Goal: Task Accomplishment & Management: Complete application form

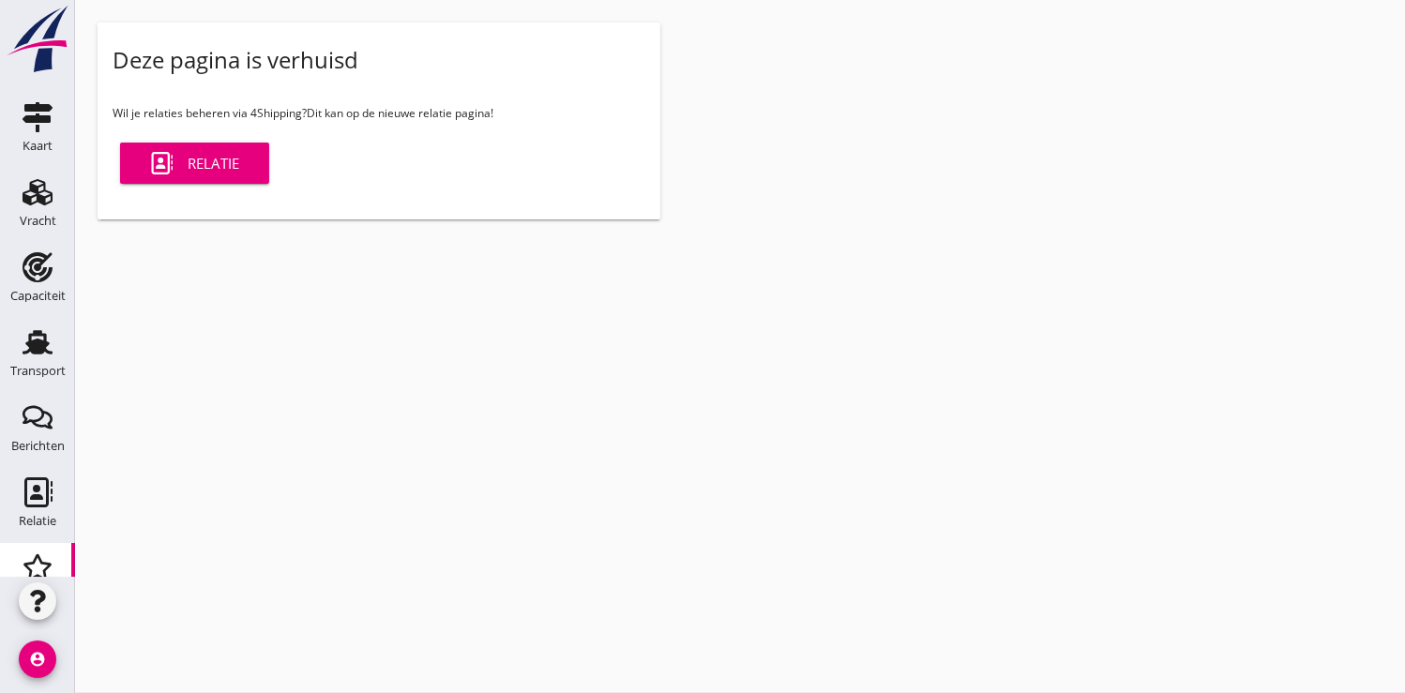
scroll to position [194, 0]
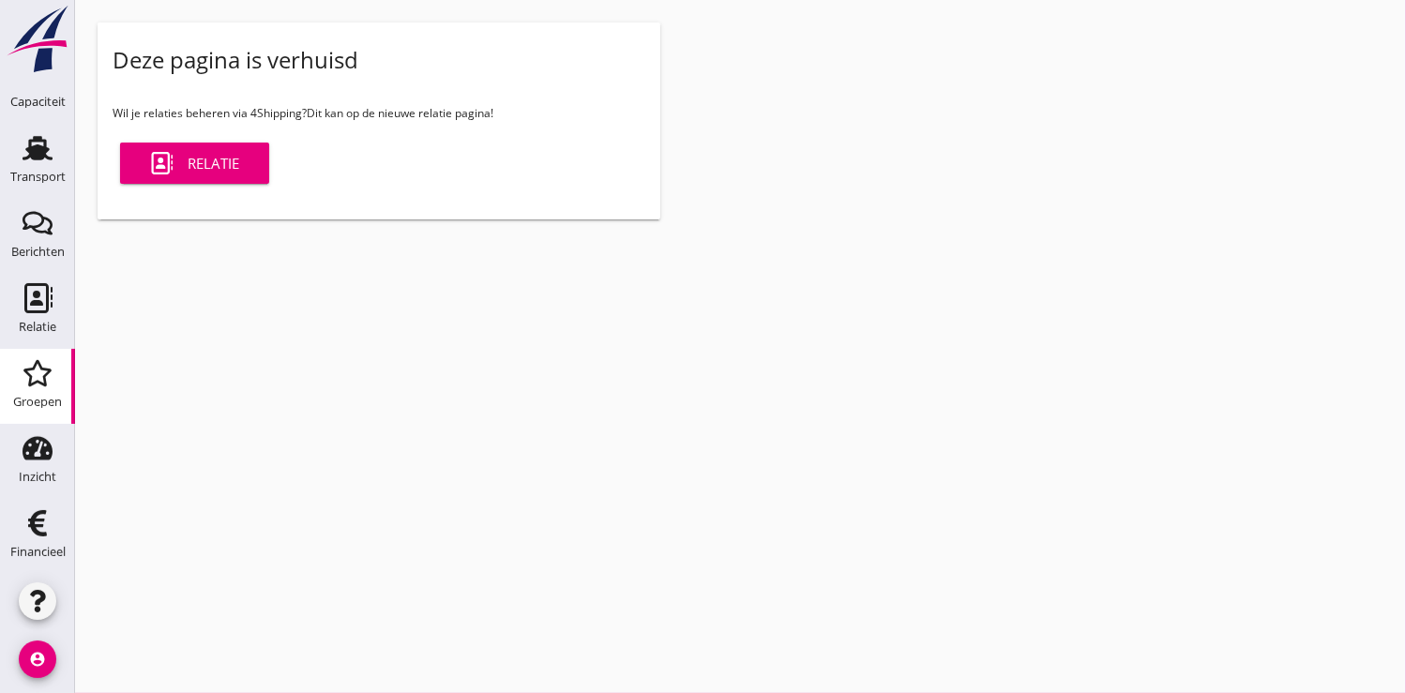
click at [196, 166] on div "Relatie" at bounding box center [194, 163] width 89 height 23
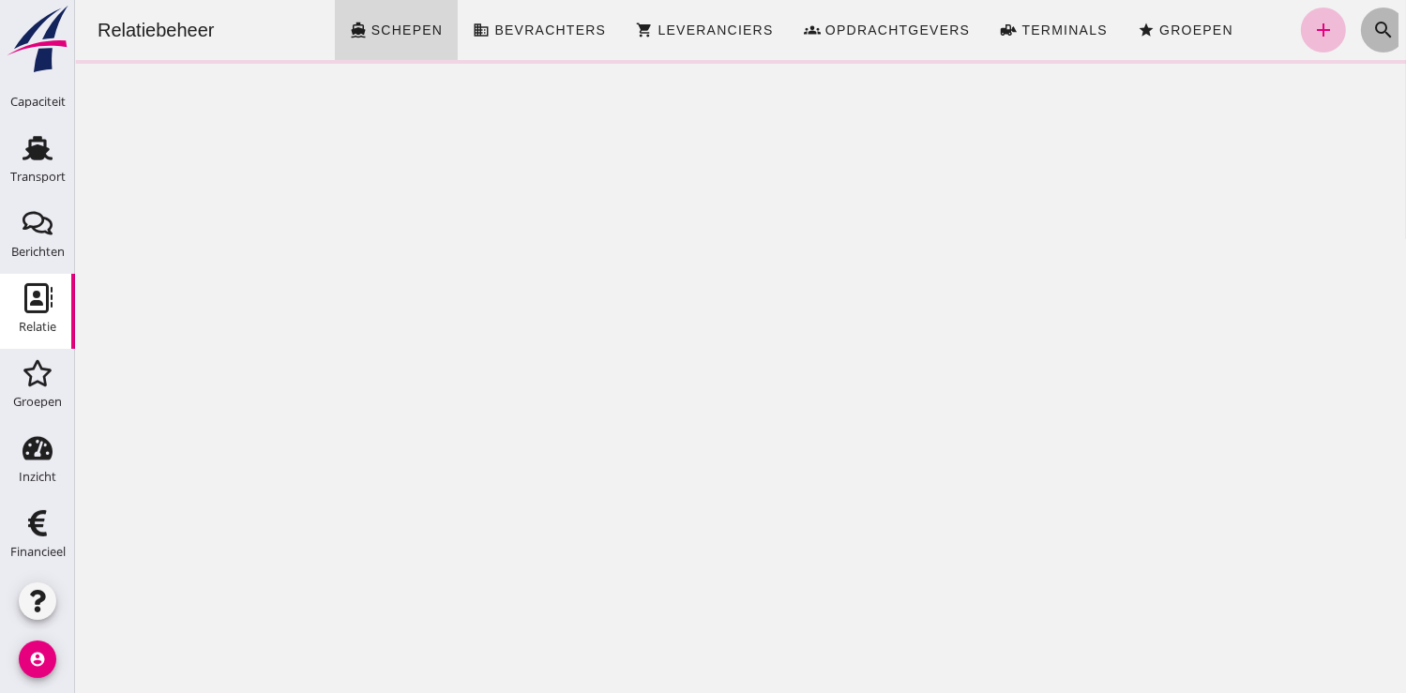
click at [1371, 24] on icon "search" at bounding box center [1382, 30] width 23 height 23
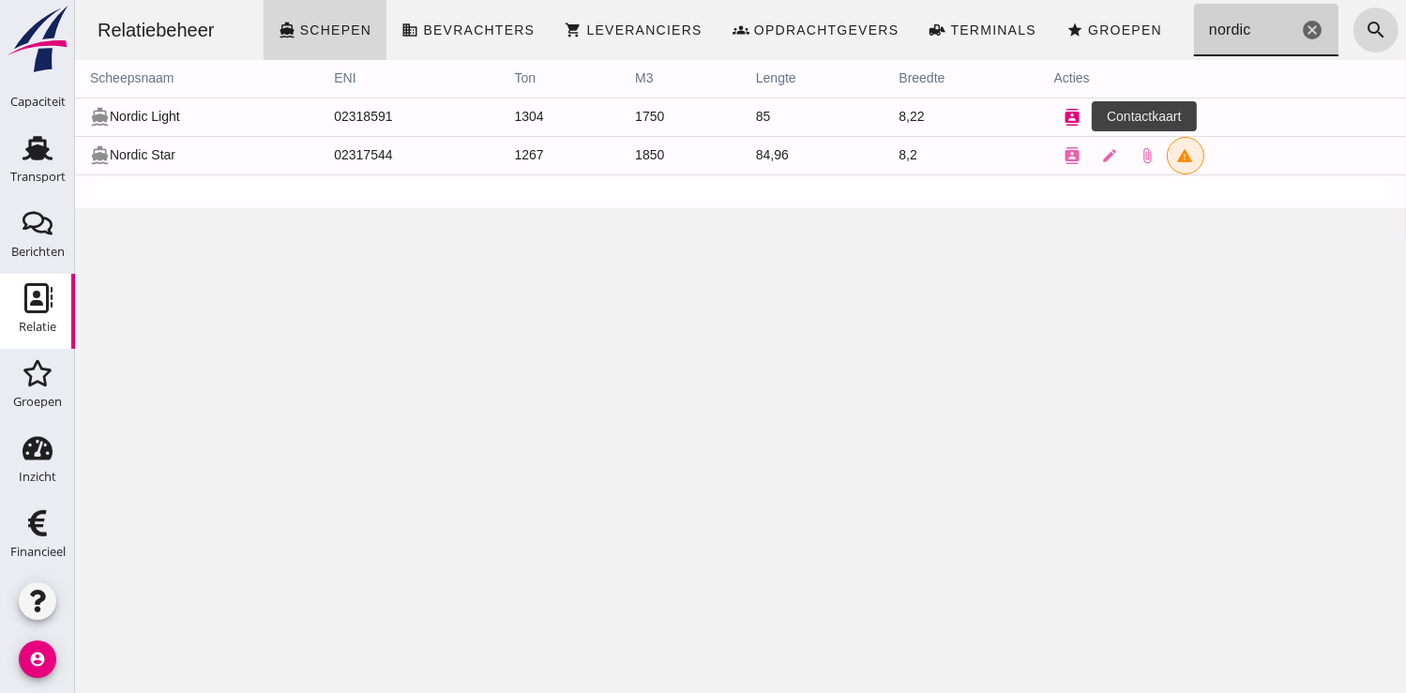
type input "nordic"
click at [1063, 114] on icon "contacts" at bounding box center [1071, 117] width 17 height 17
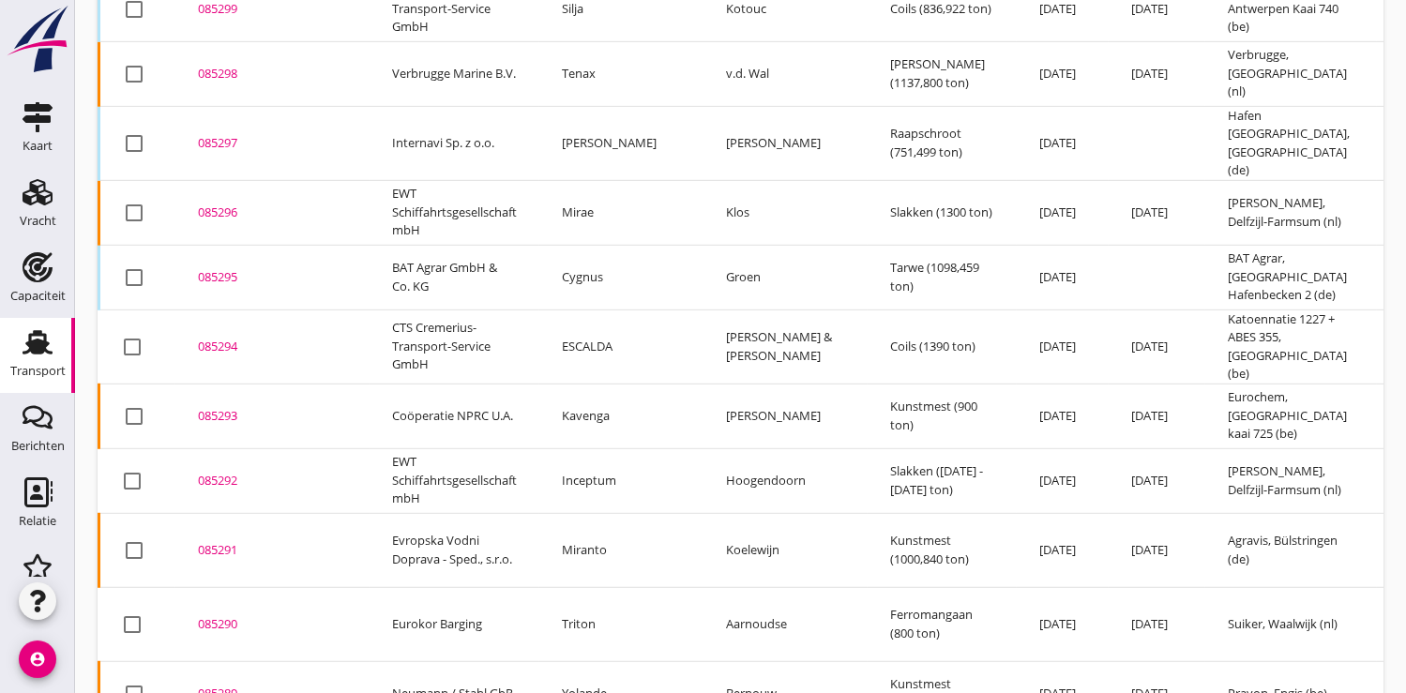
scroll to position [1302, 0]
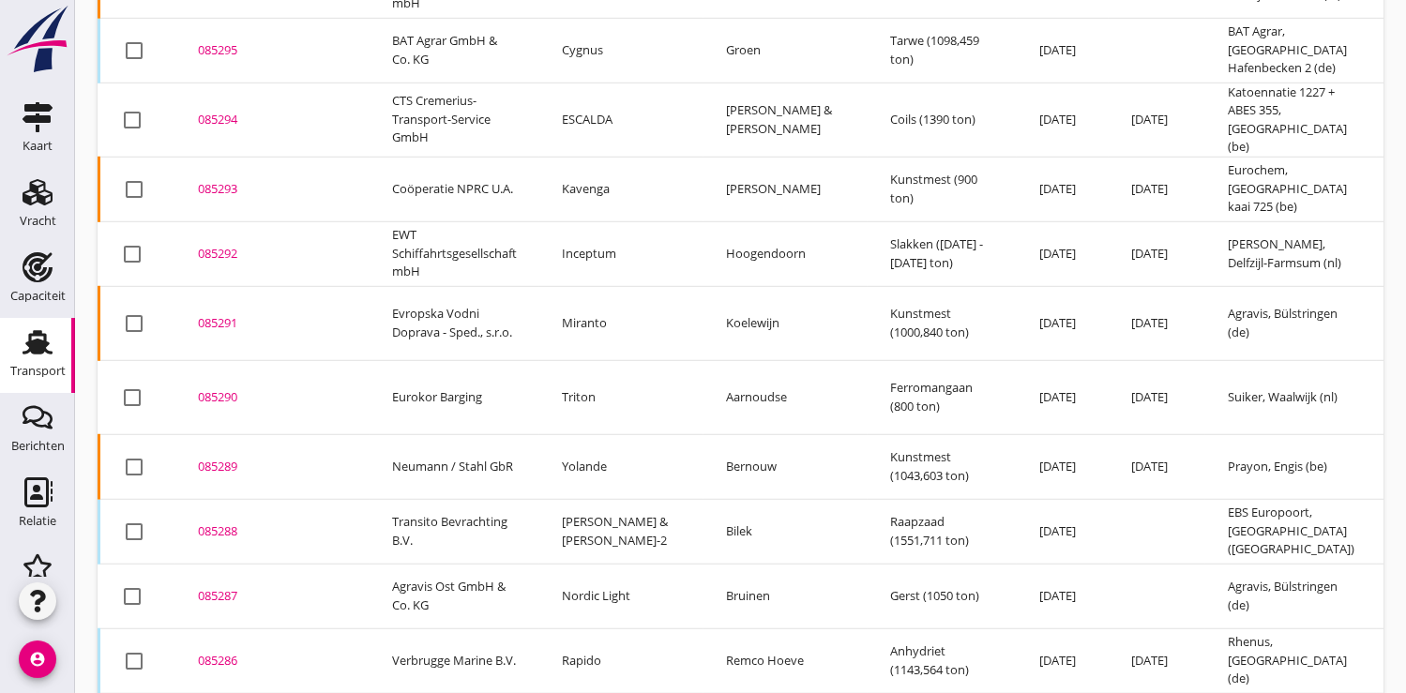
click at [210, 587] on div "085287" at bounding box center [272, 596] width 149 height 19
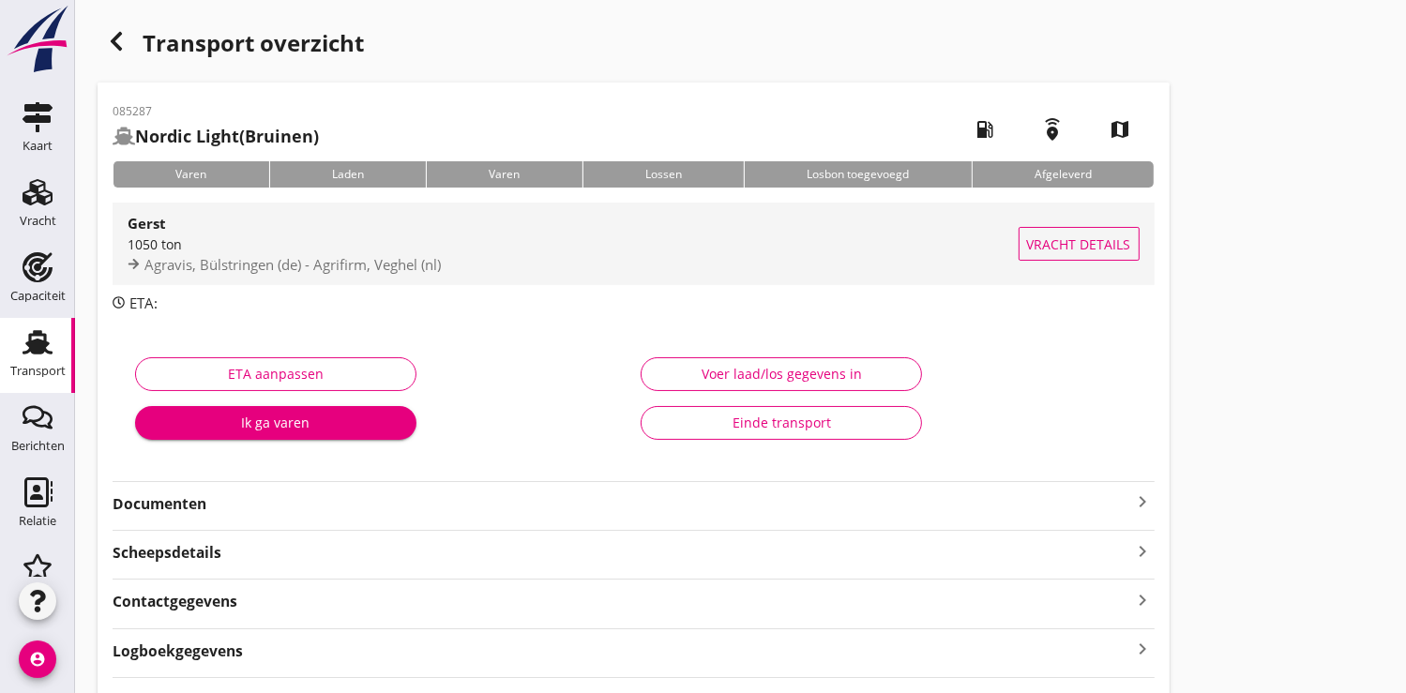
click at [261, 238] on div "1050 ton" at bounding box center [573, 244] width 891 height 20
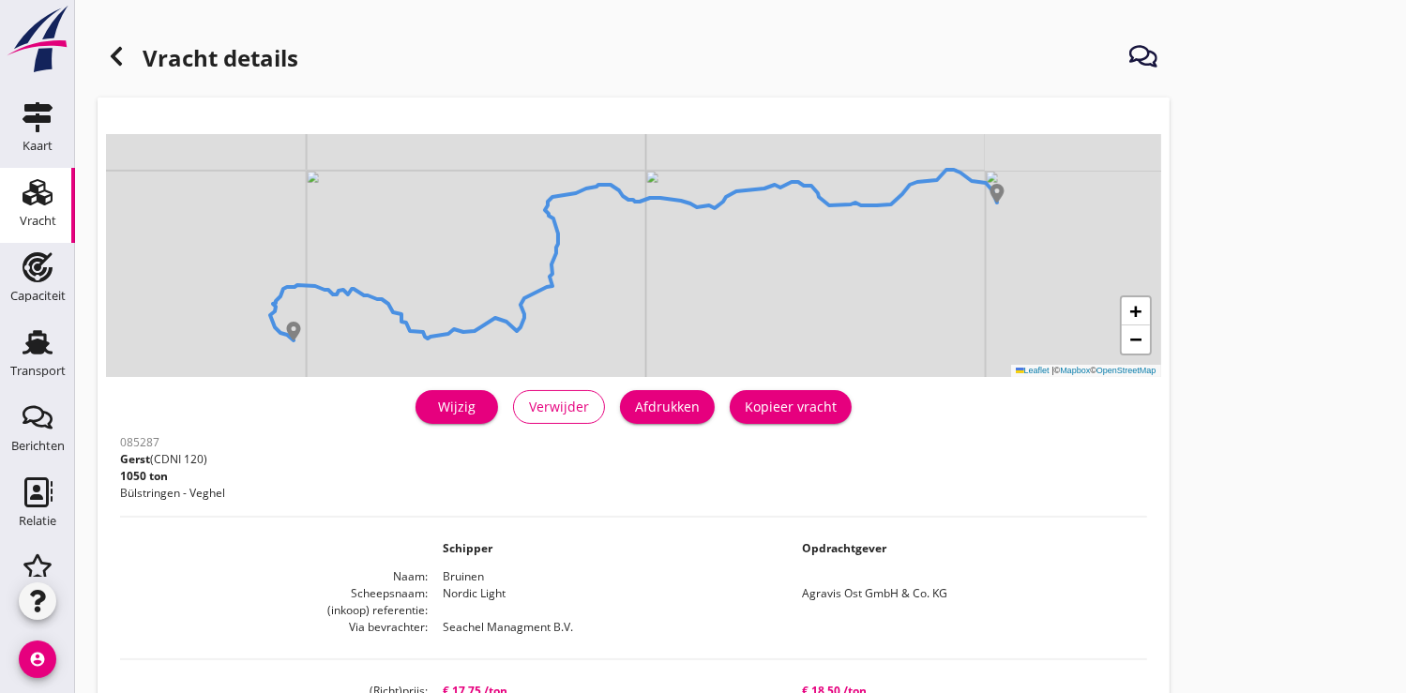
click at [452, 400] on div "Wijzig" at bounding box center [456, 407] width 53 height 20
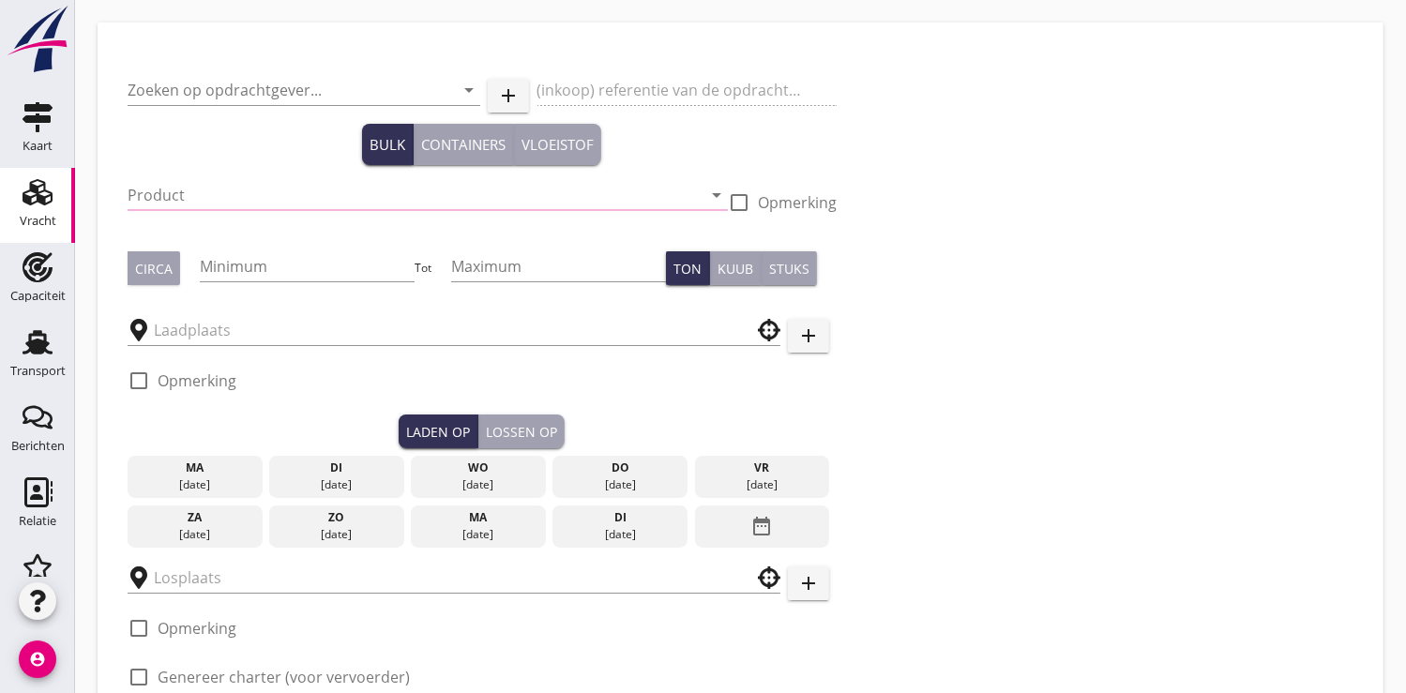
type input "Agravis Ost GmbH & Co. KG"
type input "Gerst (120)"
type input "1050"
checkbox input "true"
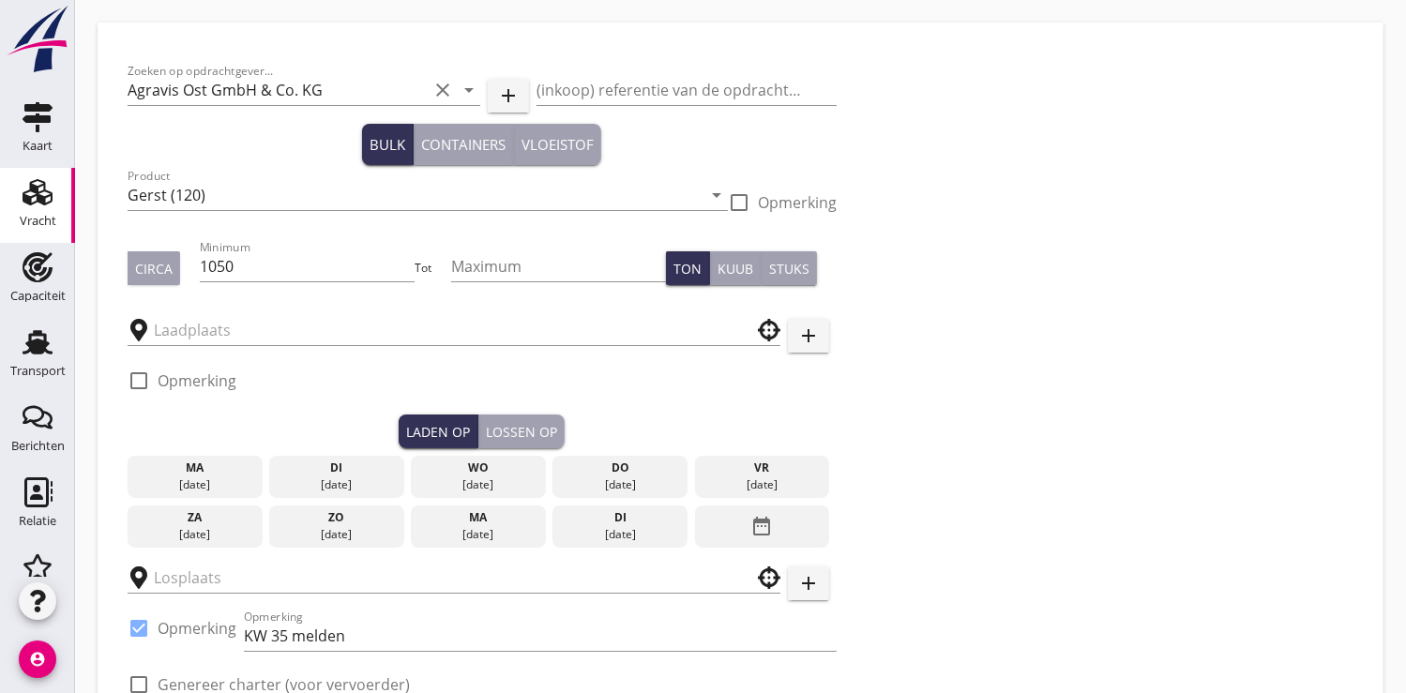
type input "Agravis"
type input "Agrifirm"
checkbox input "true"
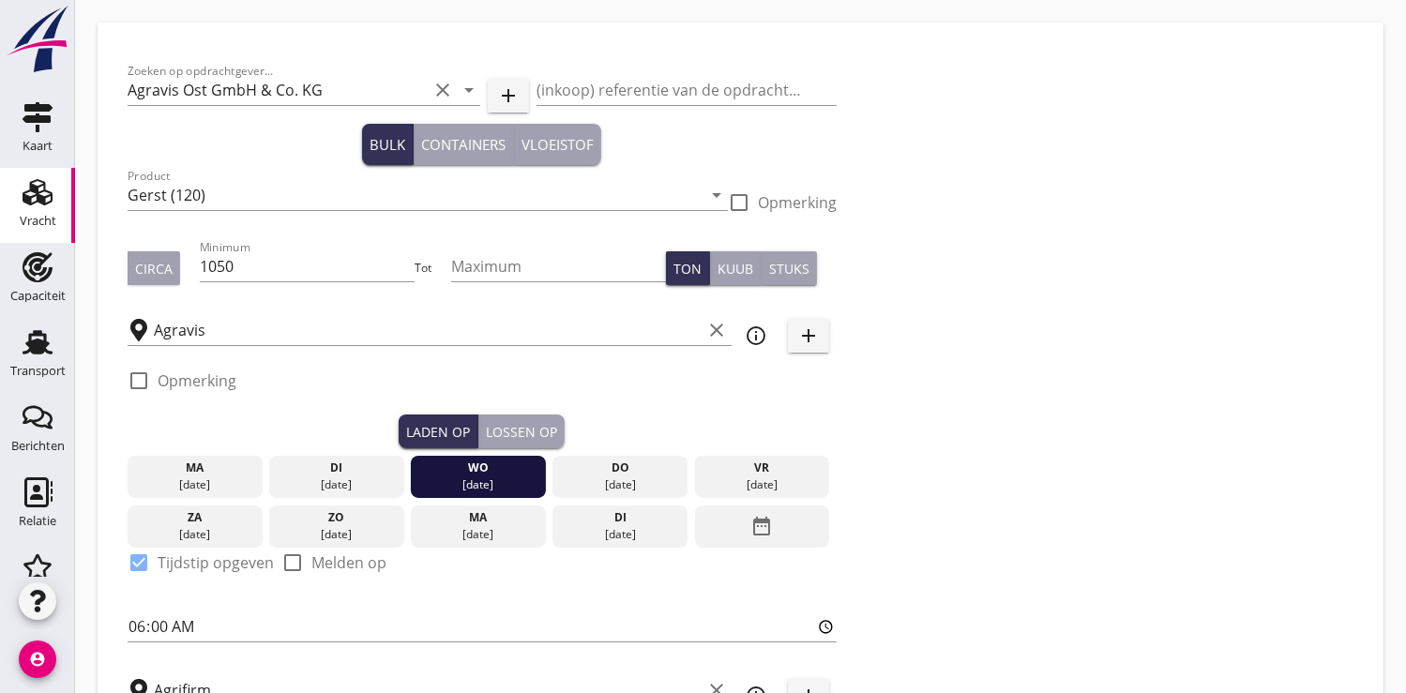
type input "17.75"
checkbox input "false"
radio input "false"
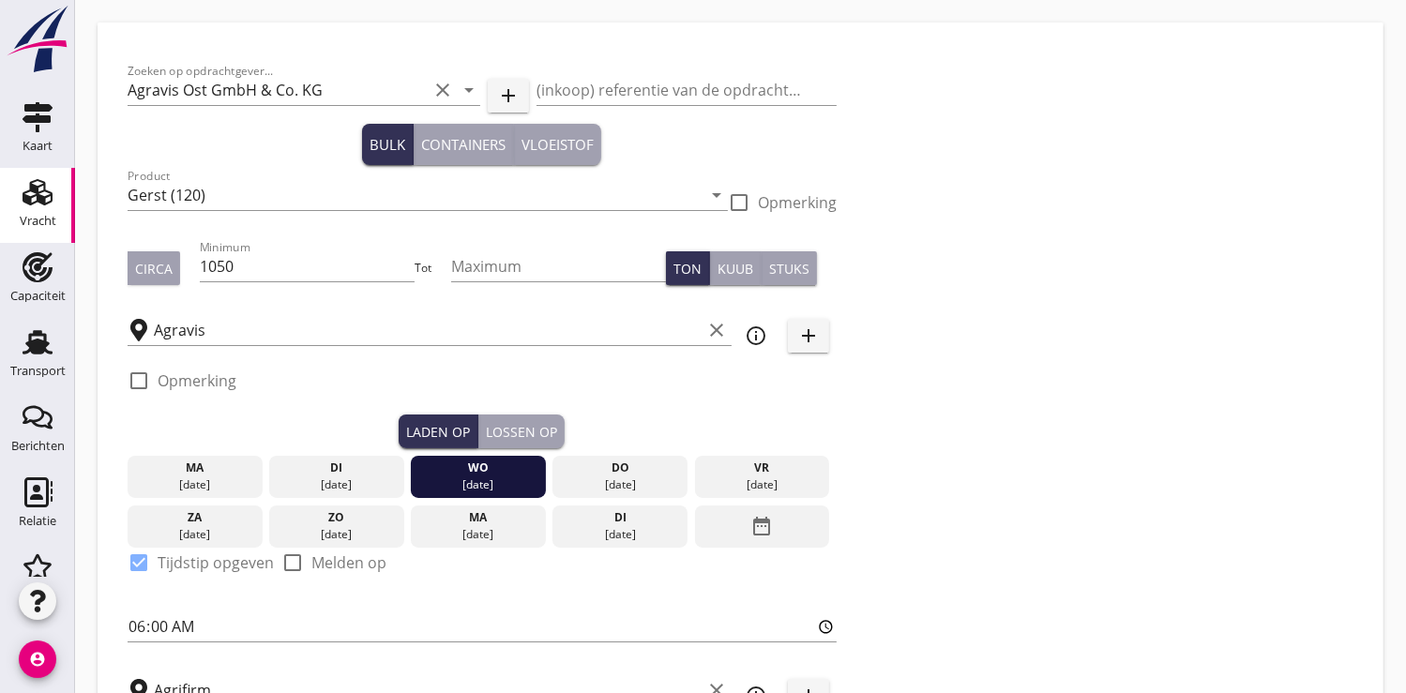
checkbox input "true"
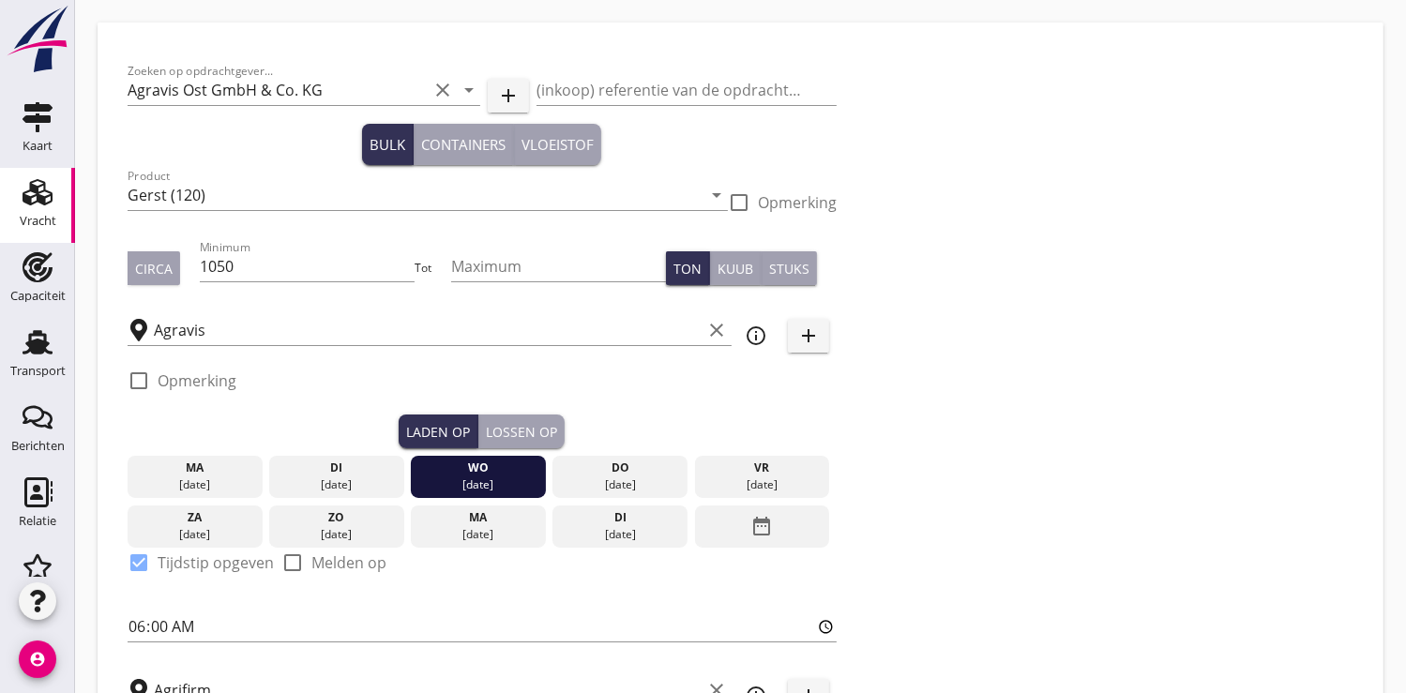
checkbox input "true"
type input "2"
radio input "false"
radio input "true"
type input "5"
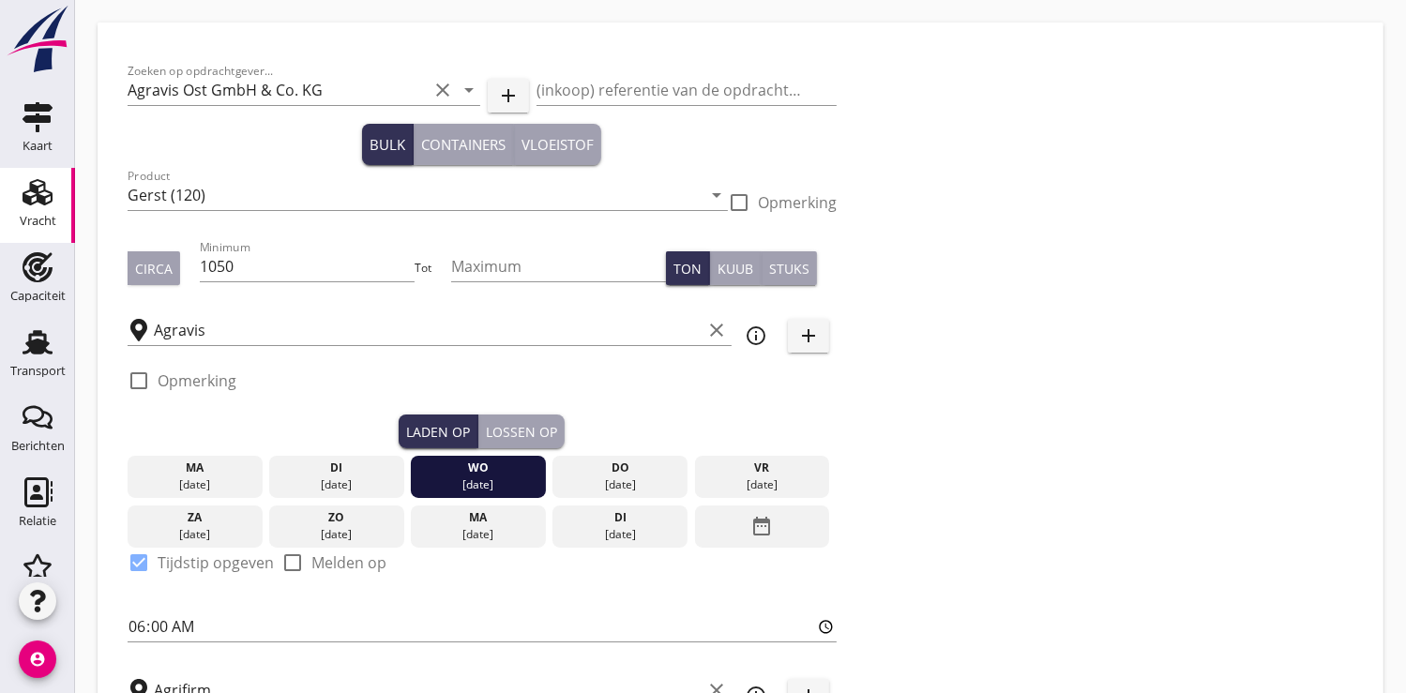
type input "18.5"
type textarea "min. 1050 T bezahlt"
checkbox input "false"
radio input "false"
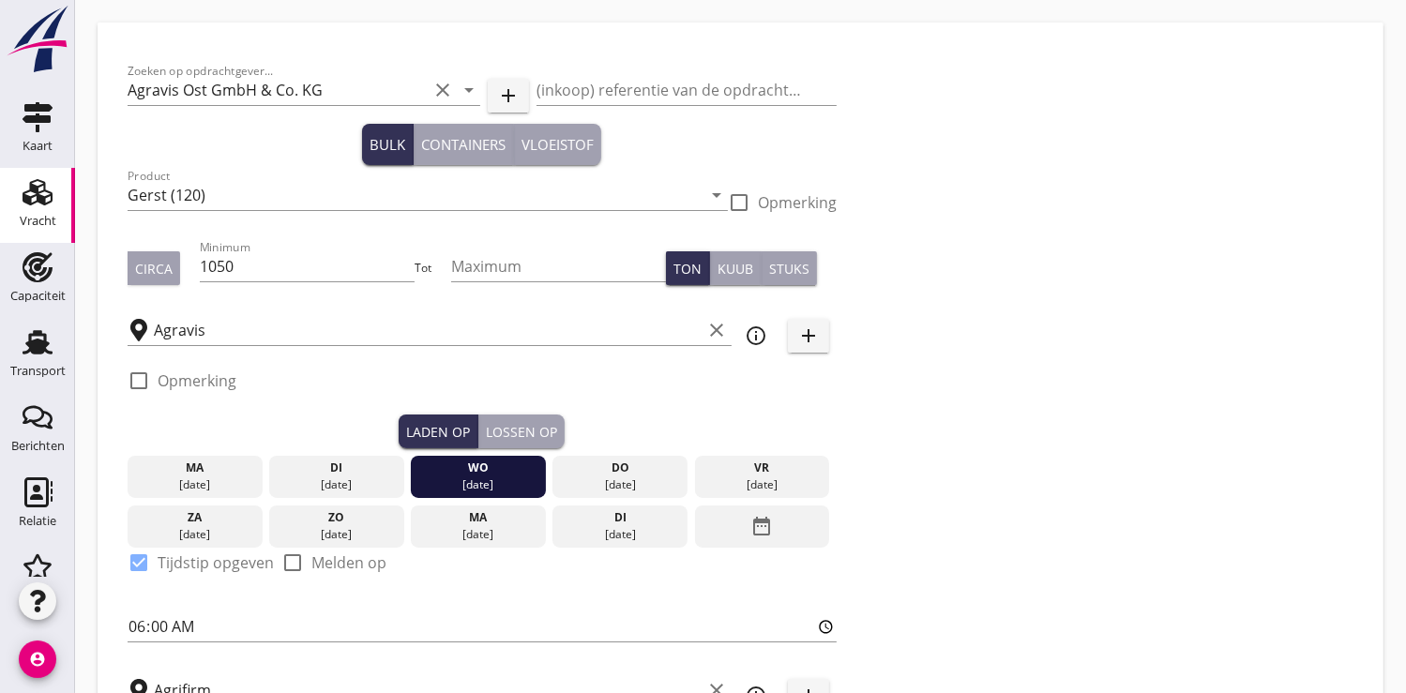
radio input "false"
checkbox input "true"
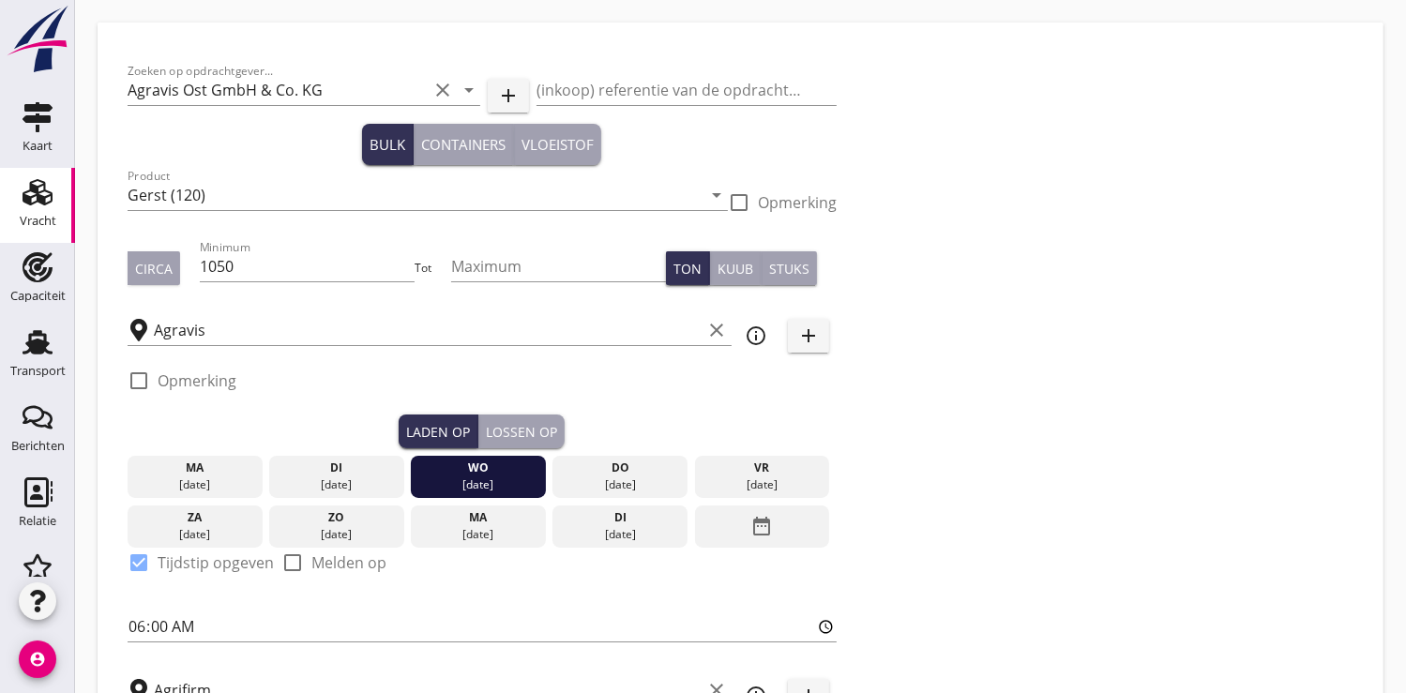
checkbox input "true"
type input "2"
radio input "false"
radio input "true"
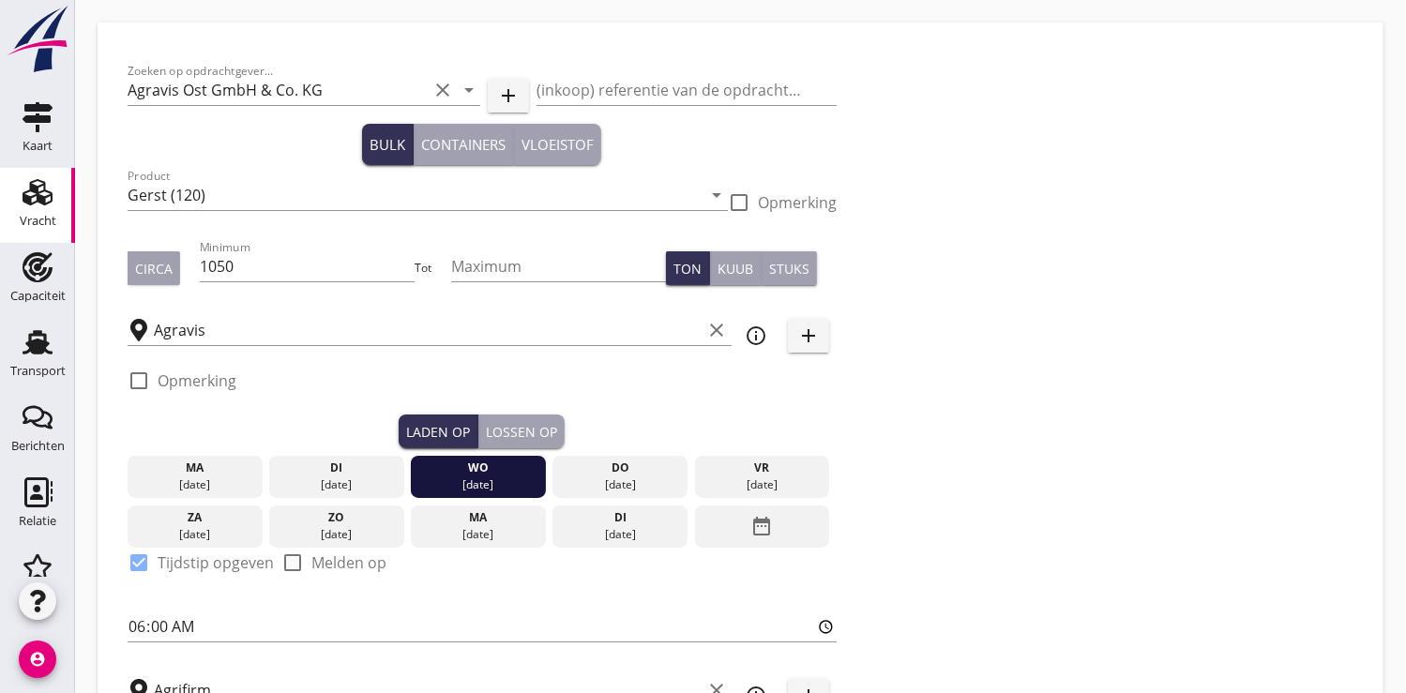
type input "21"
click at [317, 92] on input "Agravis Ost GmbH & Co. KG" at bounding box center [278, 90] width 300 height 30
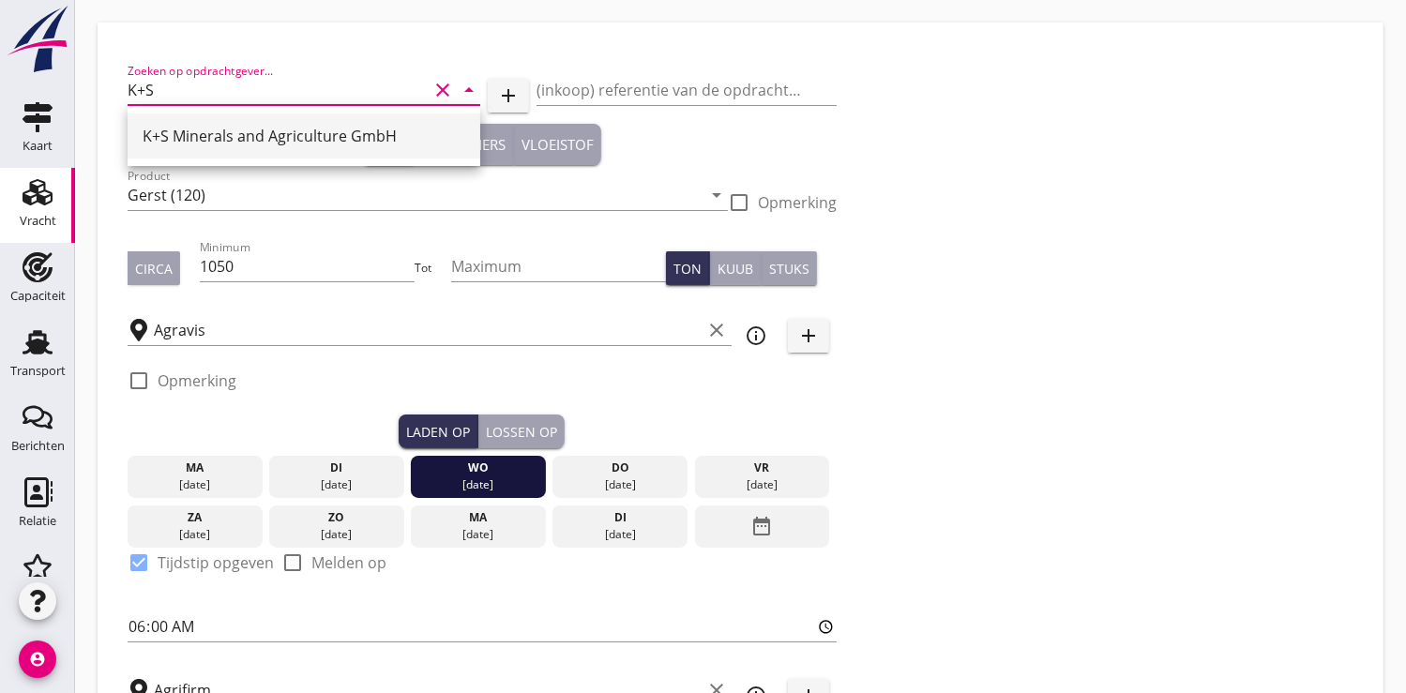
click at [282, 138] on div "K+S Minerals and Agriculture GmbH" at bounding box center [304, 136] width 323 height 23
type input "K+S Minerals and Agriculture GmbH"
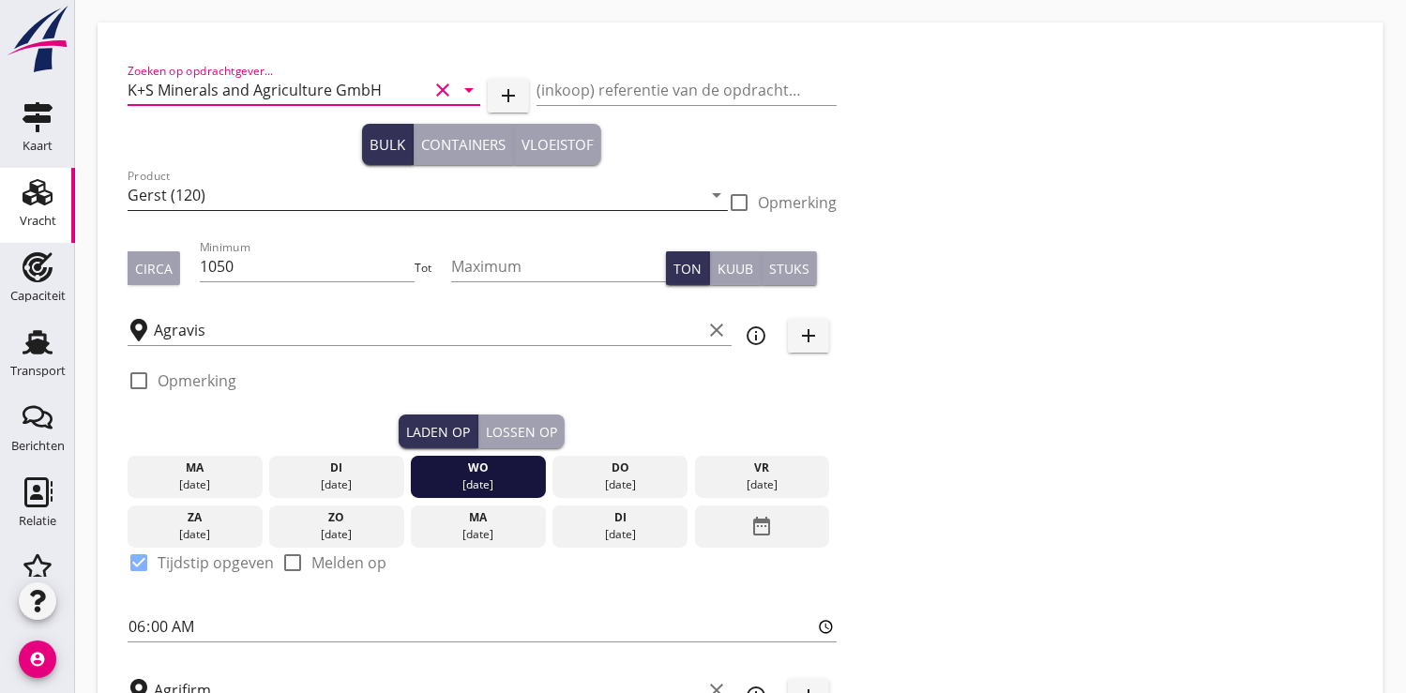
type input "K+S Minerals and Agriculture GmbH"
click at [210, 194] on input "Gerst (120)" at bounding box center [415, 195] width 574 height 30
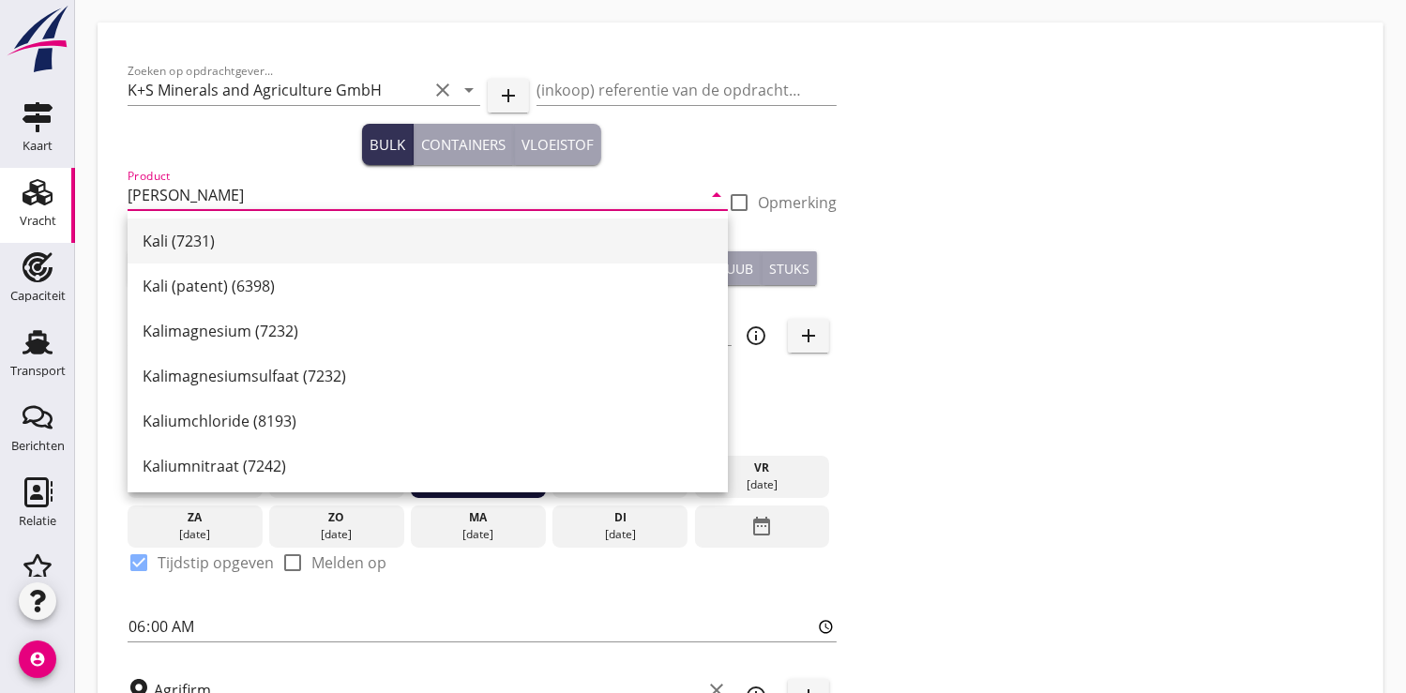
click at [213, 239] on div "Kali (7231)" at bounding box center [428, 241] width 570 height 23
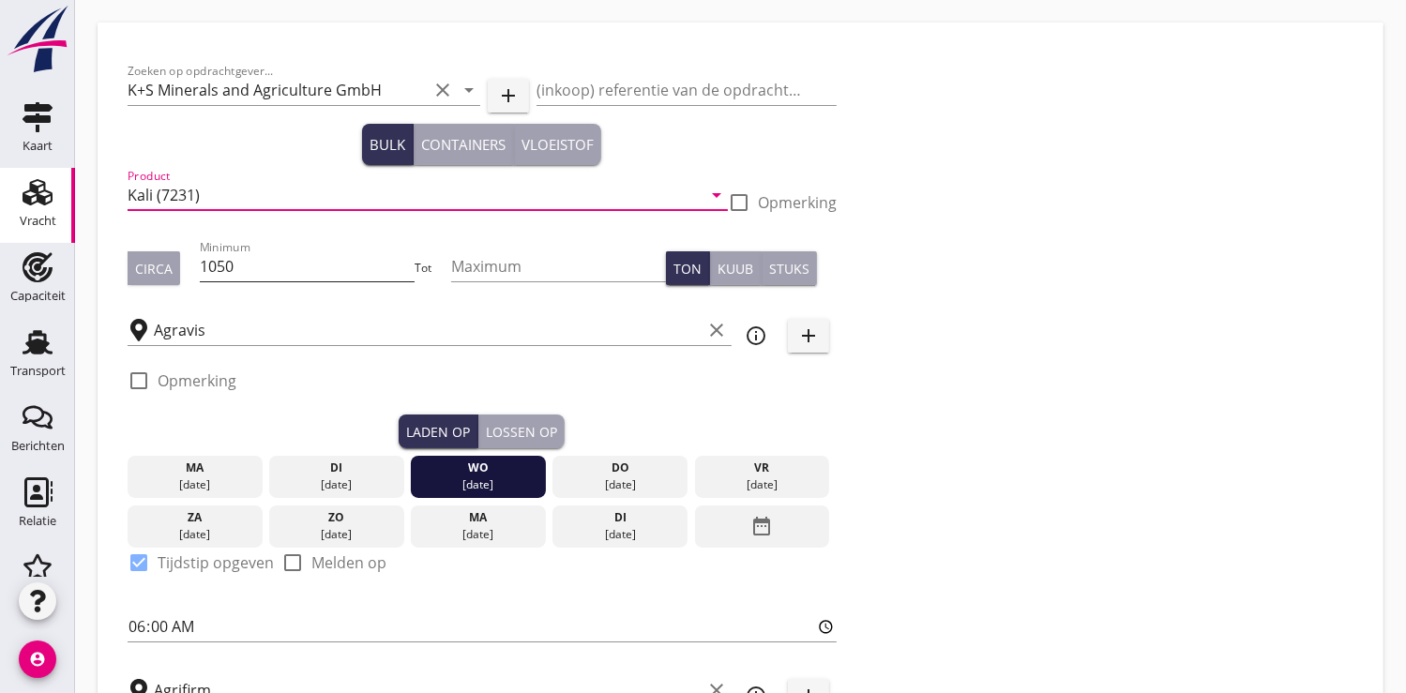
type input "Kali (7231)"
click at [267, 275] on input "1050" at bounding box center [307, 266] width 215 height 30
type input "1"
type input "600"
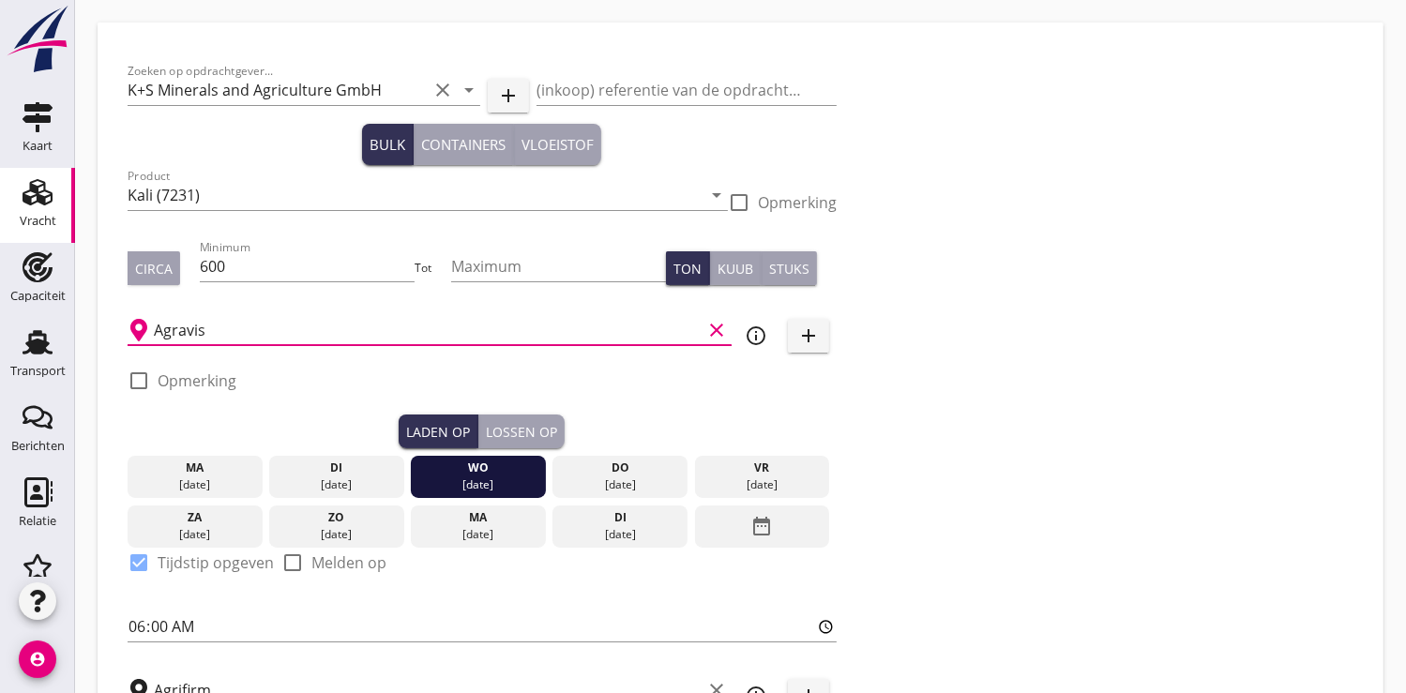
click at [231, 333] on input "Agravis" at bounding box center [428, 330] width 548 height 30
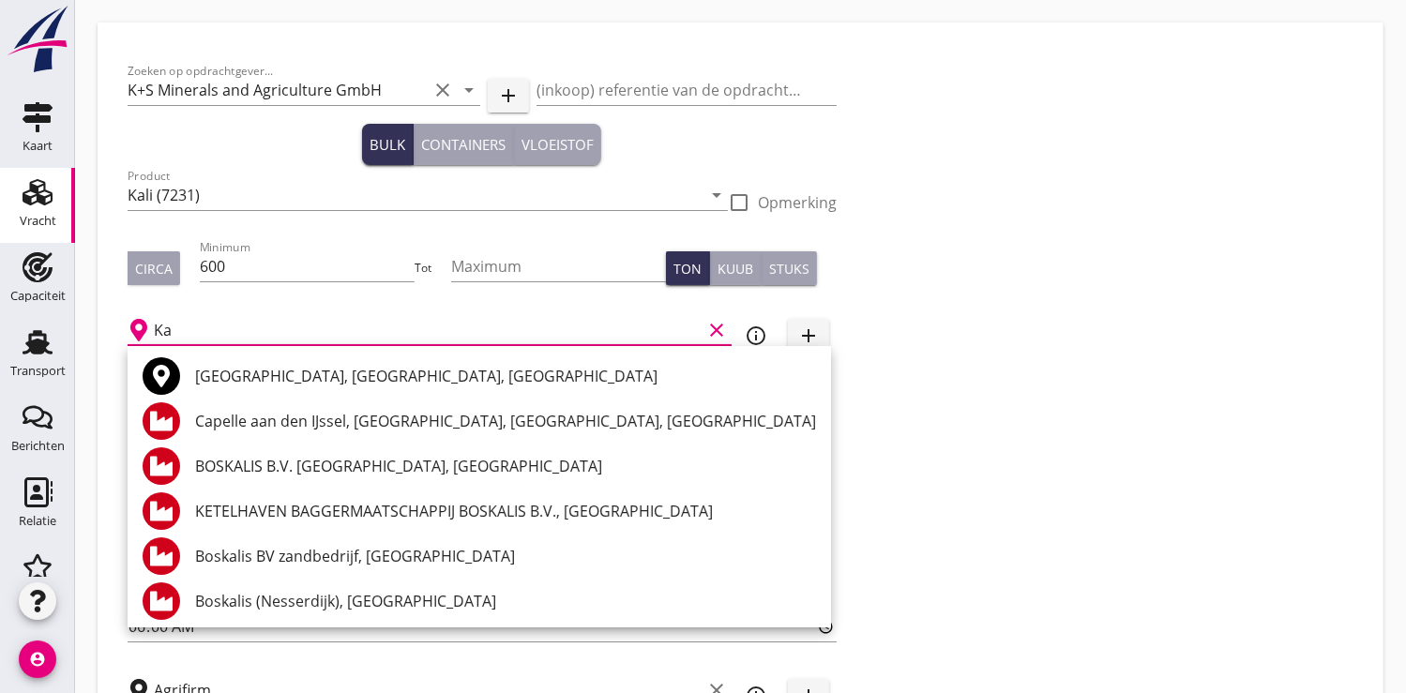
type input "K"
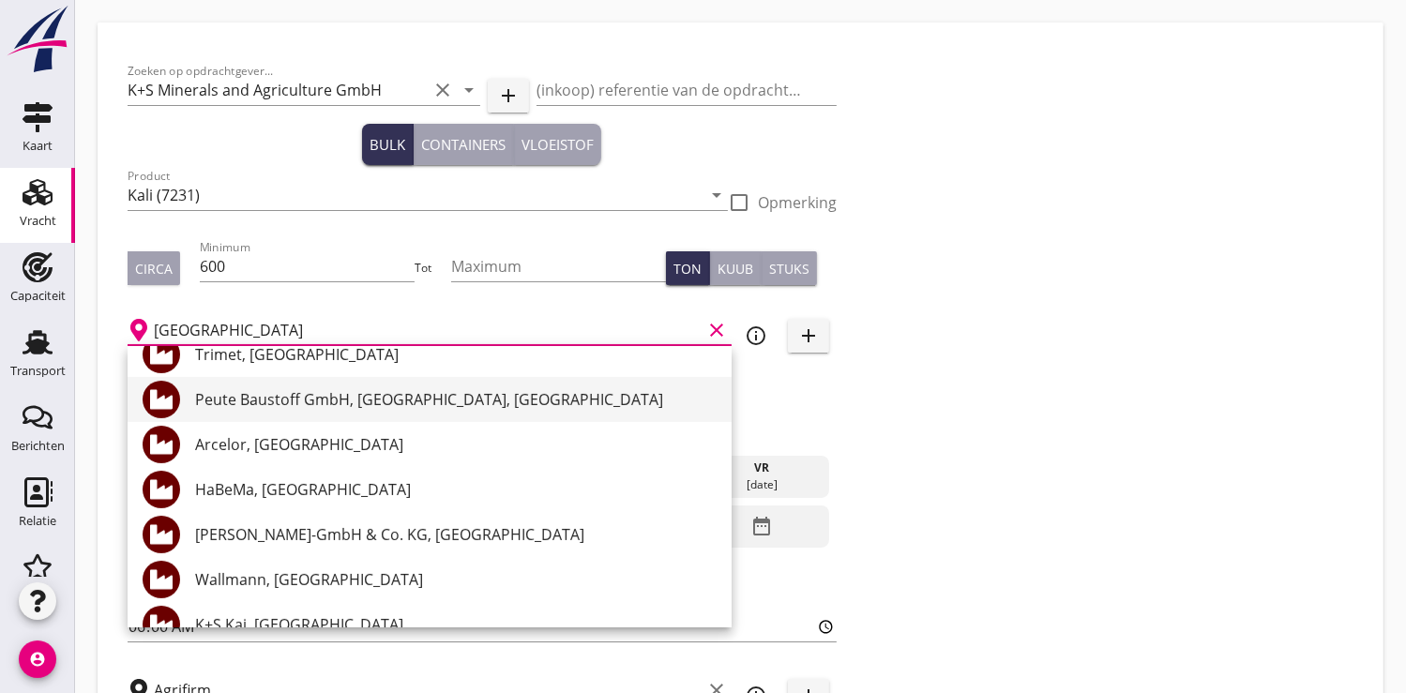
scroll to position [416, 0]
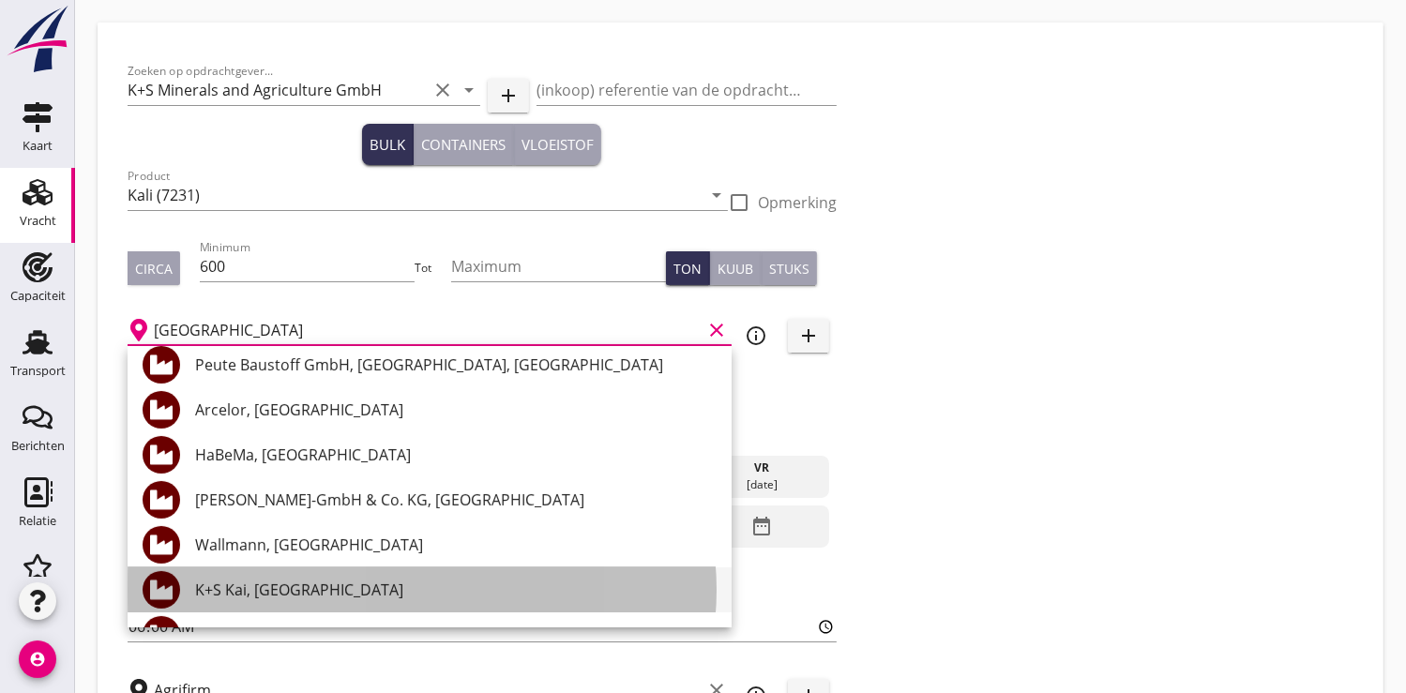
click at [262, 592] on div "K+S Kai, [GEOGRAPHIC_DATA]" at bounding box center [455, 590] width 521 height 23
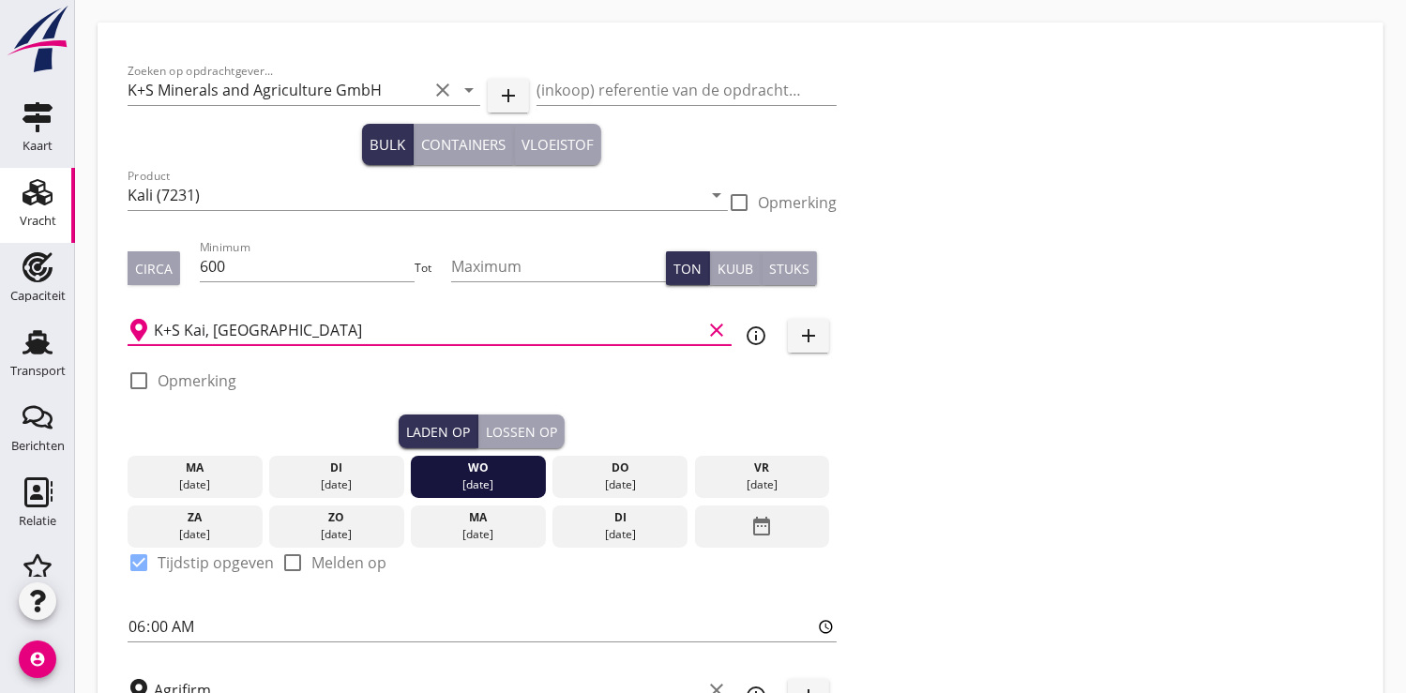
type input "K+S Kai, [GEOGRAPHIC_DATA]"
click at [188, 517] on div "za" at bounding box center [195, 517] width 126 height 17
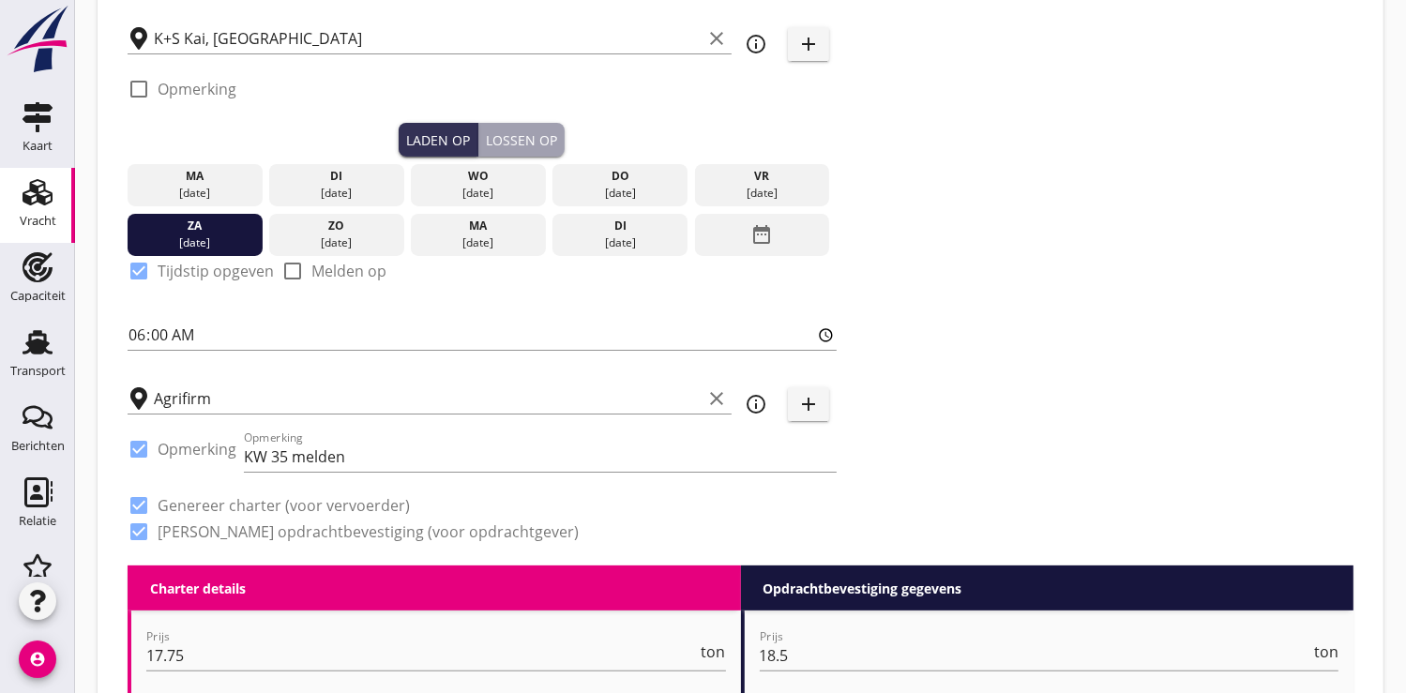
scroll to position [312, 0]
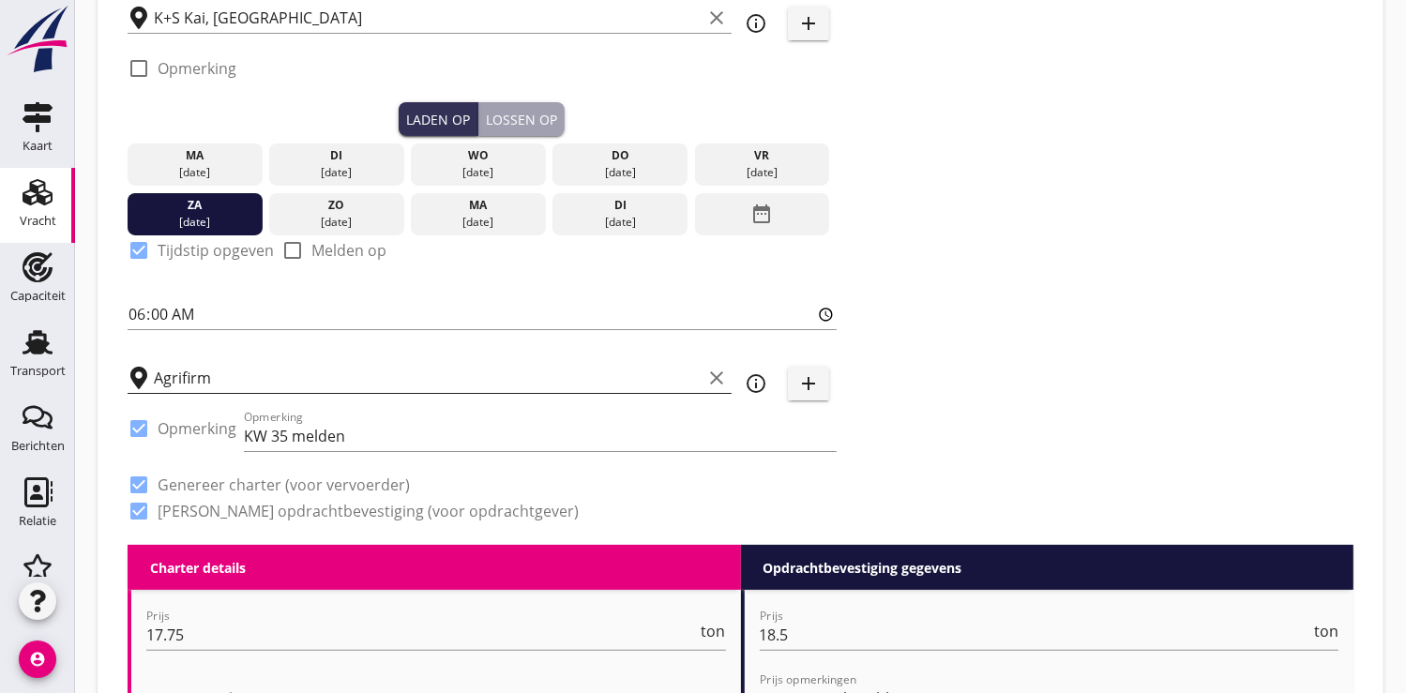
click at [223, 384] on input "Agrifirm" at bounding box center [428, 378] width 548 height 30
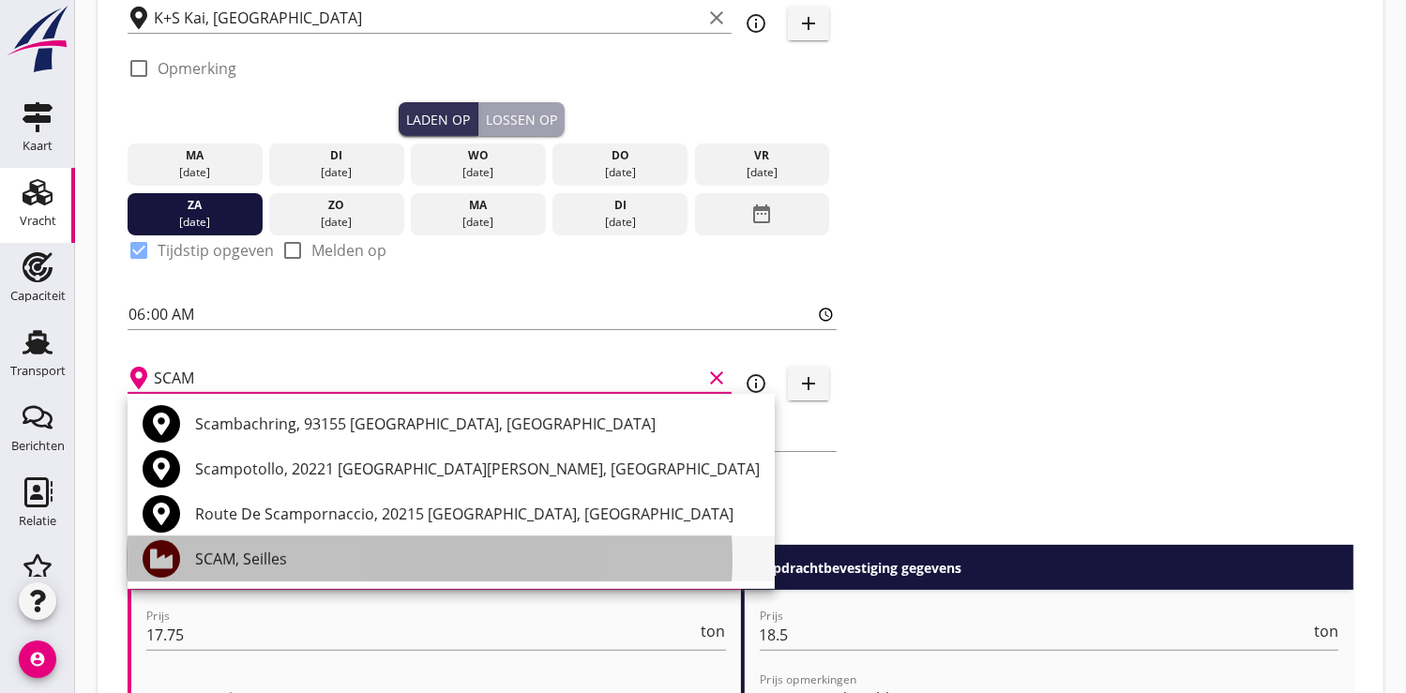
click at [244, 562] on div "SCAM, Seilles" at bounding box center [477, 559] width 565 height 23
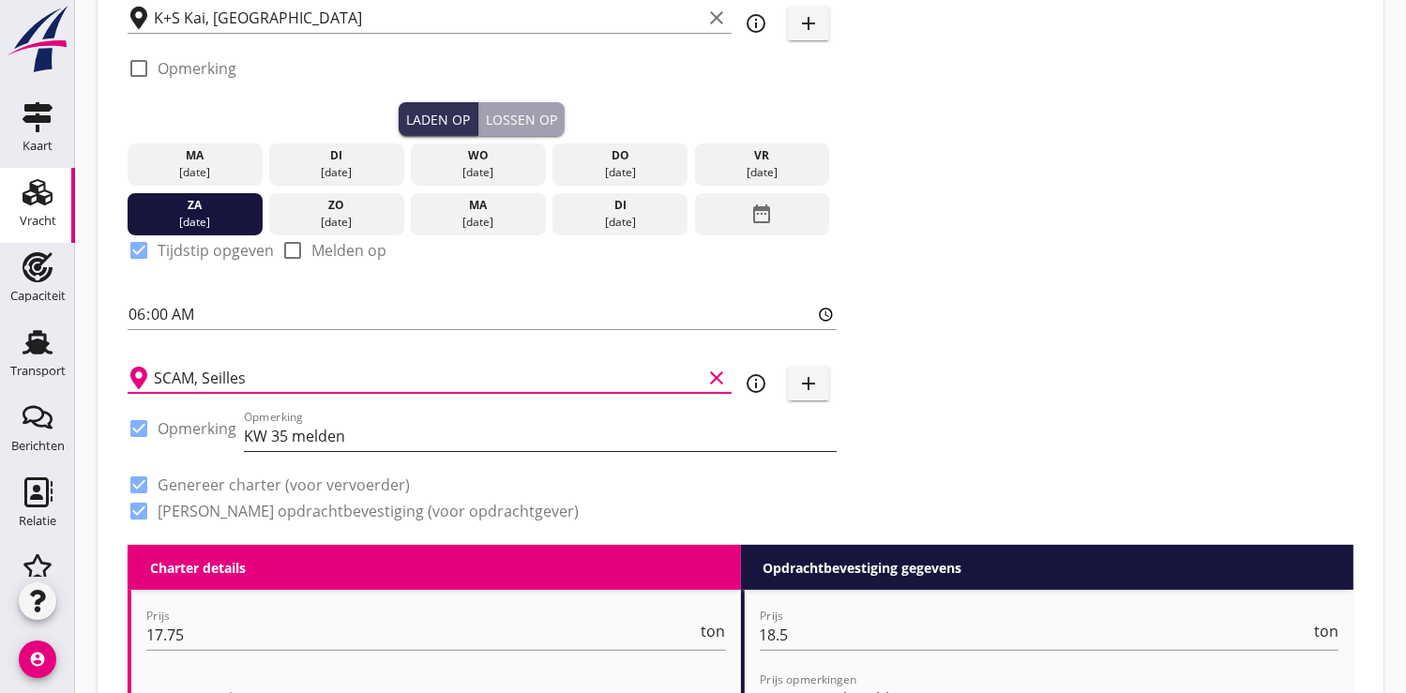
type input "SCAM, Seilles"
click at [355, 430] on input "KW 35 melden" at bounding box center [540, 436] width 593 height 30
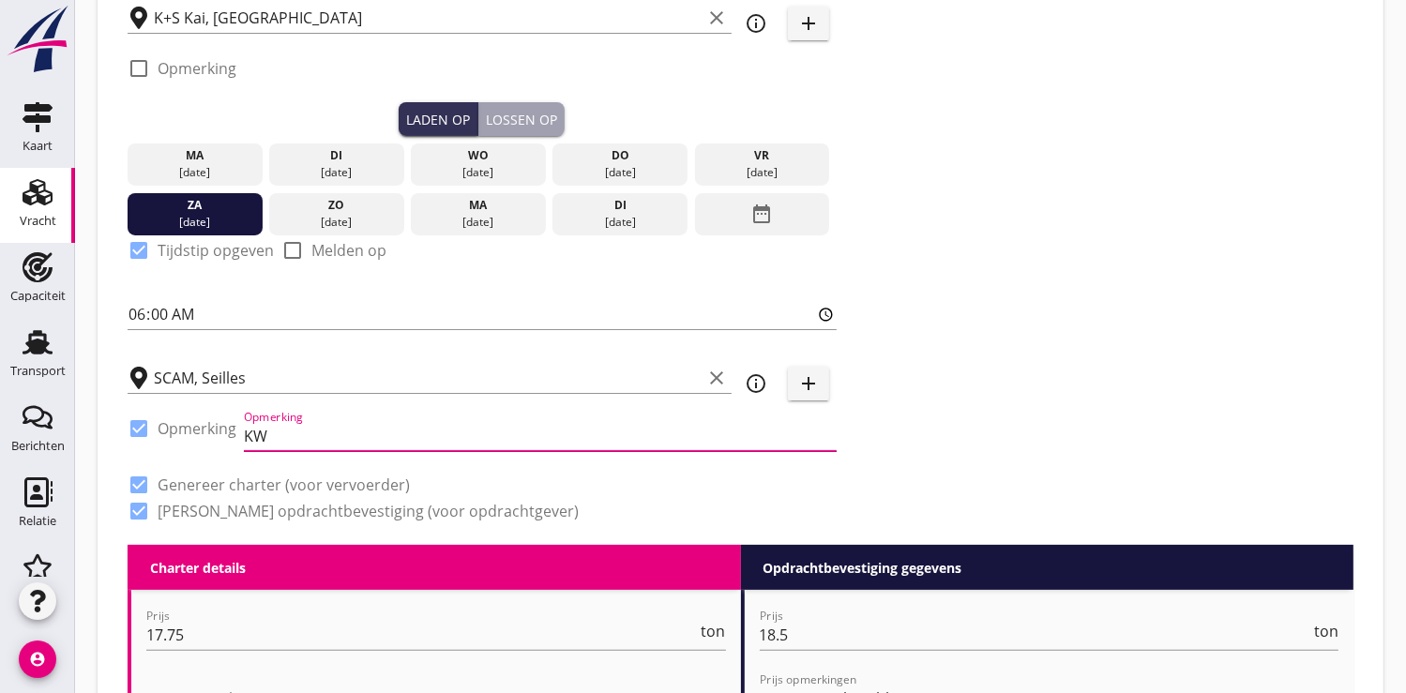
type input "K"
click at [131, 419] on div at bounding box center [139, 429] width 32 height 32
checkbox input "false"
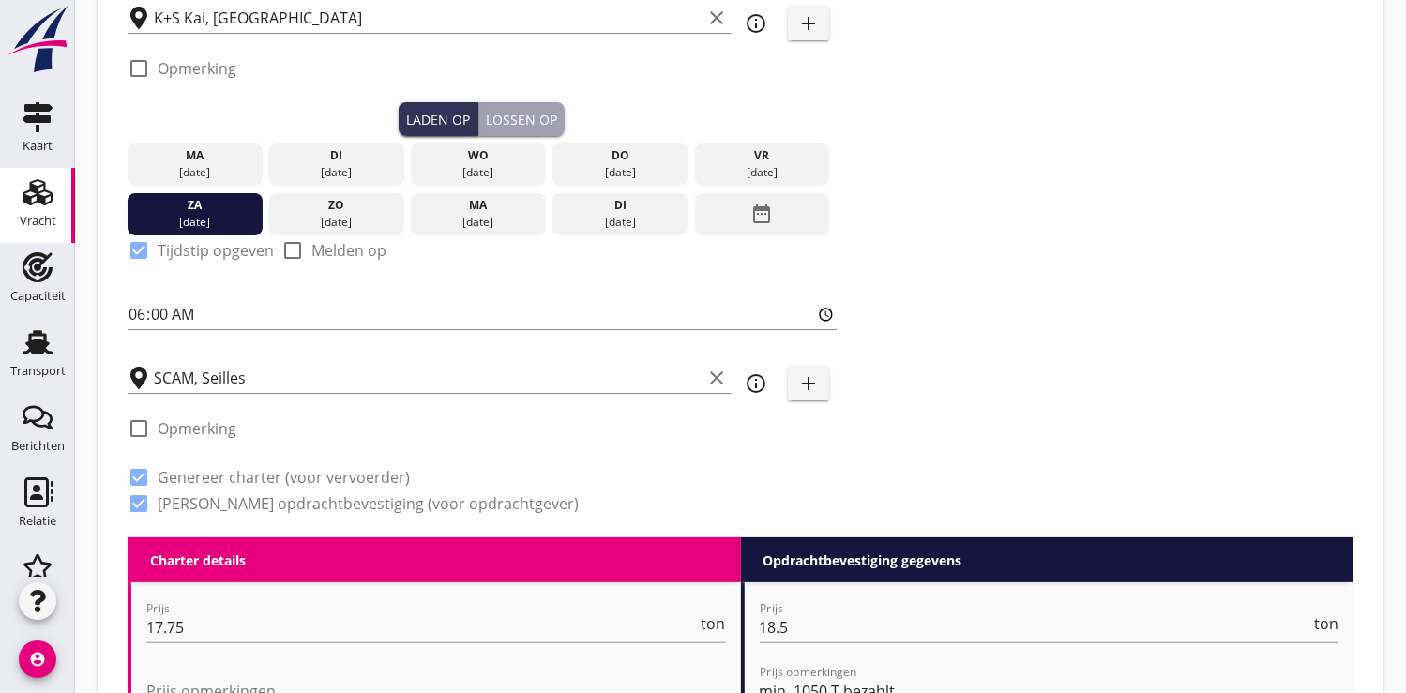
click at [517, 114] on div "Lossen op" at bounding box center [521, 120] width 71 height 20
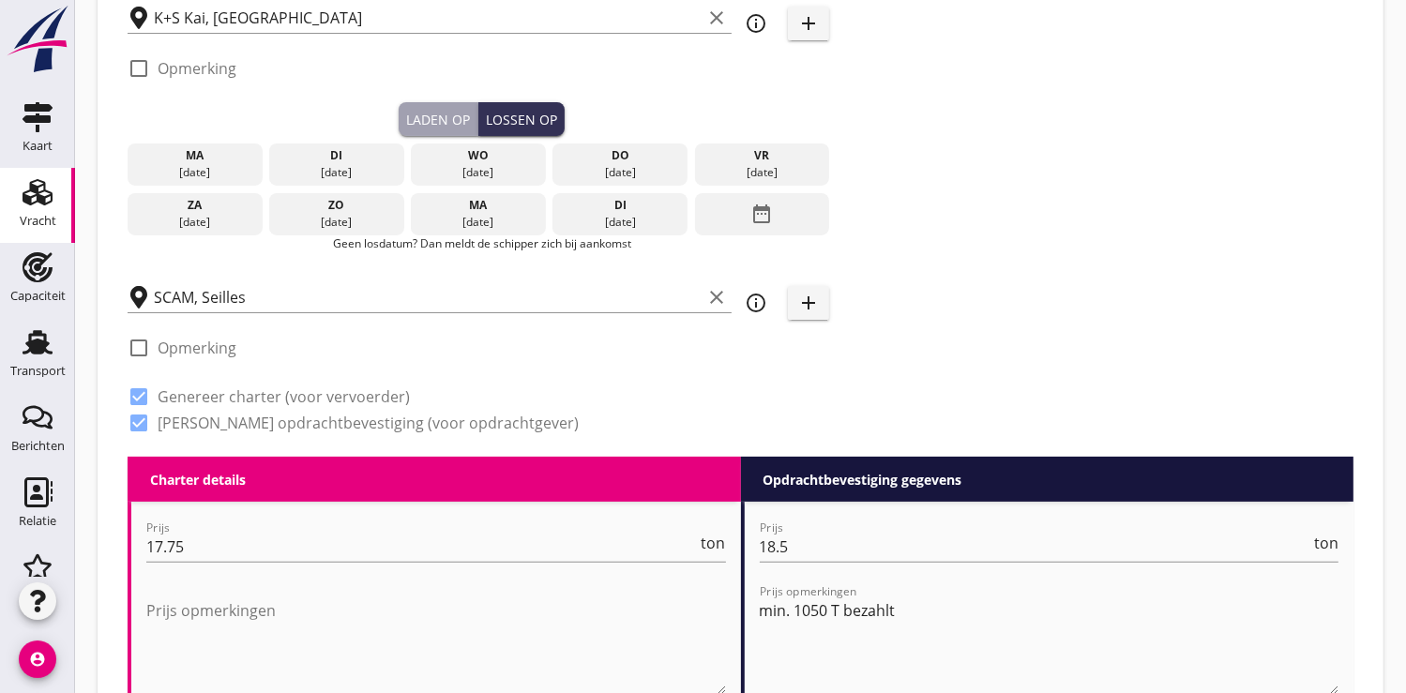
click at [766, 218] on icon "date_range" at bounding box center [761, 214] width 23 height 34
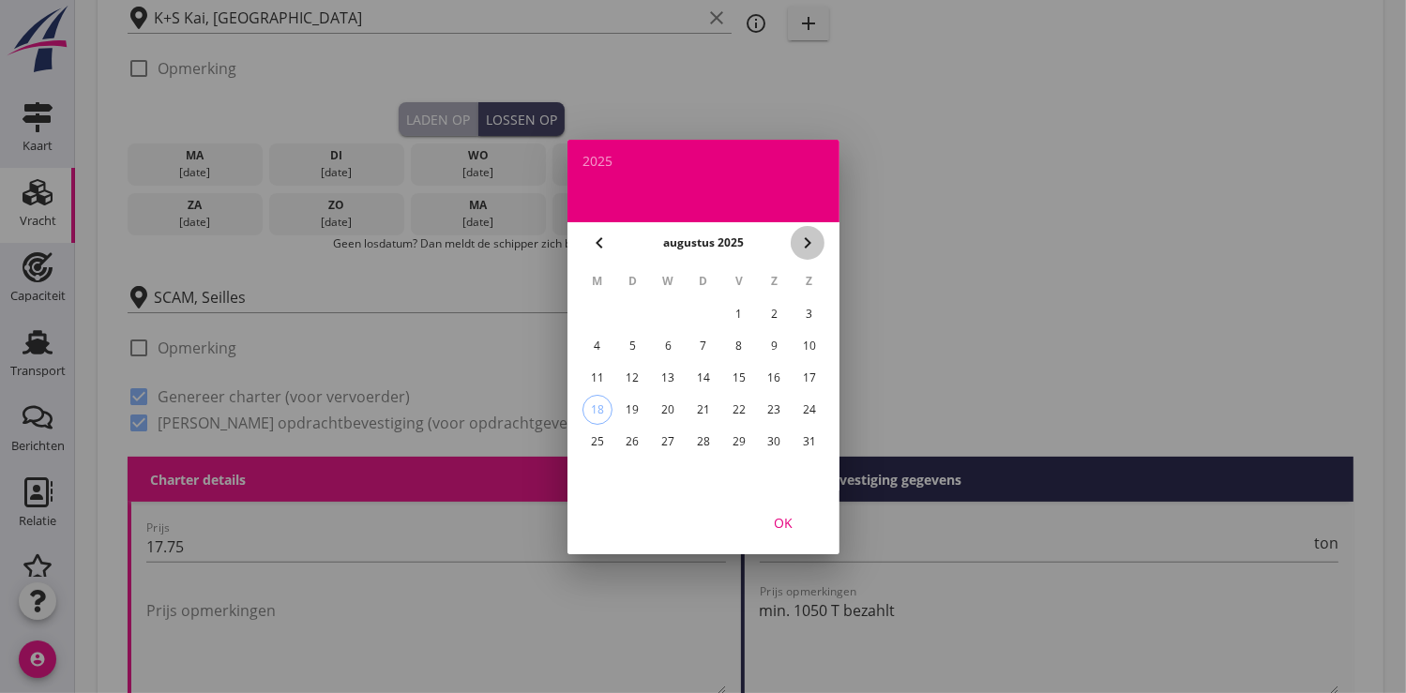
click at [799, 244] on icon "chevron_right" at bounding box center [807, 243] width 23 height 23
click at [633, 306] on div "2" at bounding box center [632, 314] width 30 height 30
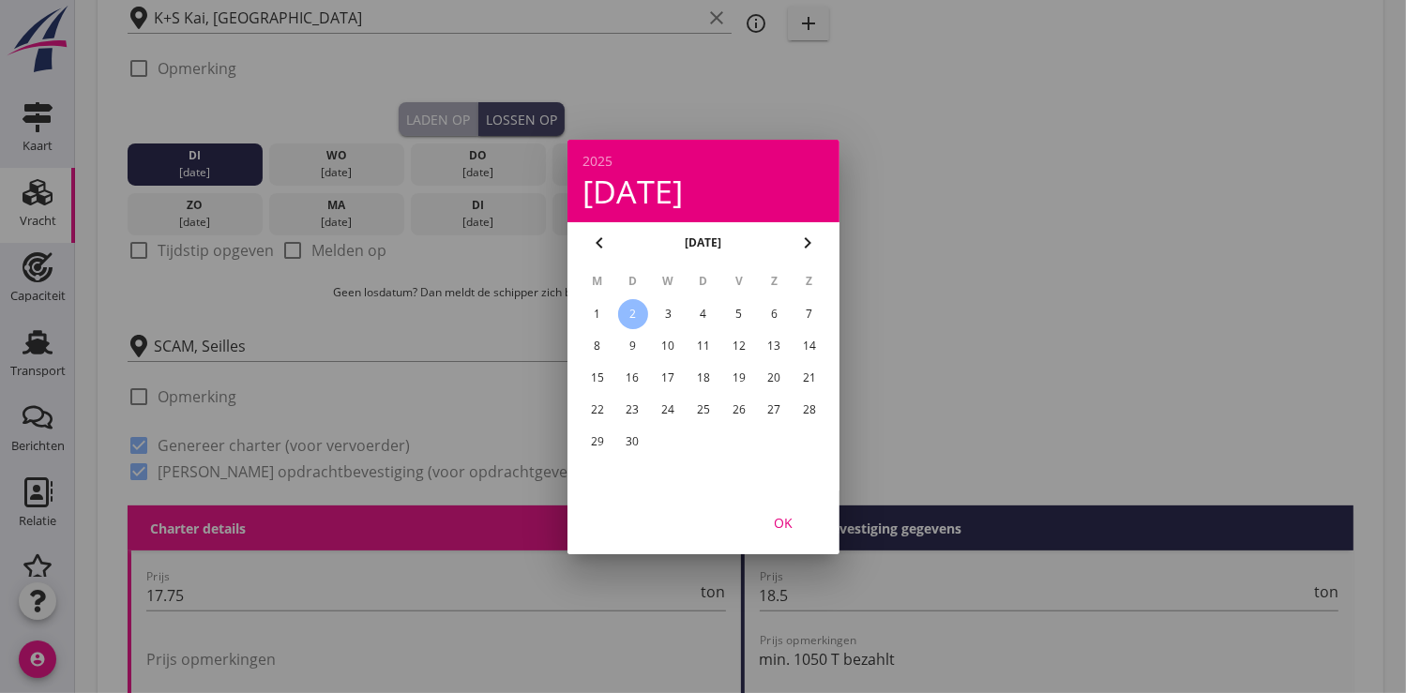
click at [771, 518] on div "OK" at bounding box center [783, 522] width 53 height 20
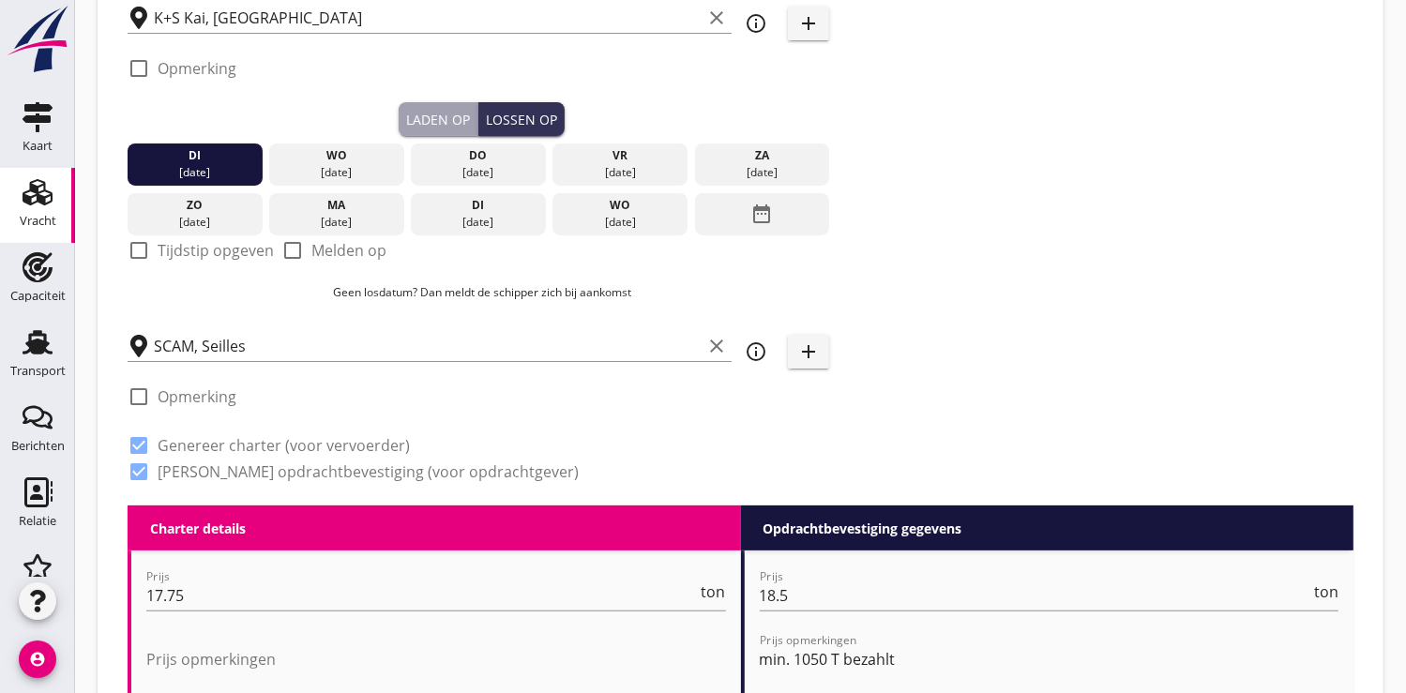
scroll to position [416, 0]
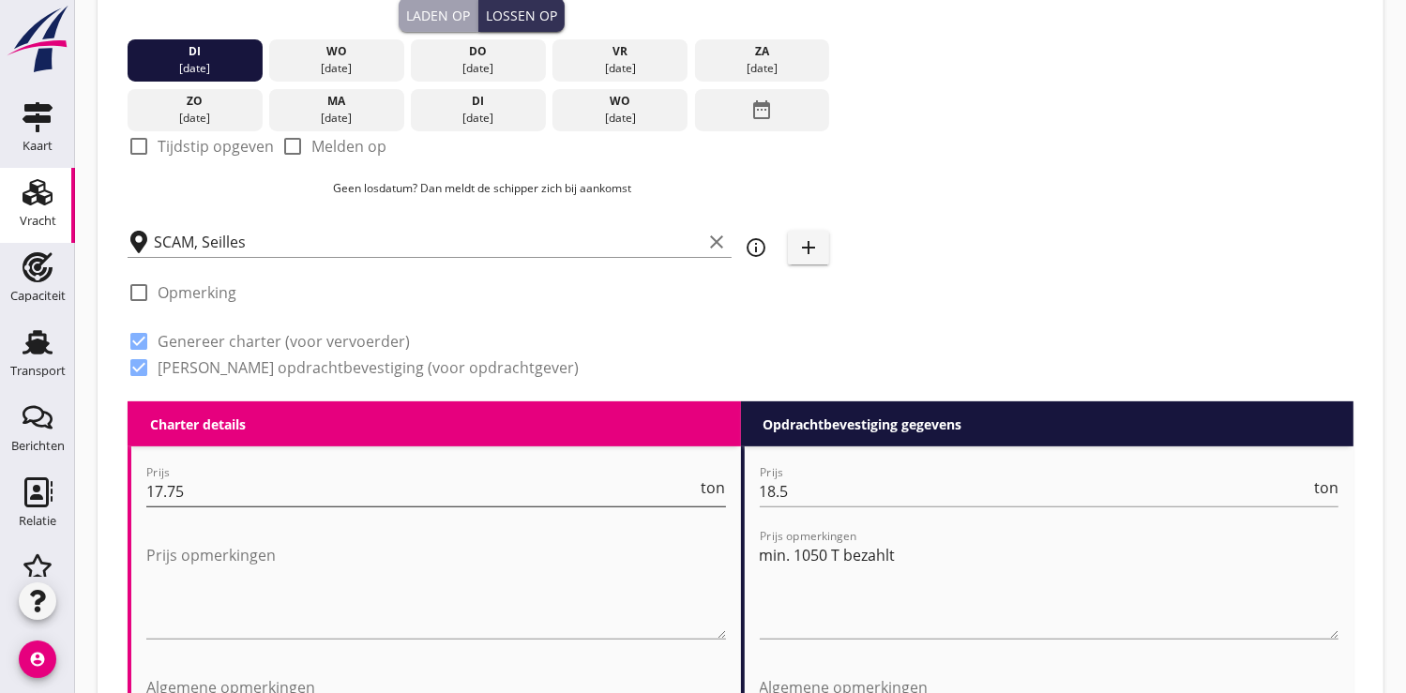
click at [216, 498] on input "17.75" at bounding box center [421, 491] width 551 height 30
type input "1"
type input "15000"
click at [837, 490] on input "18.5" at bounding box center [1035, 491] width 551 height 30
type input "1"
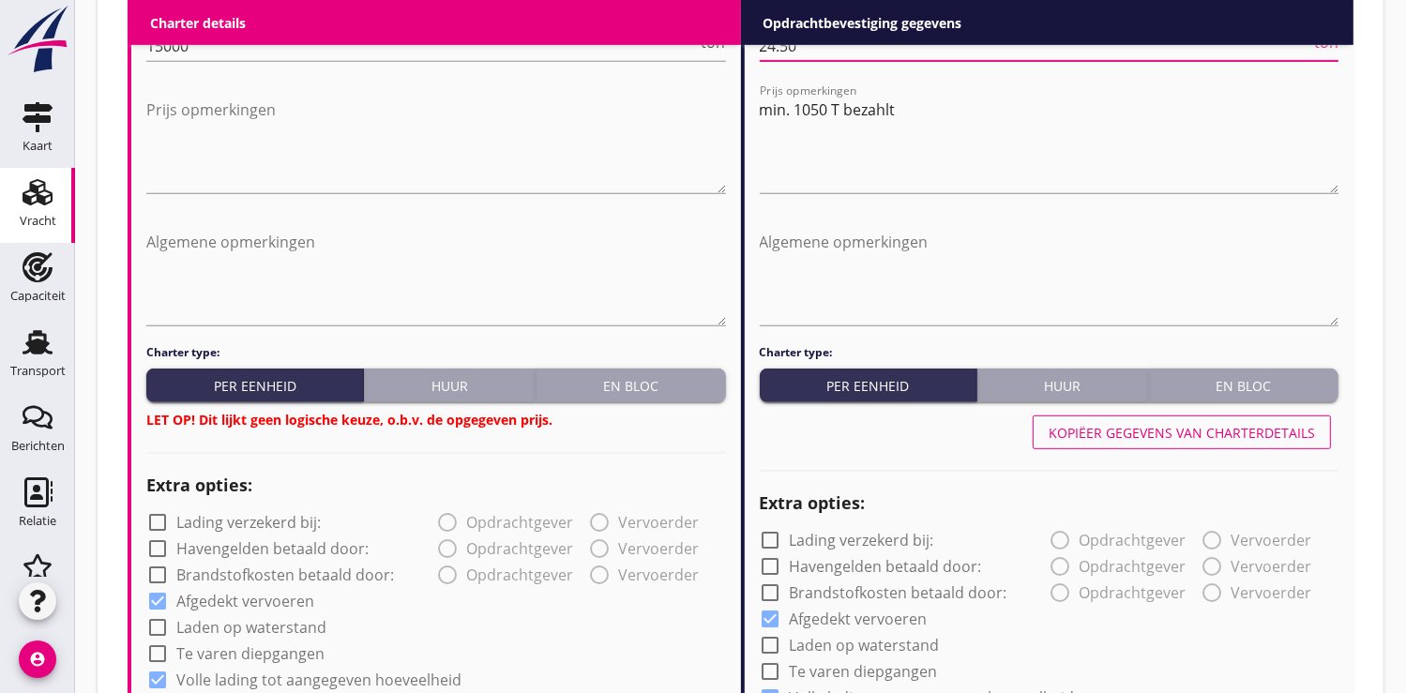
scroll to position [833, 0]
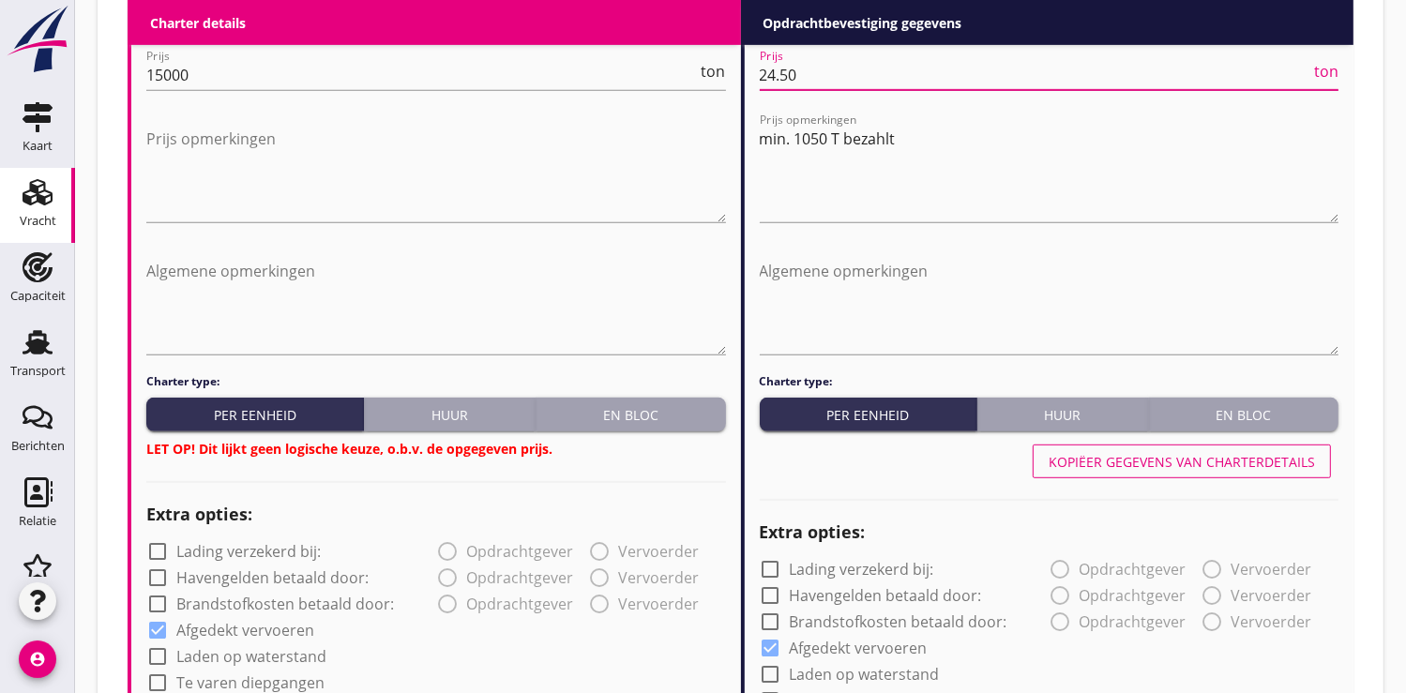
type input "24.50"
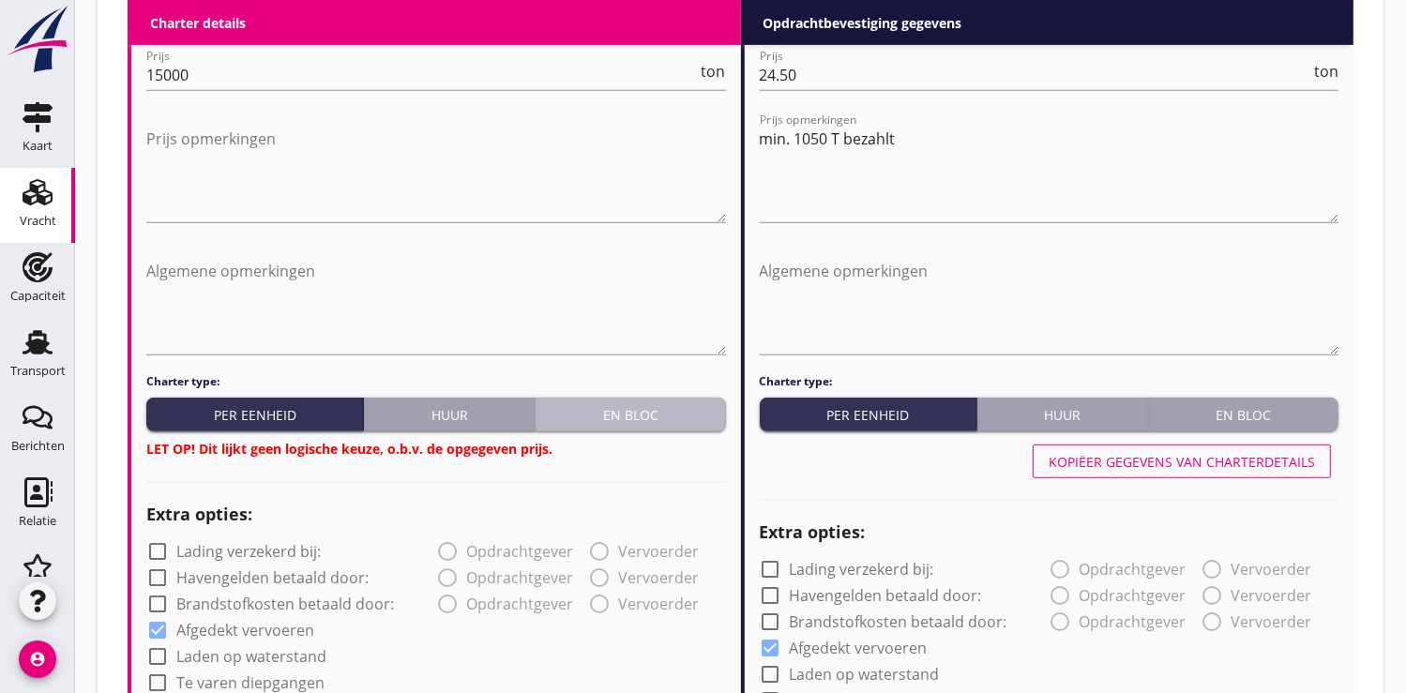
click at [652, 405] on div "En bloc" at bounding box center [630, 415] width 174 height 20
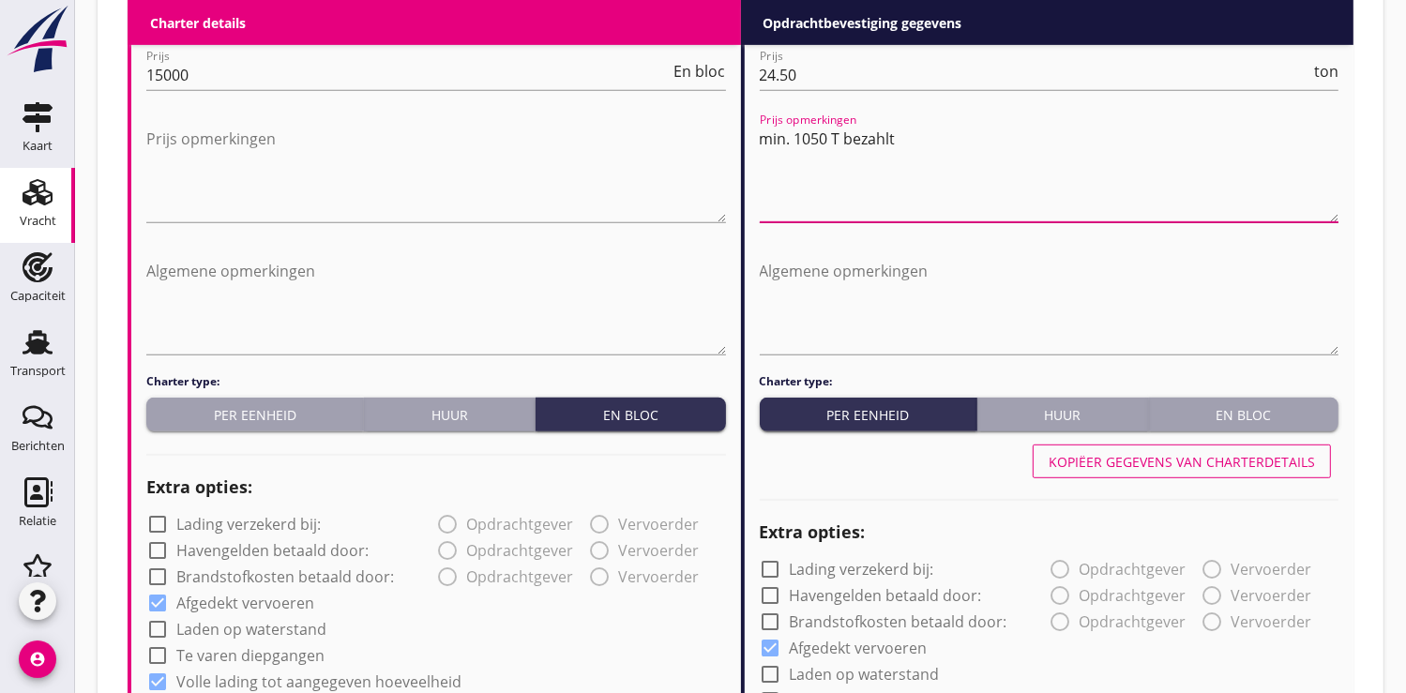
click at [827, 142] on textarea "min. 1050 T bezahlt" at bounding box center [1050, 173] width 580 height 98
drag, startPoint x: 824, startPoint y: 140, endPoint x: 761, endPoint y: 145, distance: 64.0
click at [761, 145] on textarea "min. 1050 T bezahlt" at bounding box center [1050, 173] width 580 height 98
click at [774, 135] on textarea "825 T bezahlt" at bounding box center [1050, 173] width 580 height 98
click at [766, 135] on textarea "825 T bezahlt" at bounding box center [1050, 173] width 580 height 98
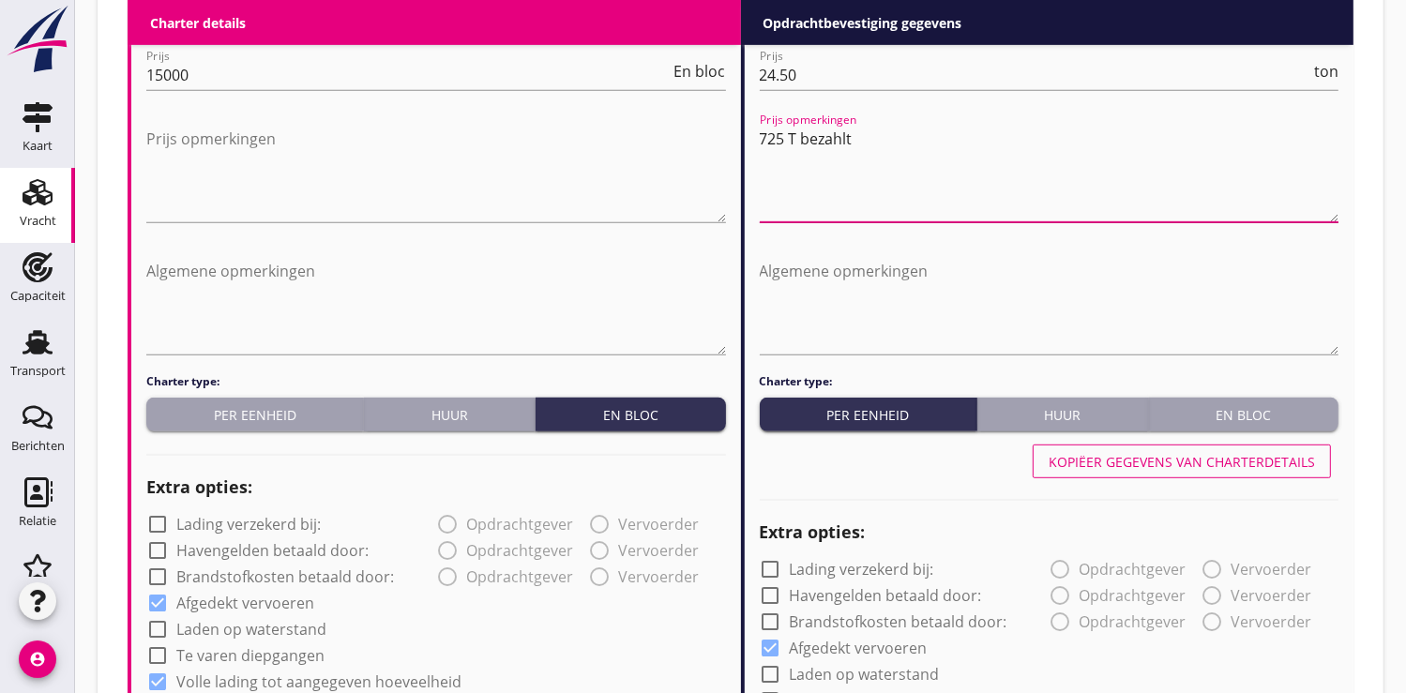
click at [795, 141] on textarea "725 T bezahlt" at bounding box center [1050, 173] width 580 height 98
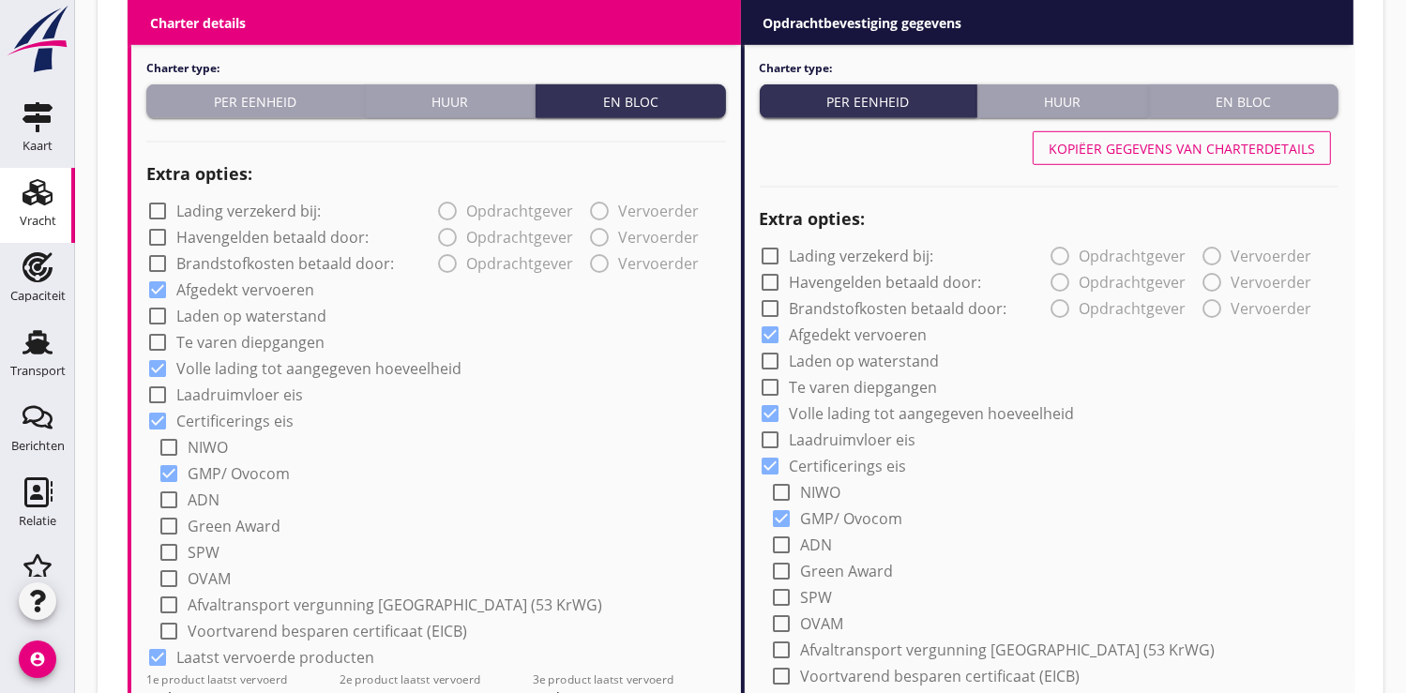
scroll to position [1354, 0]
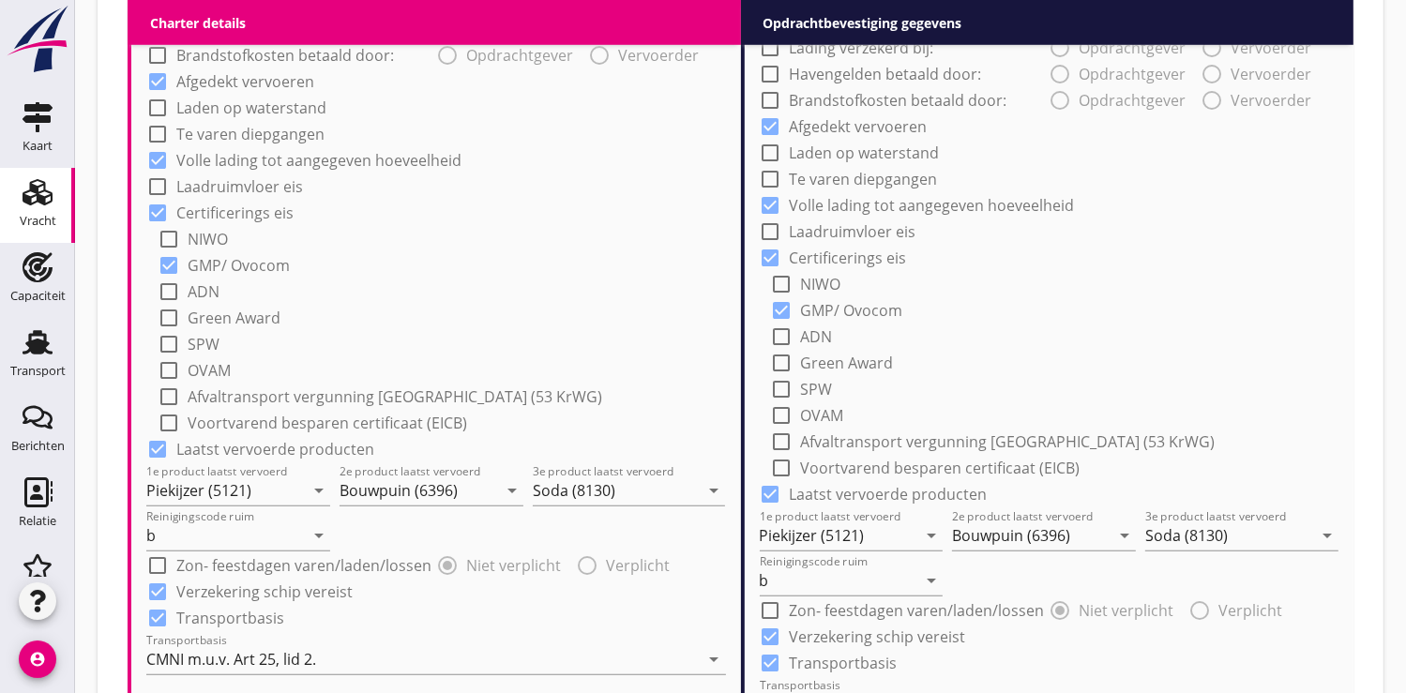
type textarea "725 To bezahlt"
click at [160, 444] on div at bounding box center [158, 449] width 32 height 32
checkbox input "false"
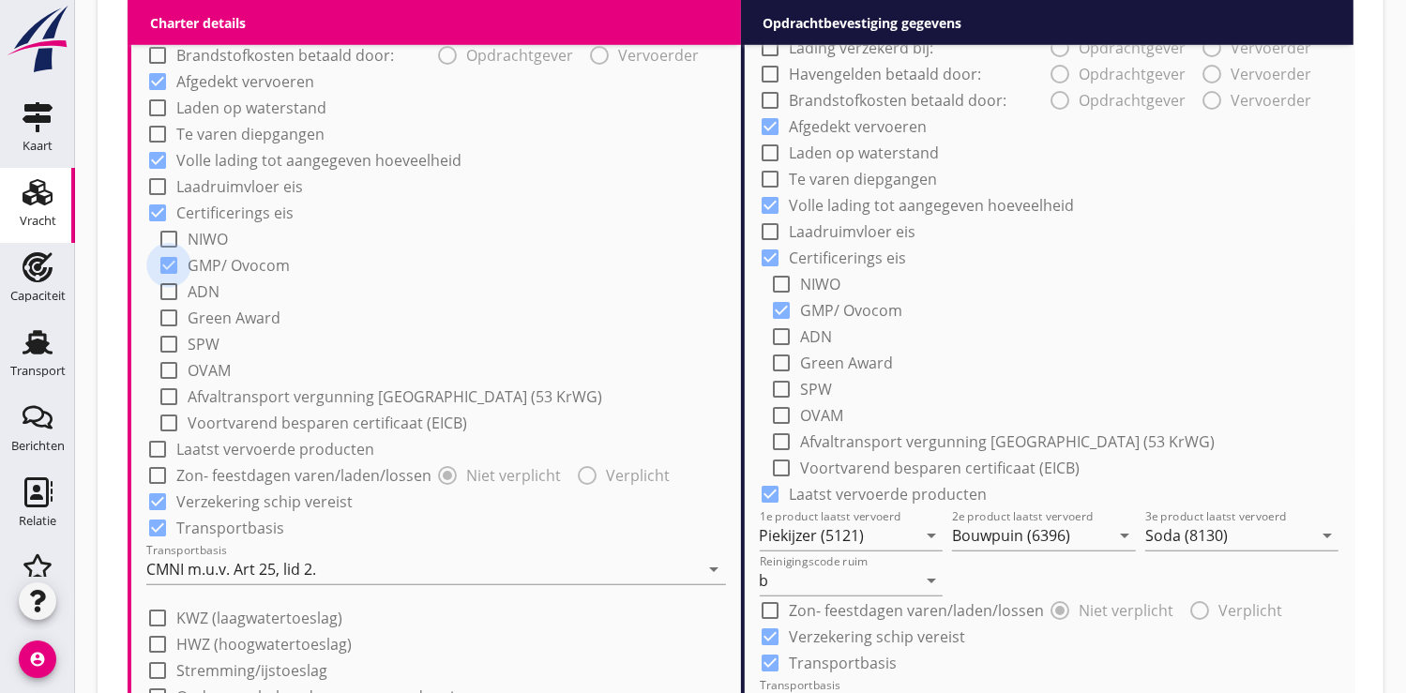
click at [168, 264] on div at bounding box center [169, 265] width 32 height 32
checkbox input "false"
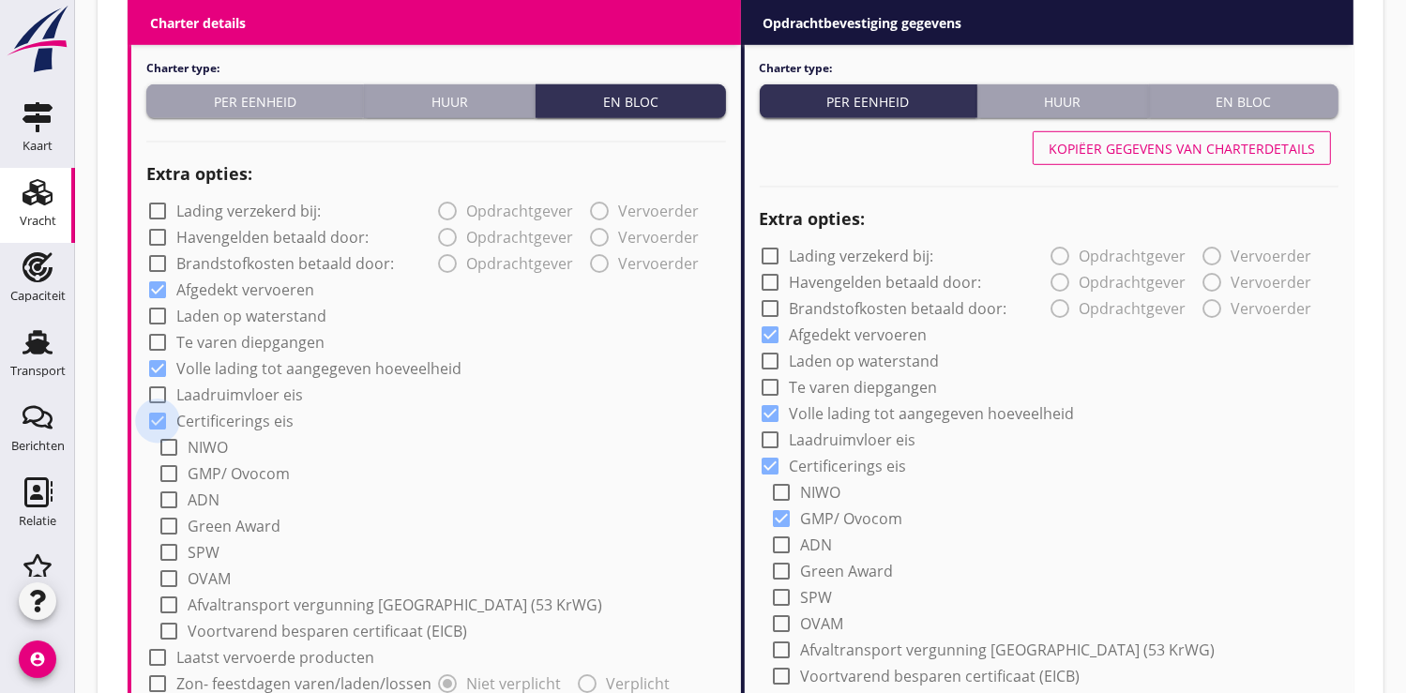
click at [156, 423] on div at bounding box center [158, 421] width 32 height 32
checkbox input "false"
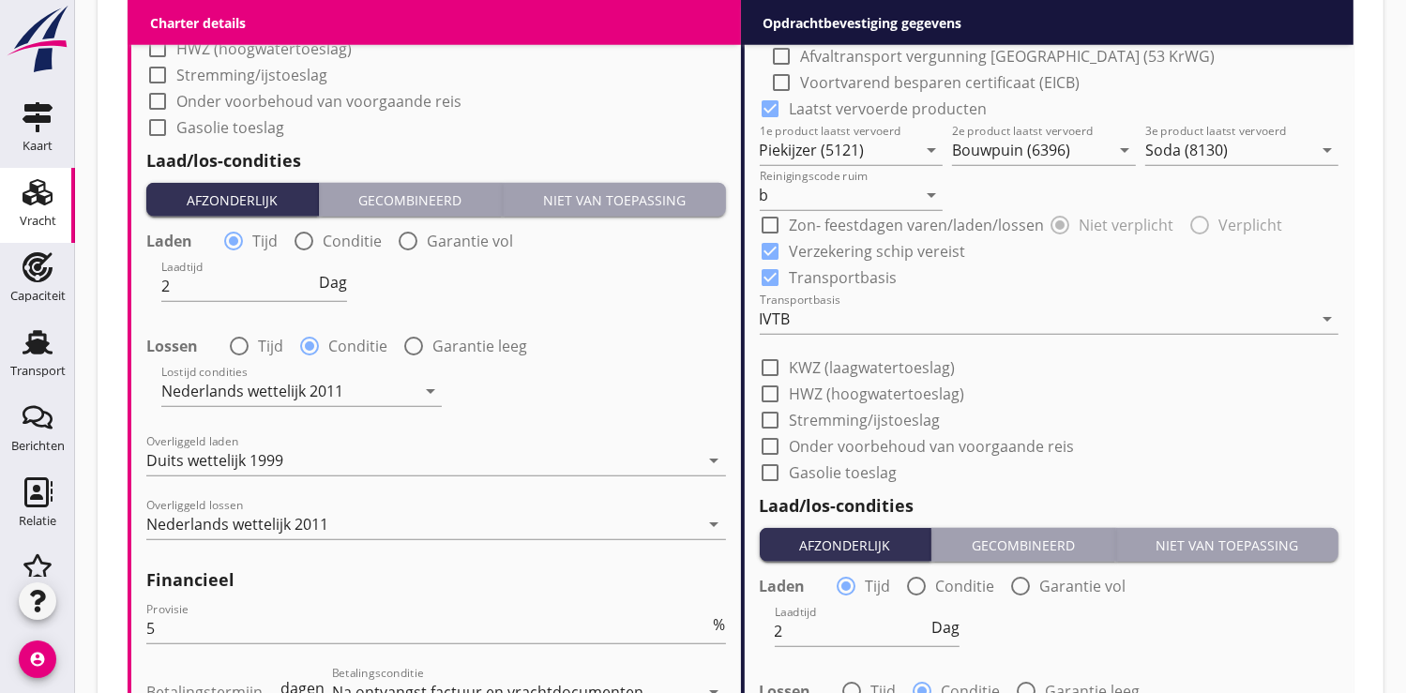
scroll to position [1770, 0]
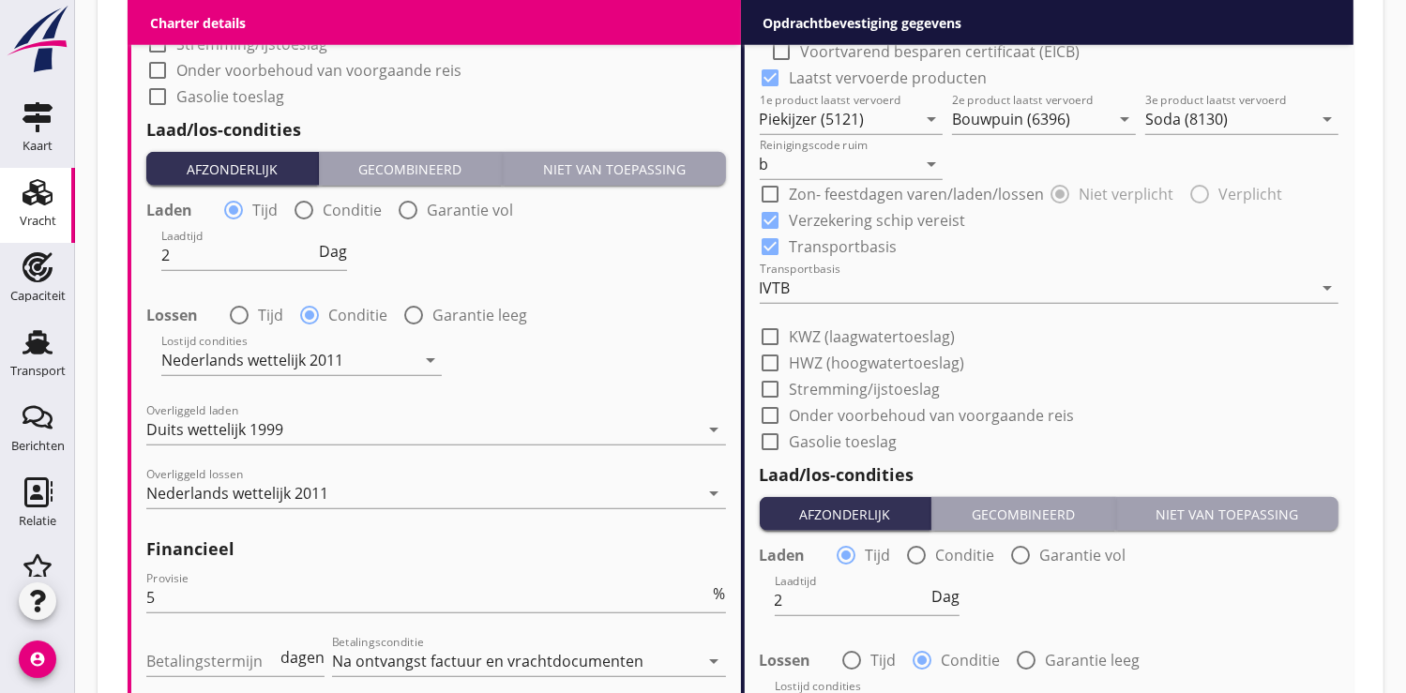
click at [235, 311] on div at bounding box center [239, 315] width 32 height 32
radio input "true"
click at [204, 369] on input "Lostijd" at bounding box center [238, 360] width 155 height 30
click at [334, 354] on span "Uur" at bounding box center [333, 356] width 27 height 15
type input "2"
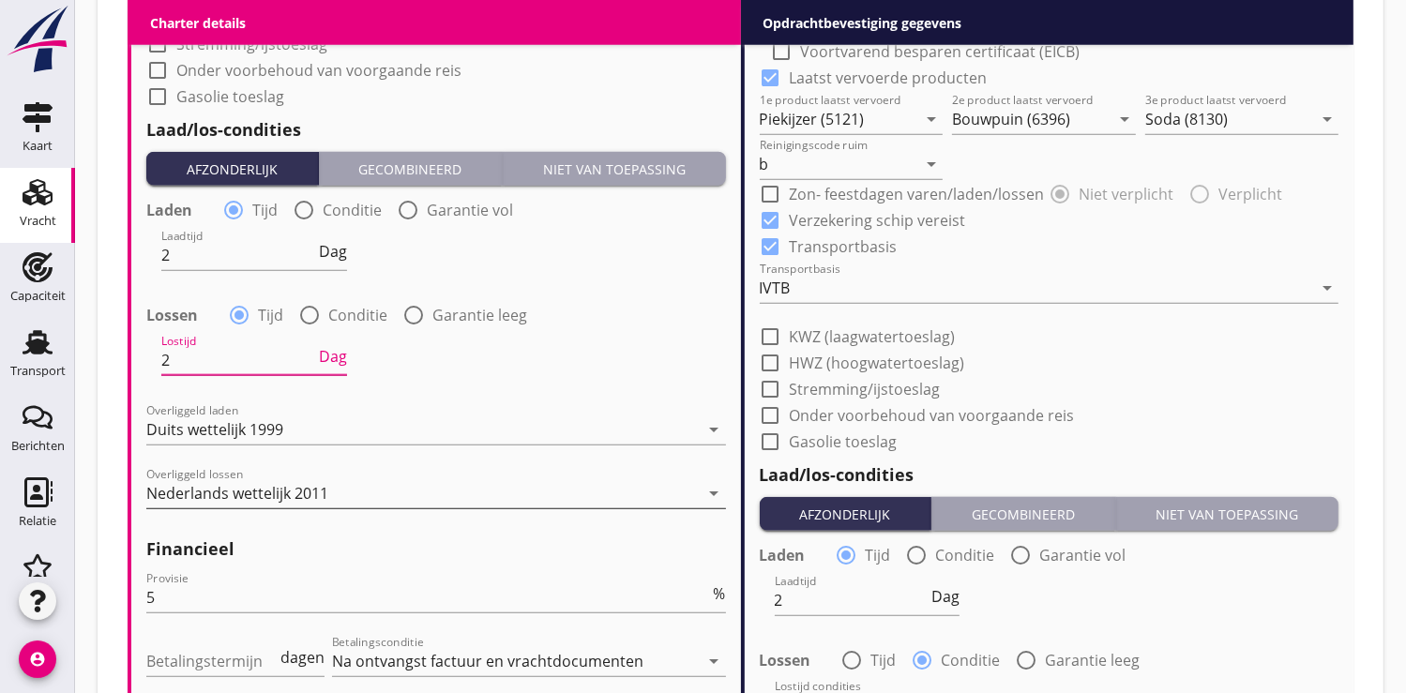
click at [207, 496] on div "Nederlands wettelijk 2011" at bounding box center [237, 493] width 182 height 17
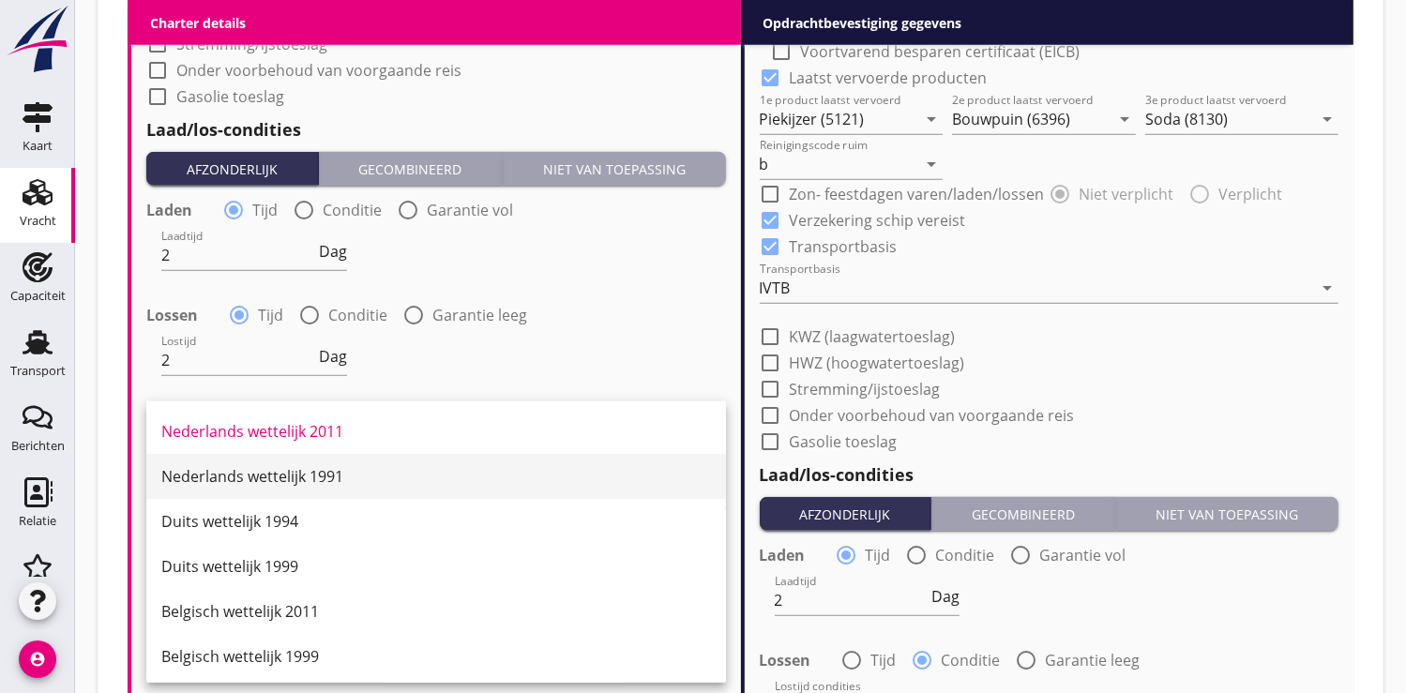
click at [213, 483] on div "Nederlands wettelijk 1991" at bounding box center [436, 476] width 550 height 23
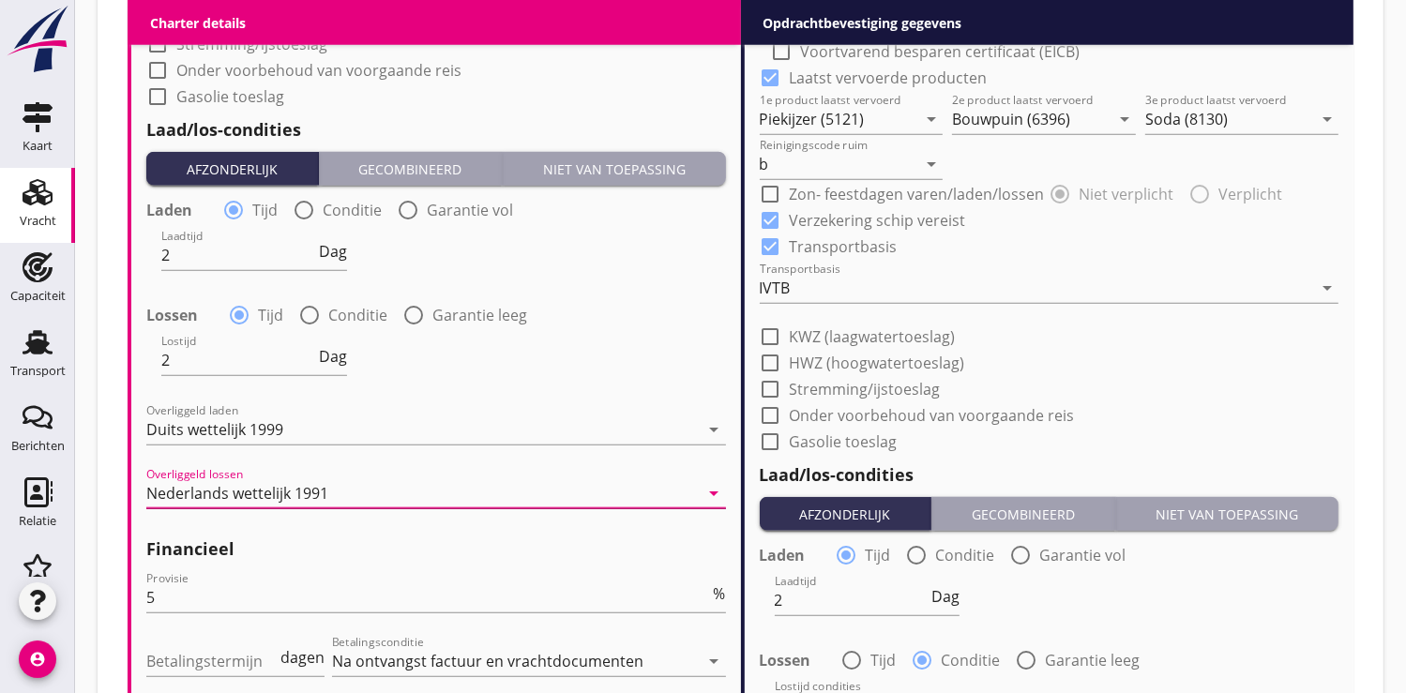
click at [202, 485] on div "Nederlands wettelijk 1991" at bounding box center [237, 493] width 182 height 17
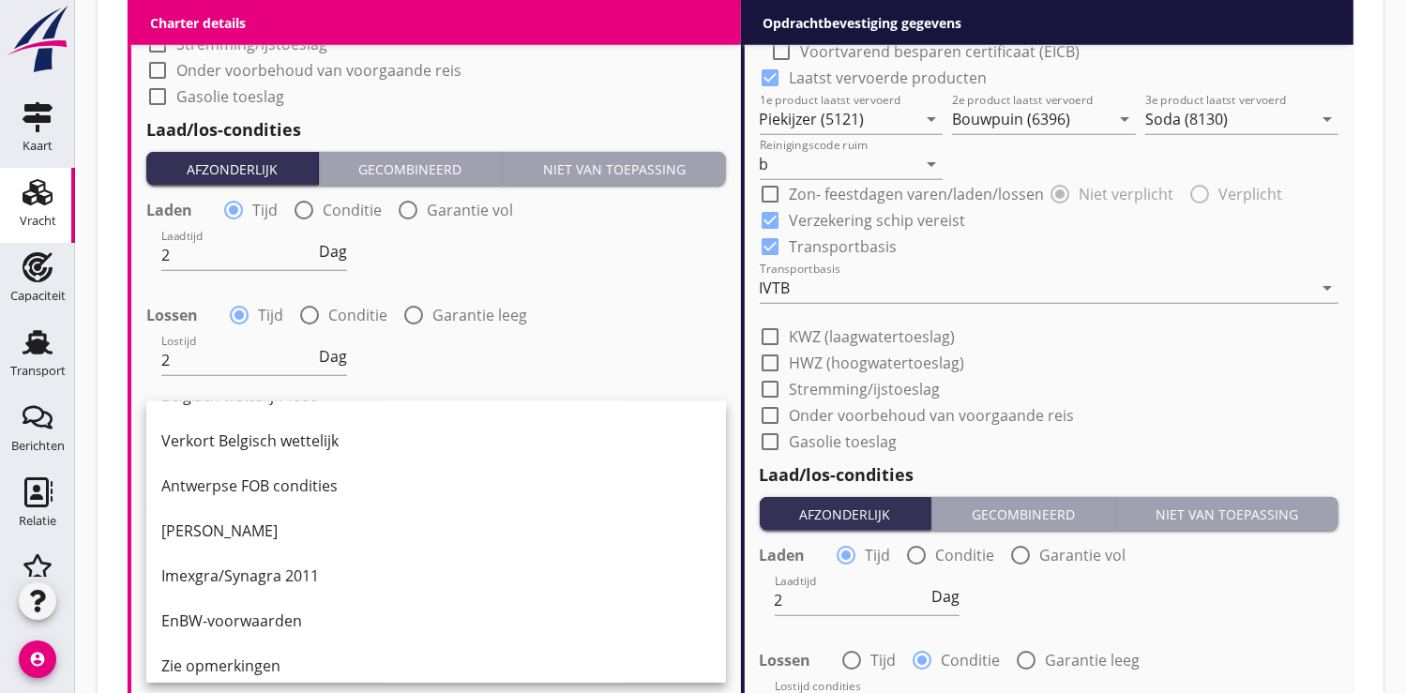
scroll to position [416, 0]
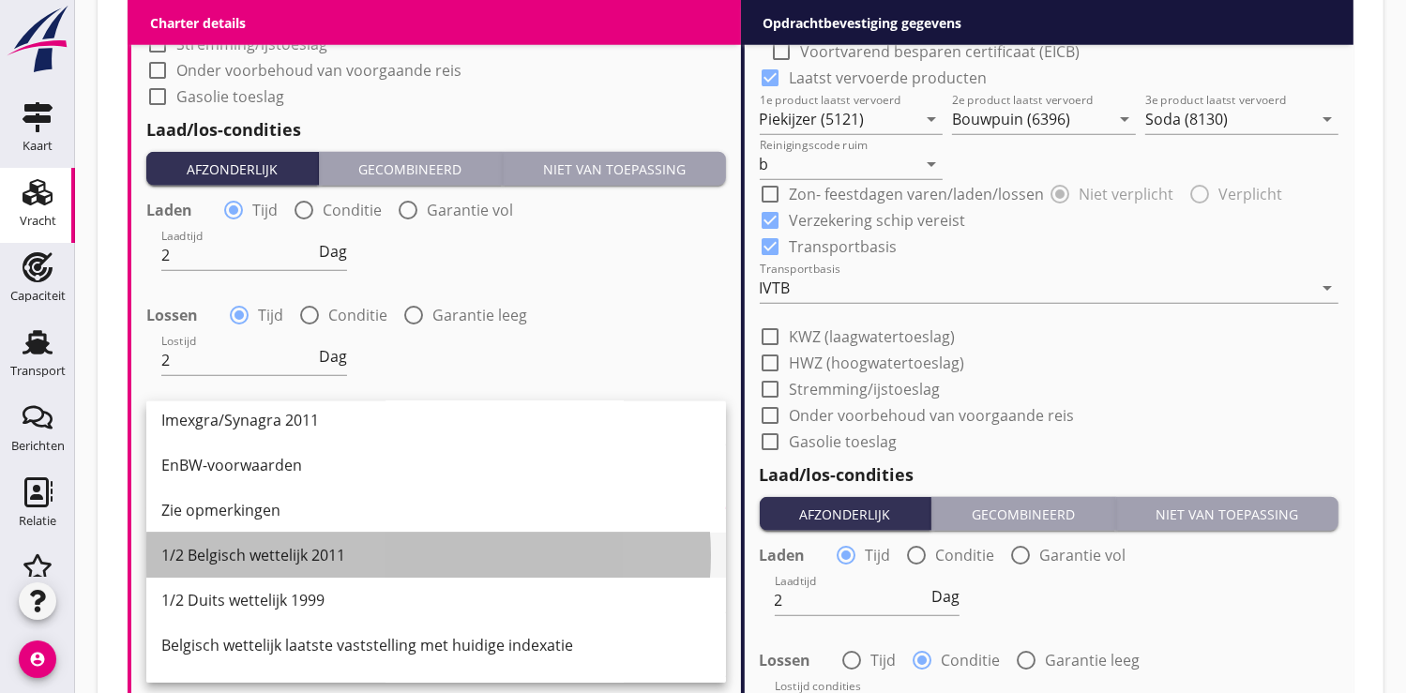
click at [227, 546] on div "1/2 Belgisch wettelijk 2011" at bounding box center [436, 555] width 550 height 23
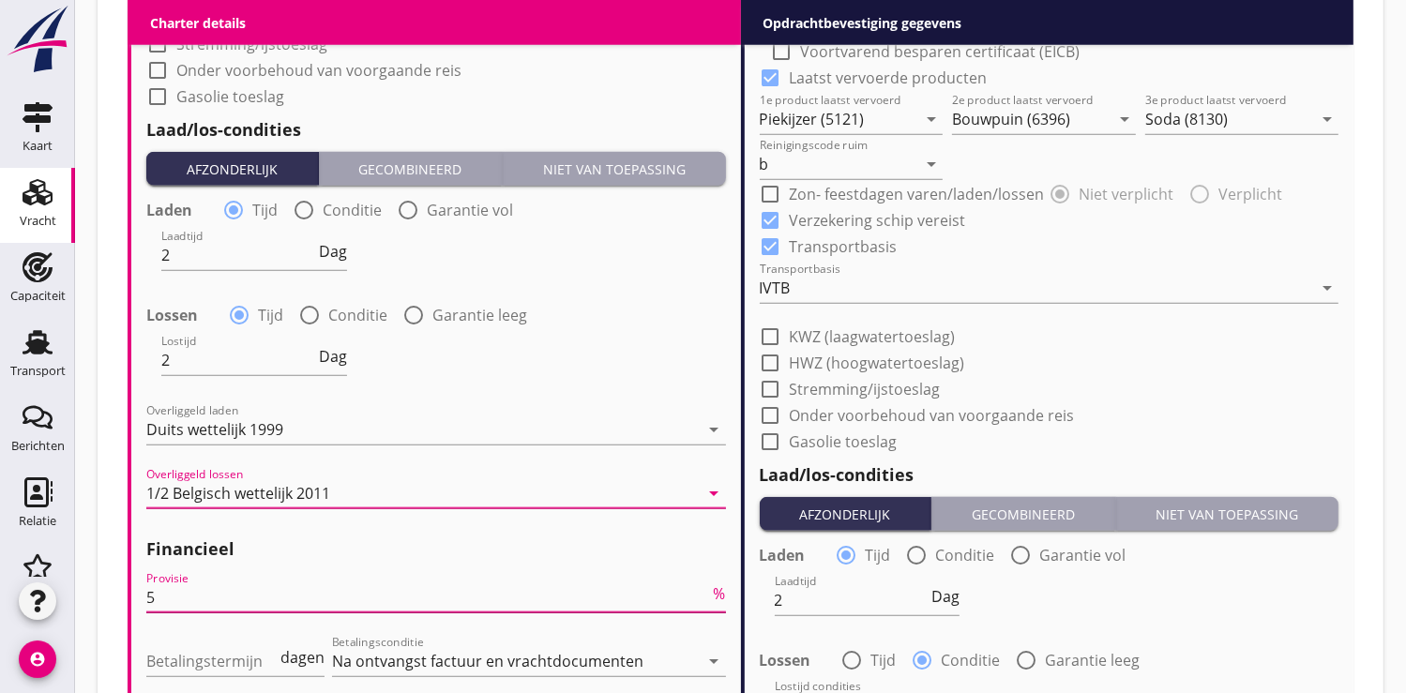
click at [163, 589] on input "5" at bounding box center [428, 597] width 564 height 30
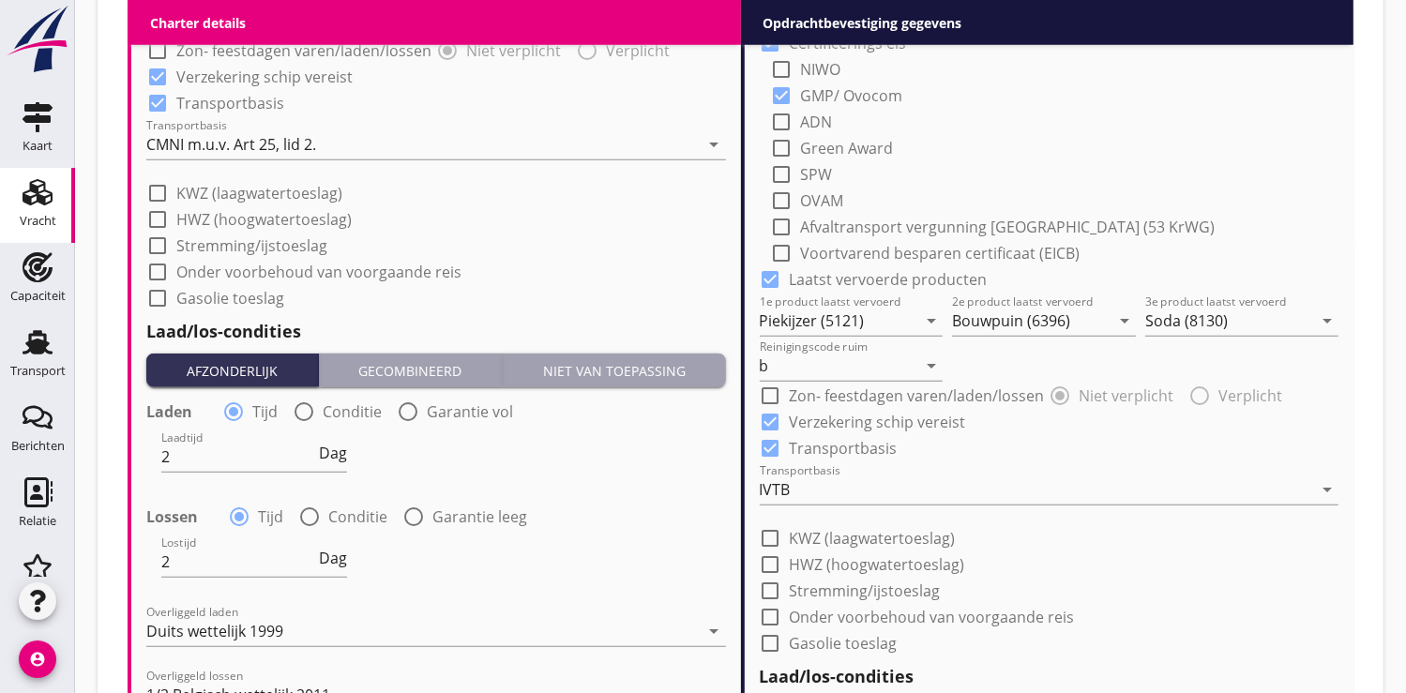
scroll to position [1562, 0]
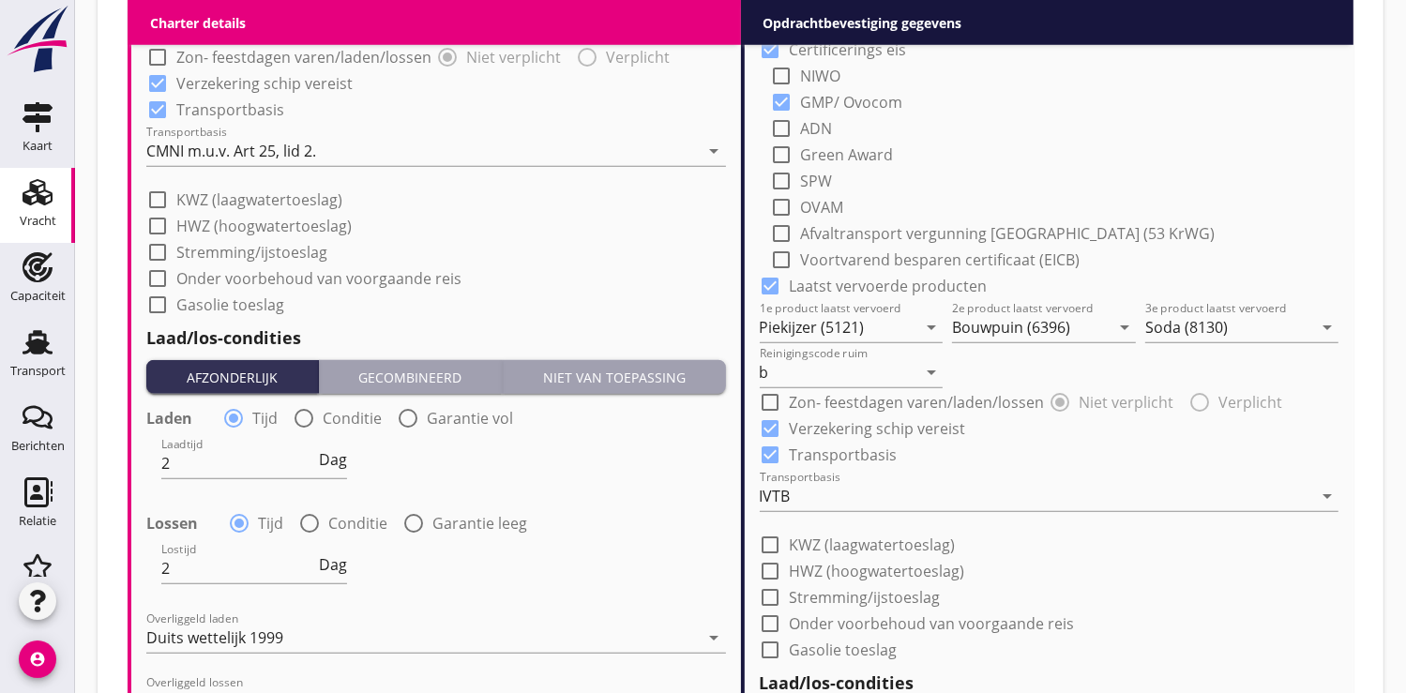
click at [762, 286] on div at bounding box center [771, 286] width 32 height 32
checkbox input "false"
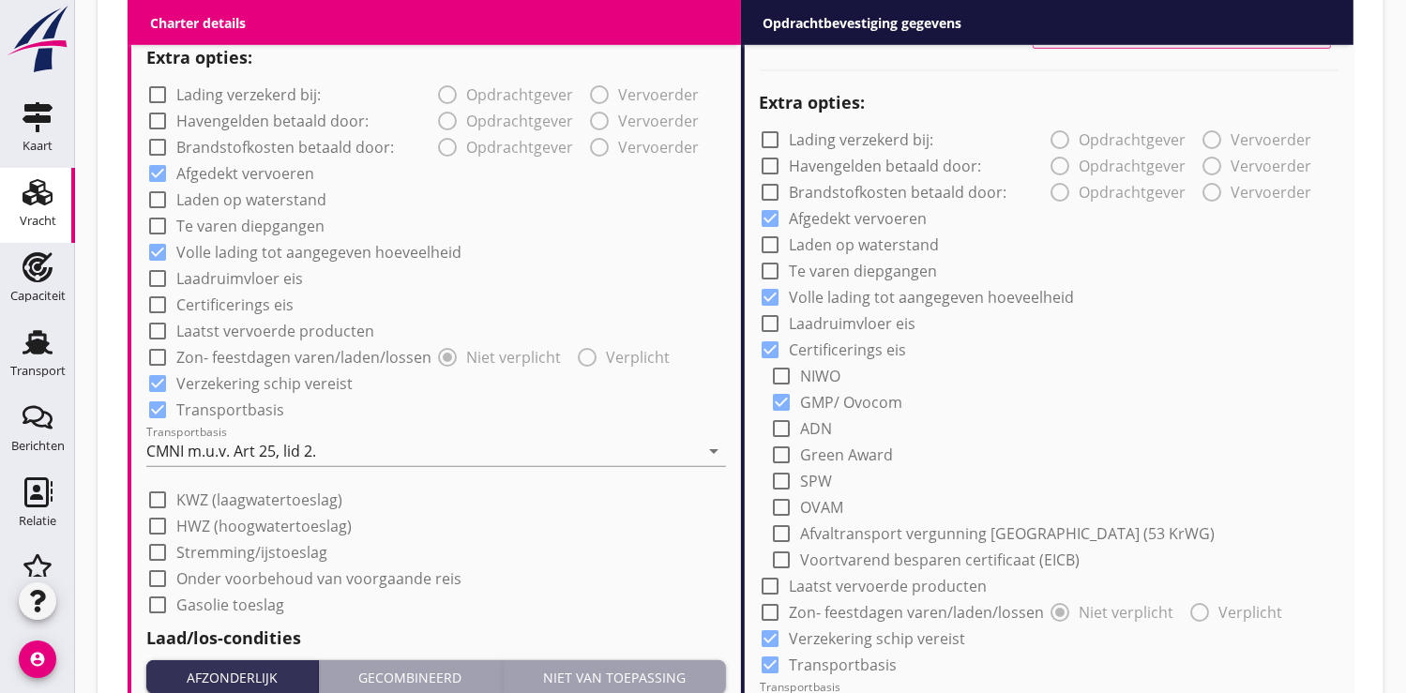
scroll to position [1250, 0]
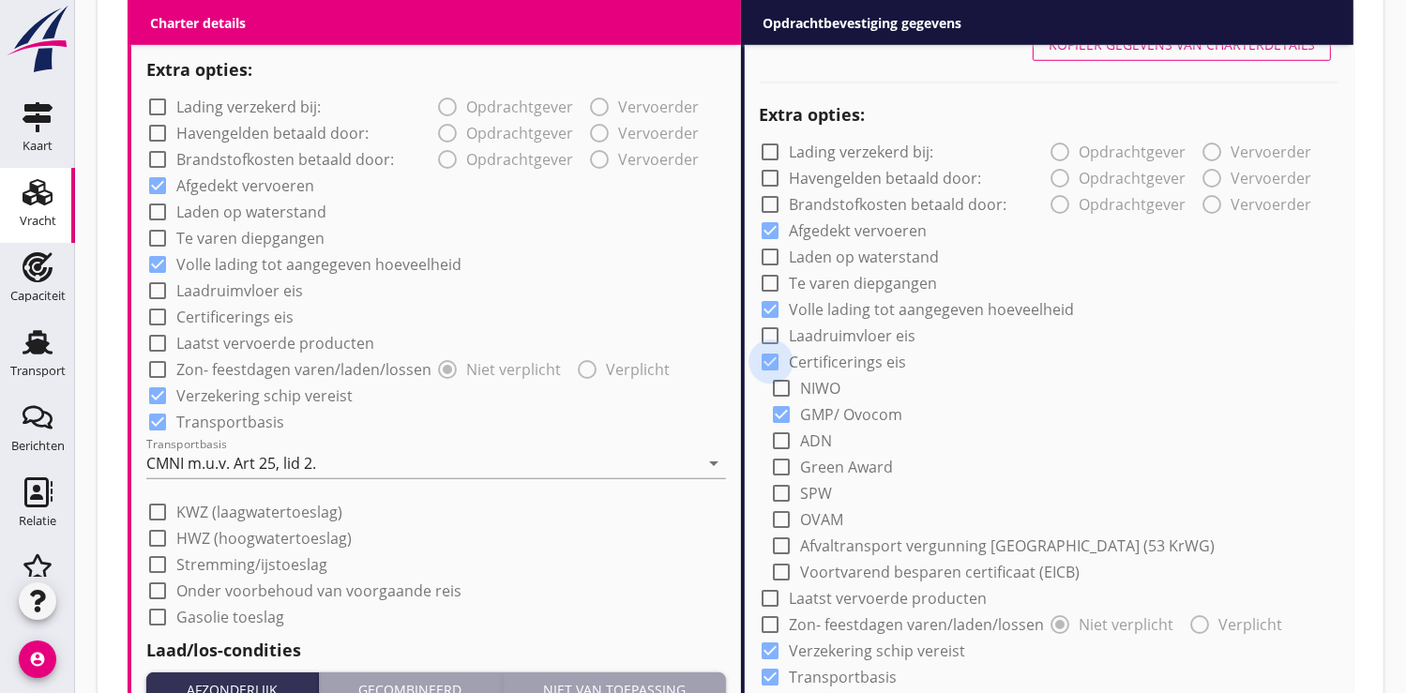
click at [763, 354] on div at bounding box center [771, 362] width 32 height 32
checkbox input "false"
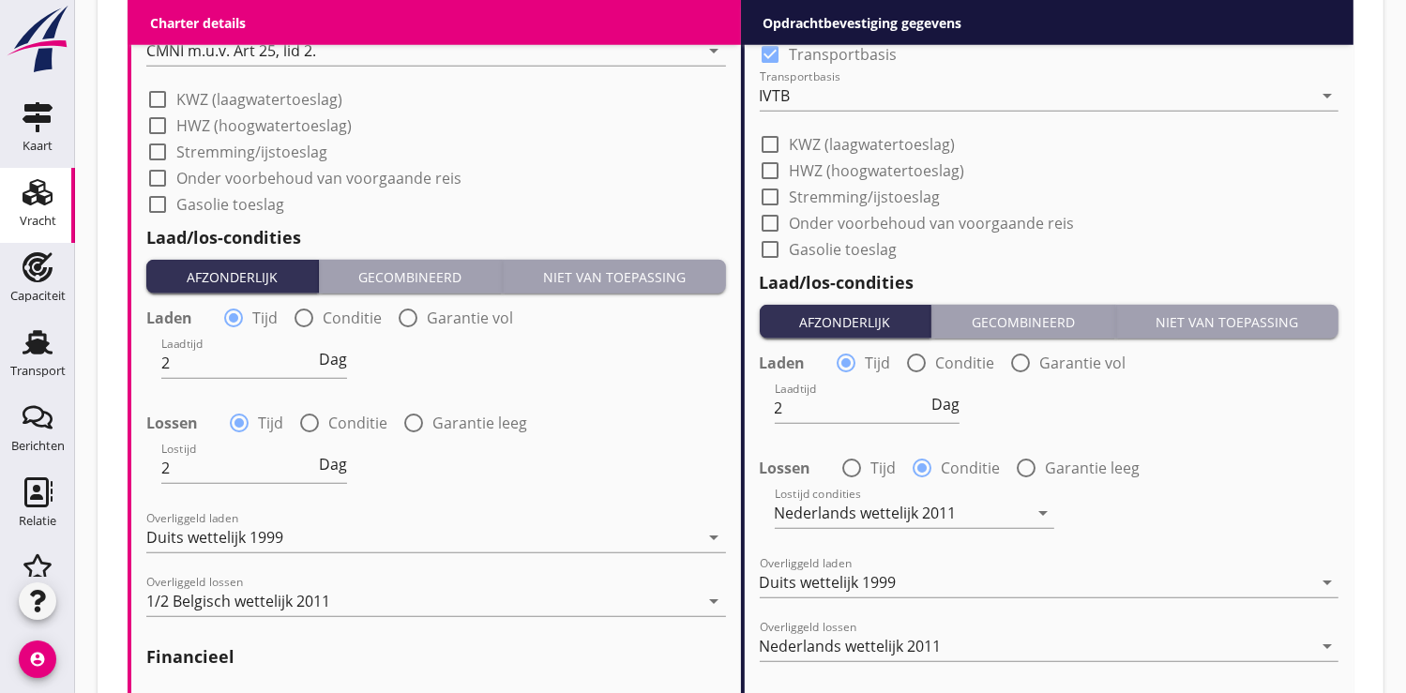
scroll to position [1770, 0]
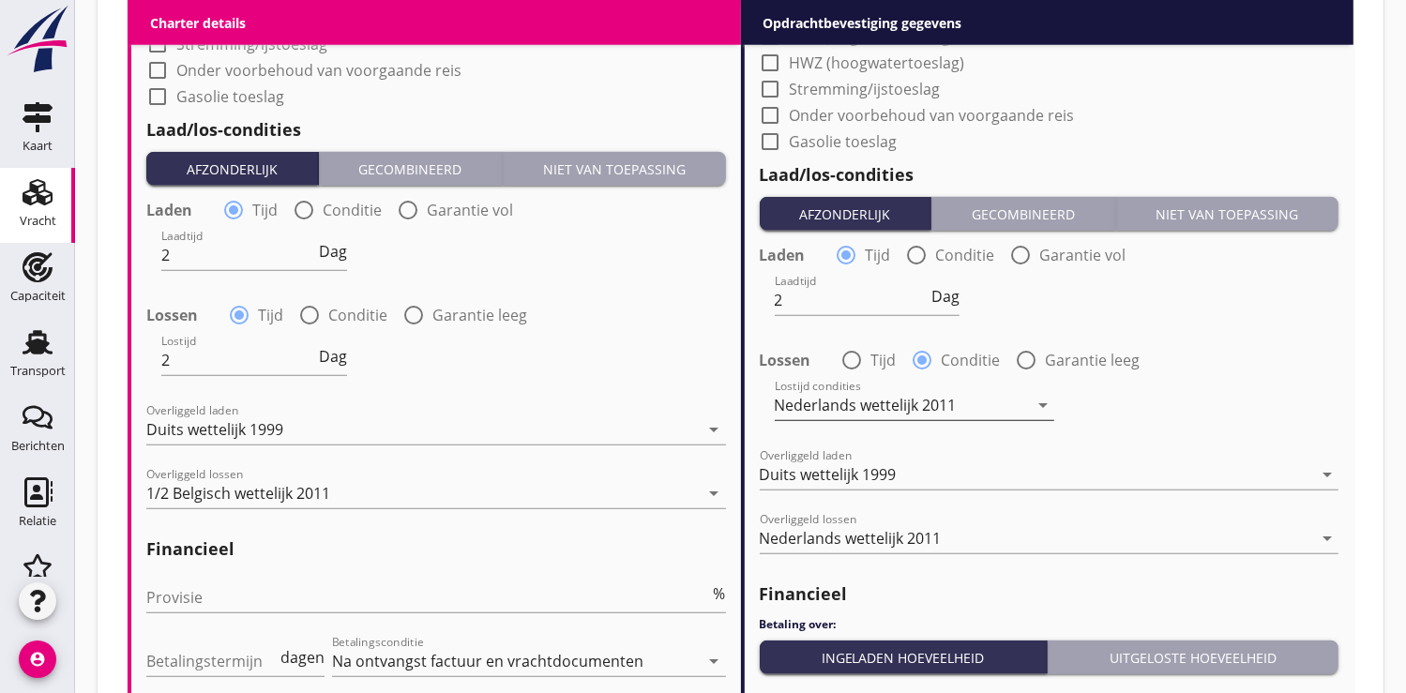
click at [885, 401] on div "Nederlands wettelijk 2011" at bounding box center [866, 405] width 182 height 17
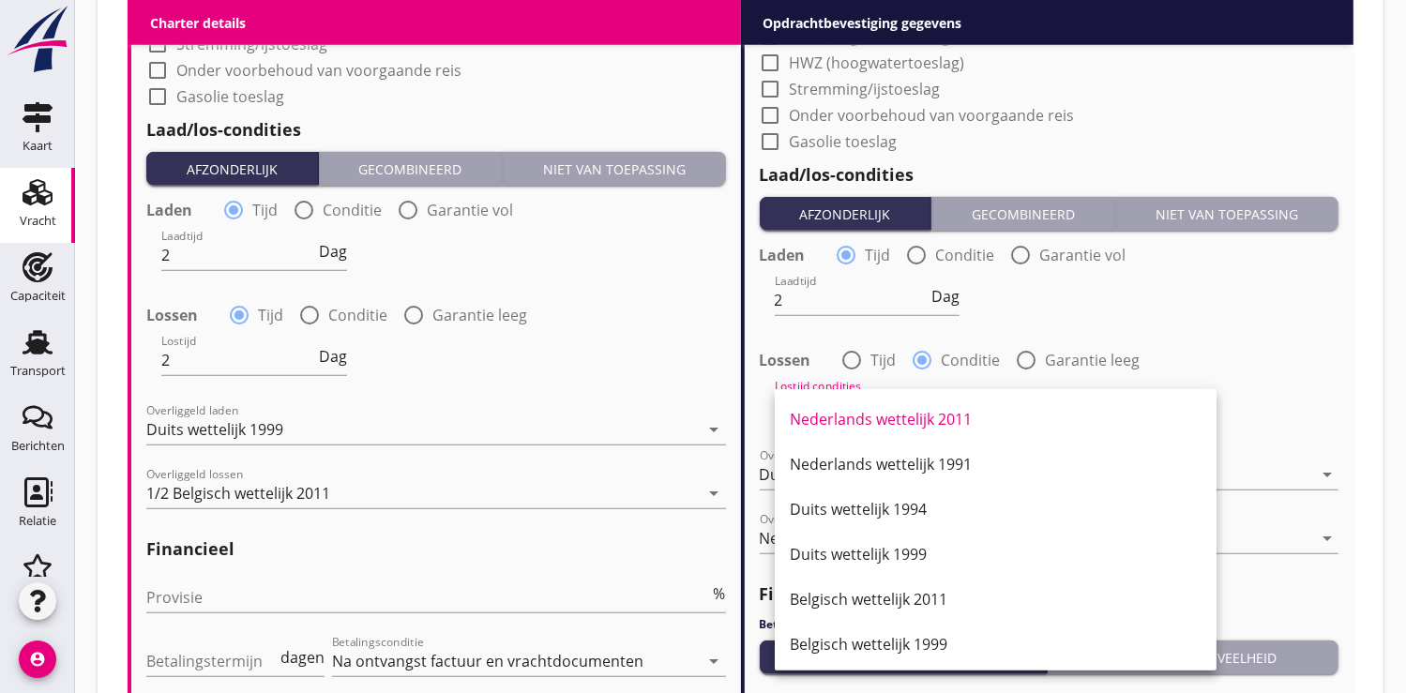
click at [849, 364] on div at bounding box center [852, 360] width 32 height 32
radio input "true"
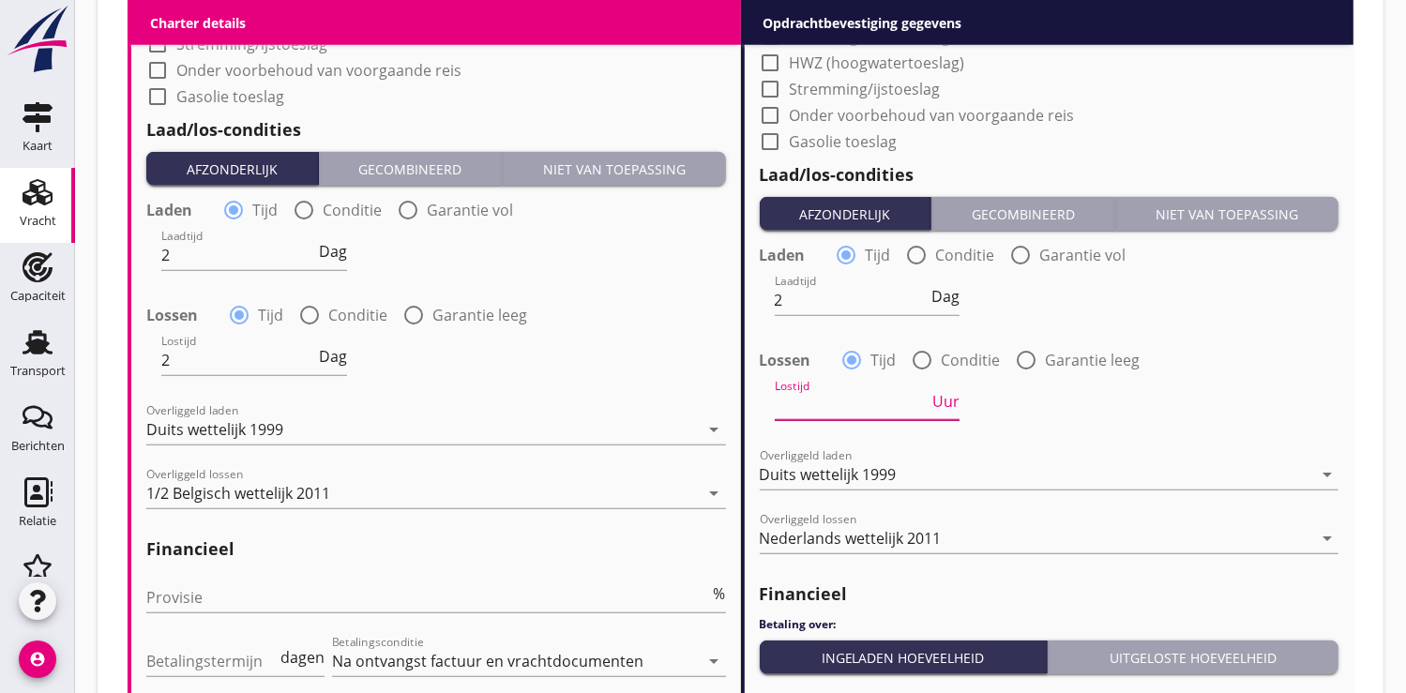
click at [827, 401] on input "Lostijd" at bounding box center [852, 405] width 155 height 30
click at [956, 403] on span "Uur" at bounding box center [945, 401] width 27 height 15
type input "2"
click at [866, 534] on div "Nederlands wettelijk 2011" at bounding box center [851, 538] width 182 height 17
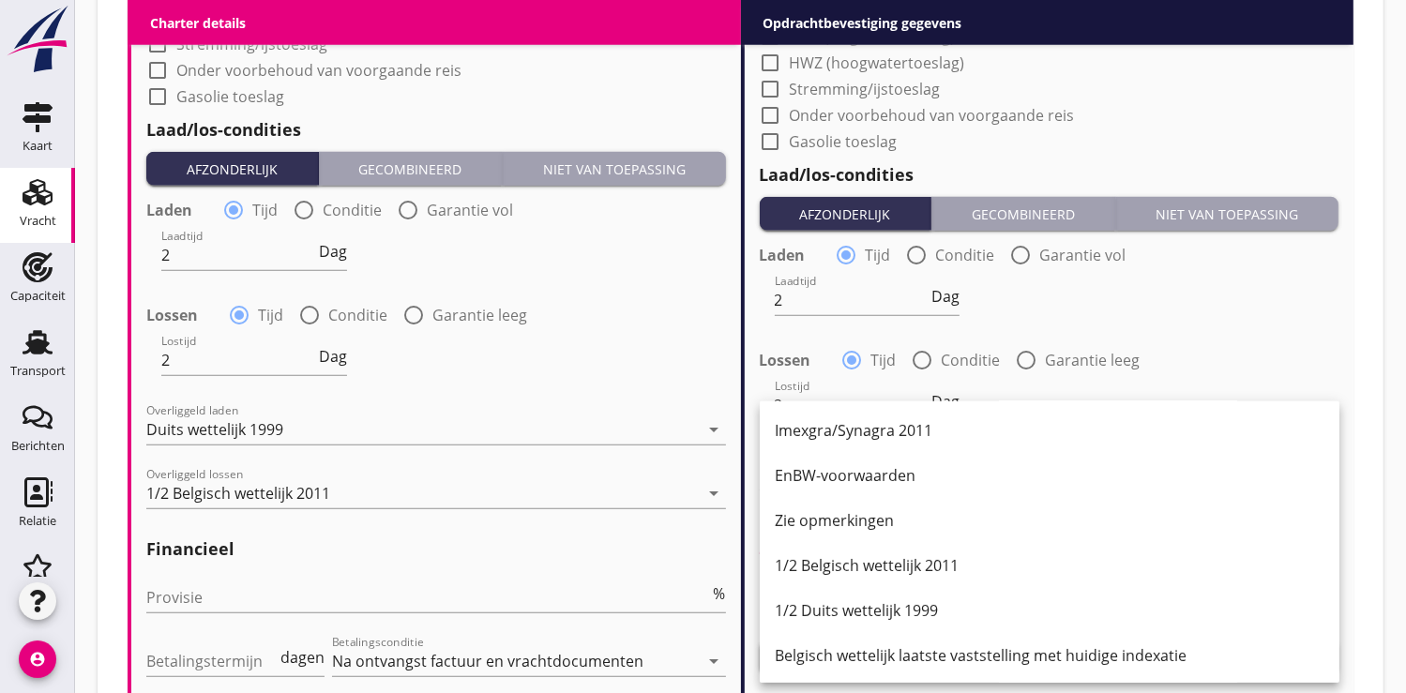
scroll to position [416, 0]
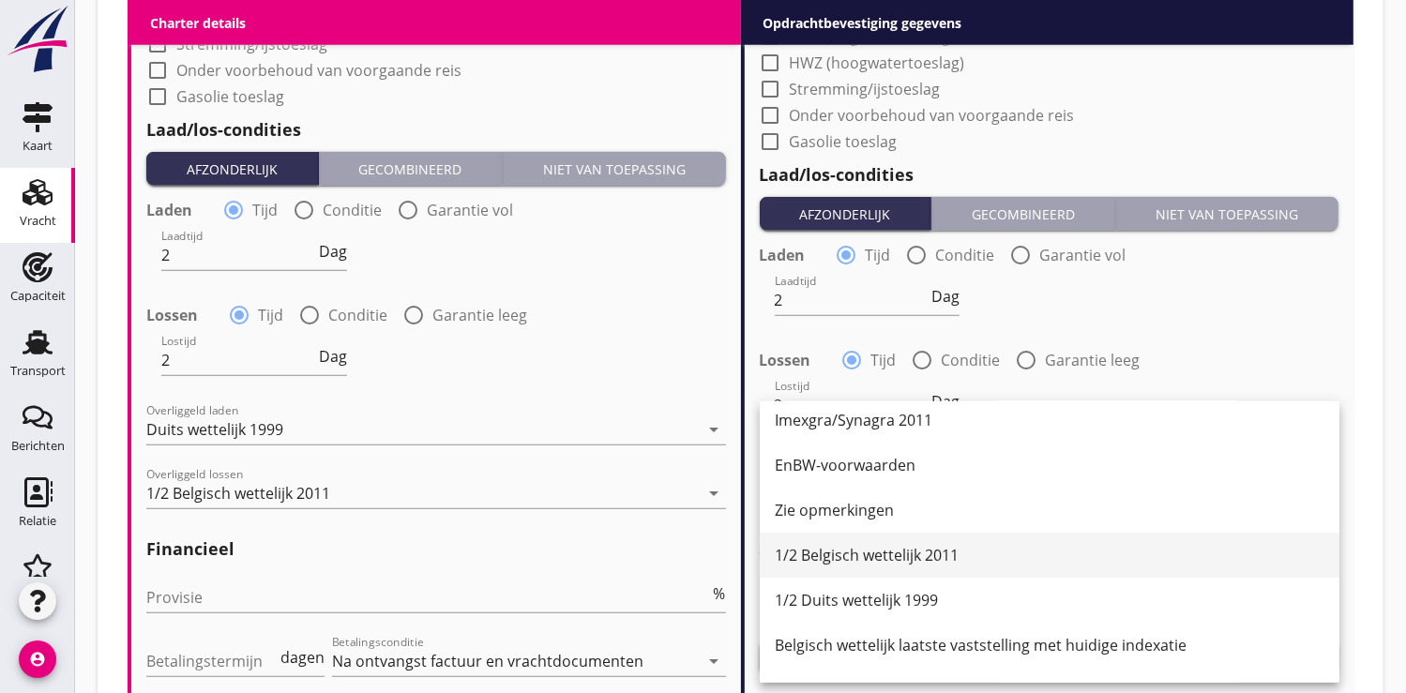
click at [851, 553] on div "1/2 Belgisch wettelijk 2011" at bounding box center [1050, 555] width 550 height 23
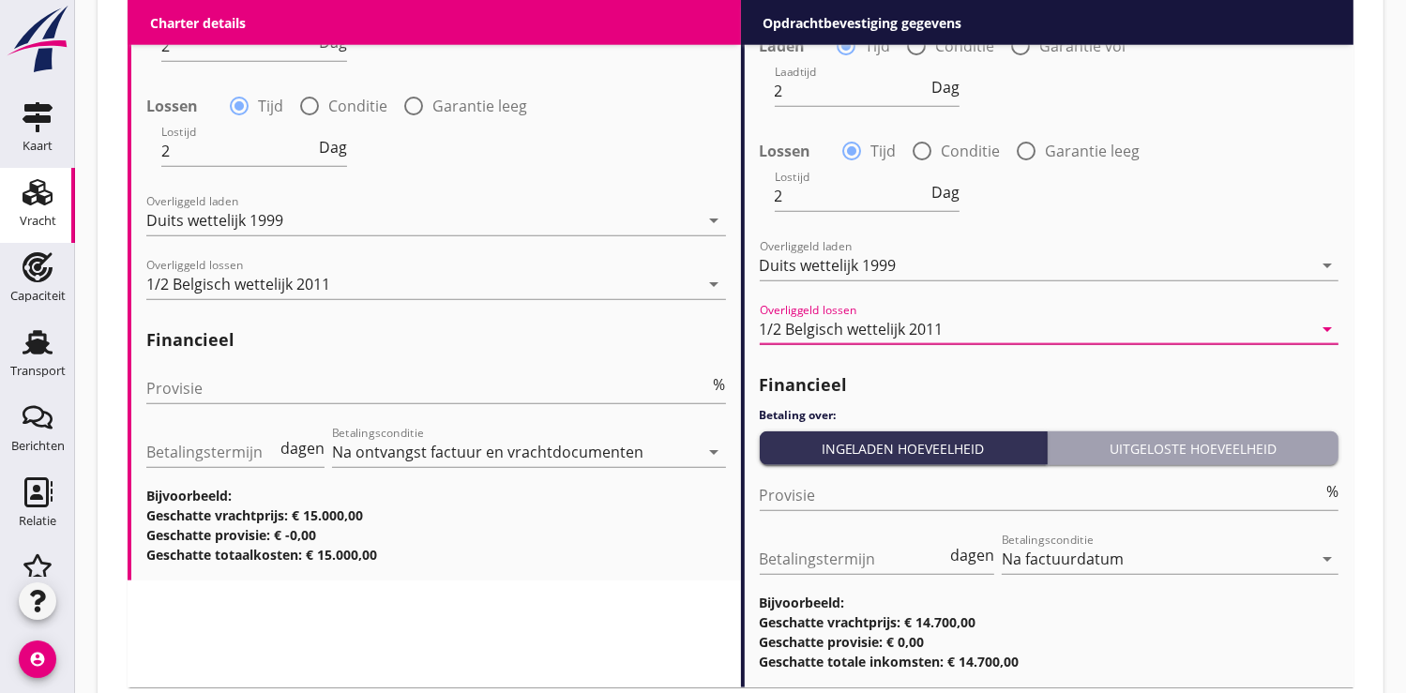
scroll to position [2099, 0]
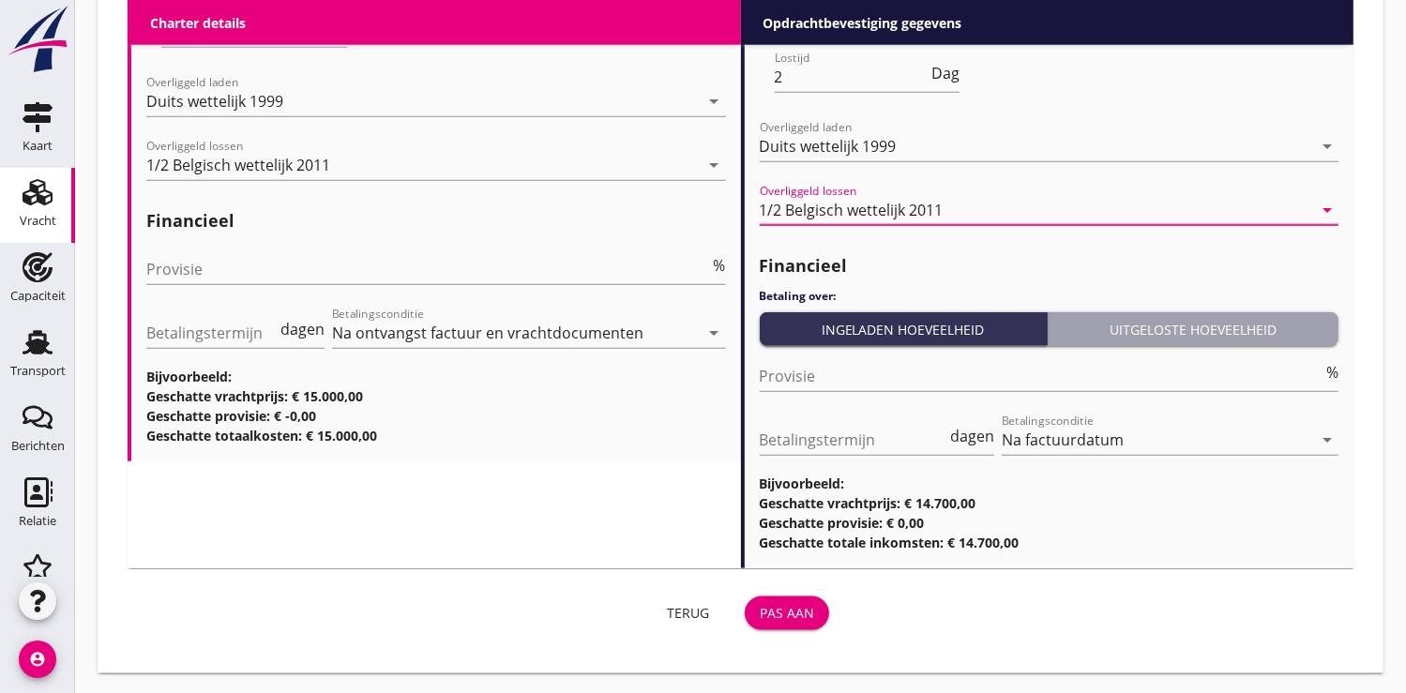
click at [782, 598] on button "Pas aan" at bounding box center [787, 613] width 84 height 34
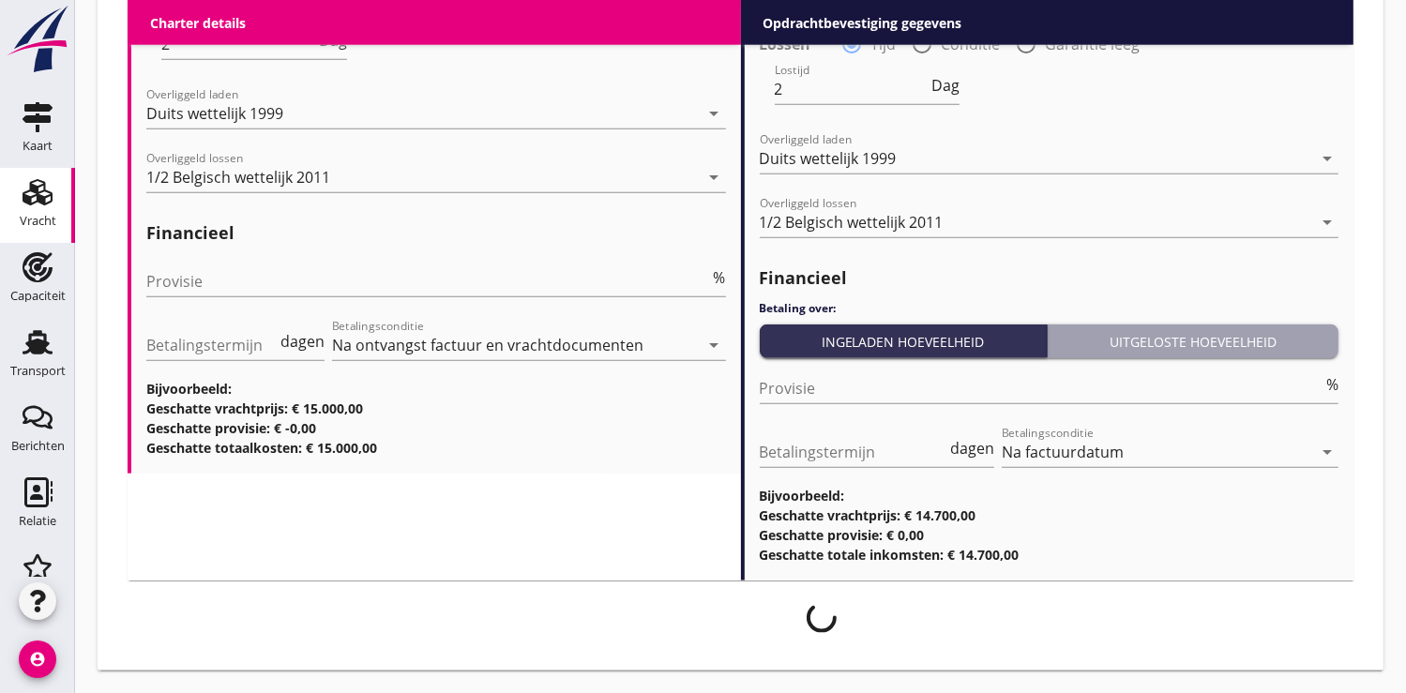
scroll to position [2085, 0]
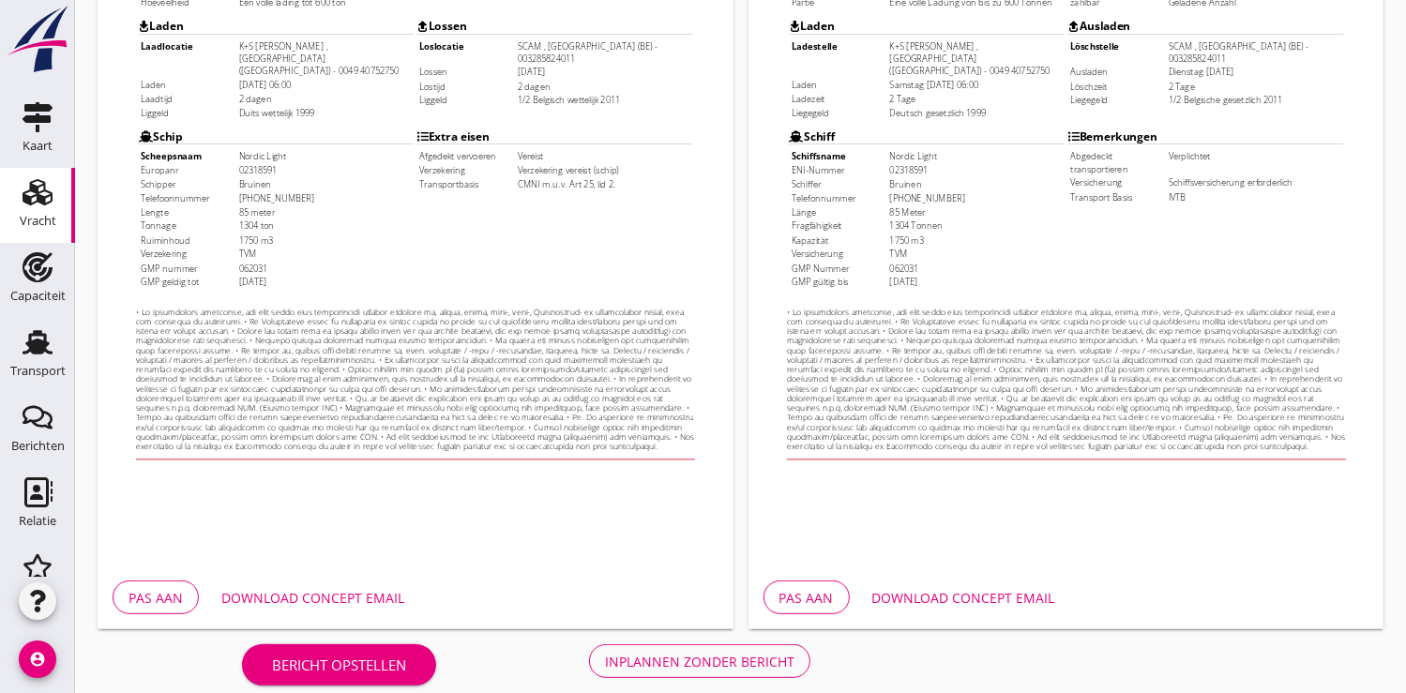
scroll to position [540, 0]
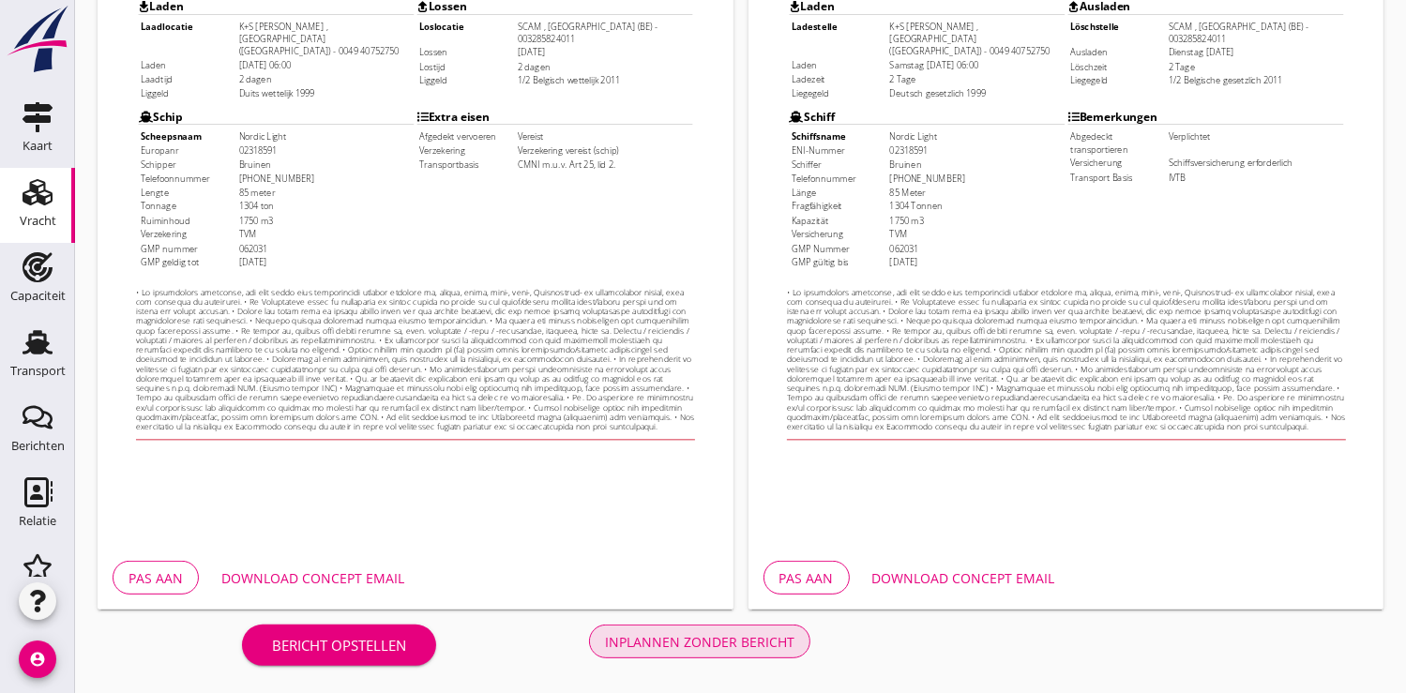
drag, startPoint x: 827, startPoint y: 309, endPoint x: 688, endPoint y: 596, distance: 318.7
click at [665, 636] on div "Inplannen zonder bericht" at bounding box center [699, 642] width 189 height 20
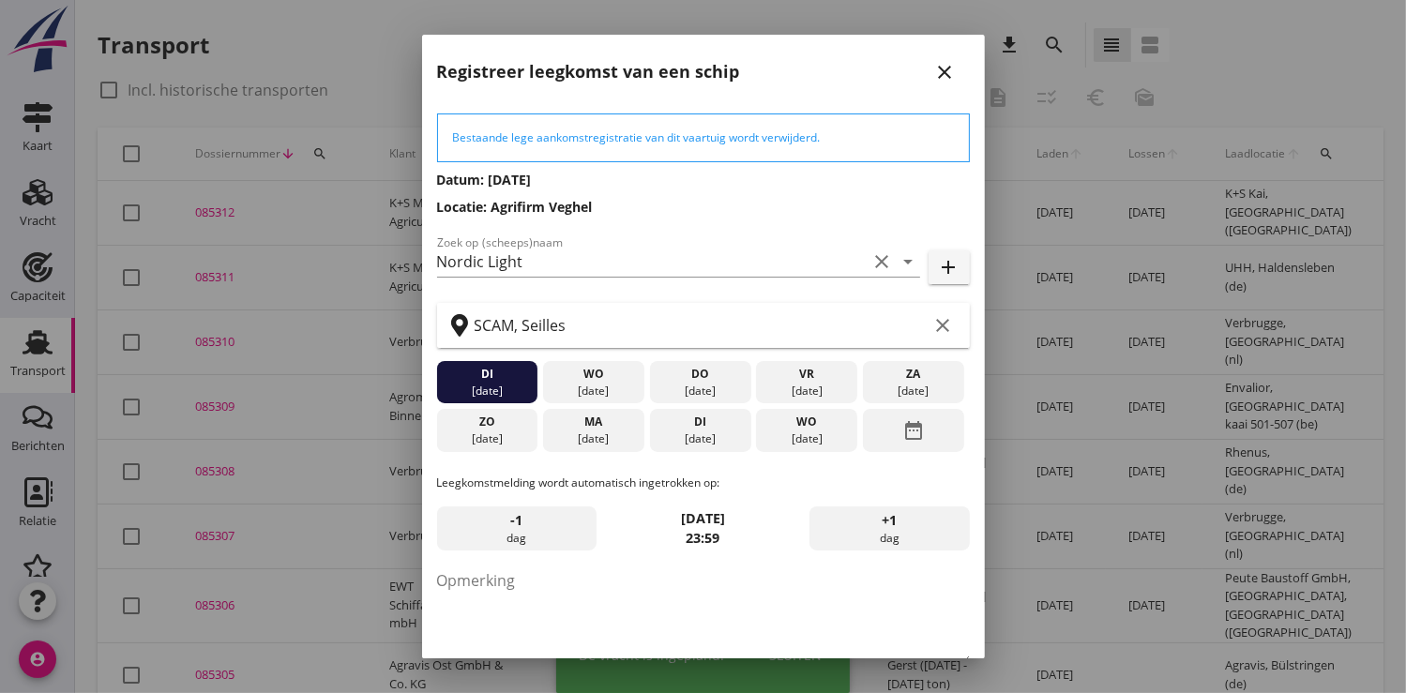
scroll to position [102, 0]
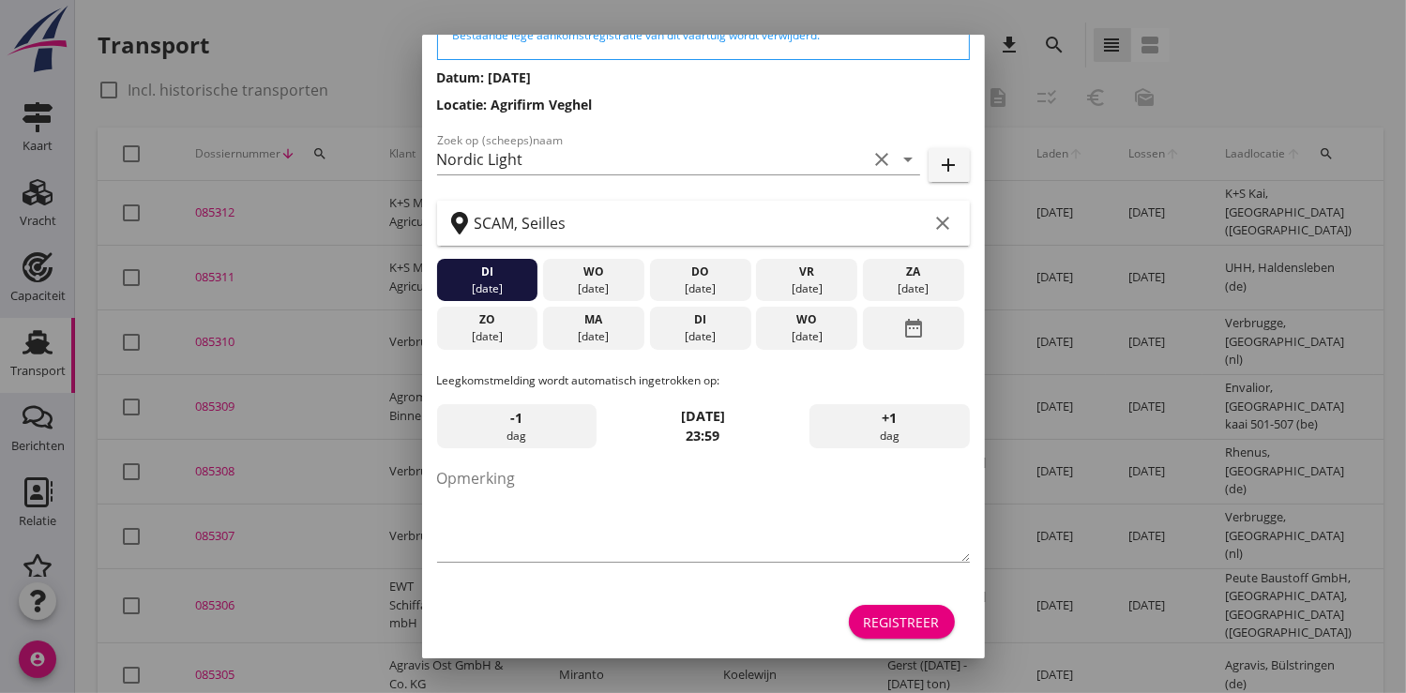
click at [902, 615] on div "Registreer" at bounding box center [902, 622] width 76 height 20
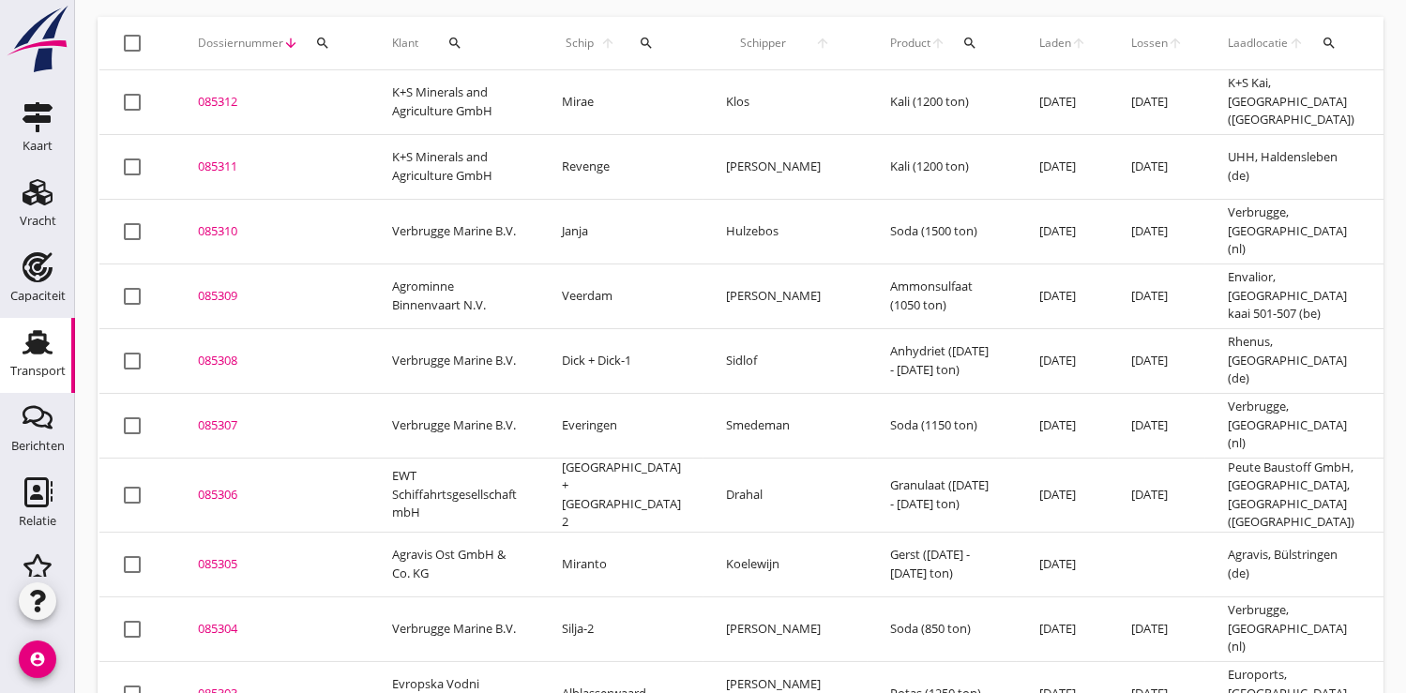
scroll to position [0, 0]
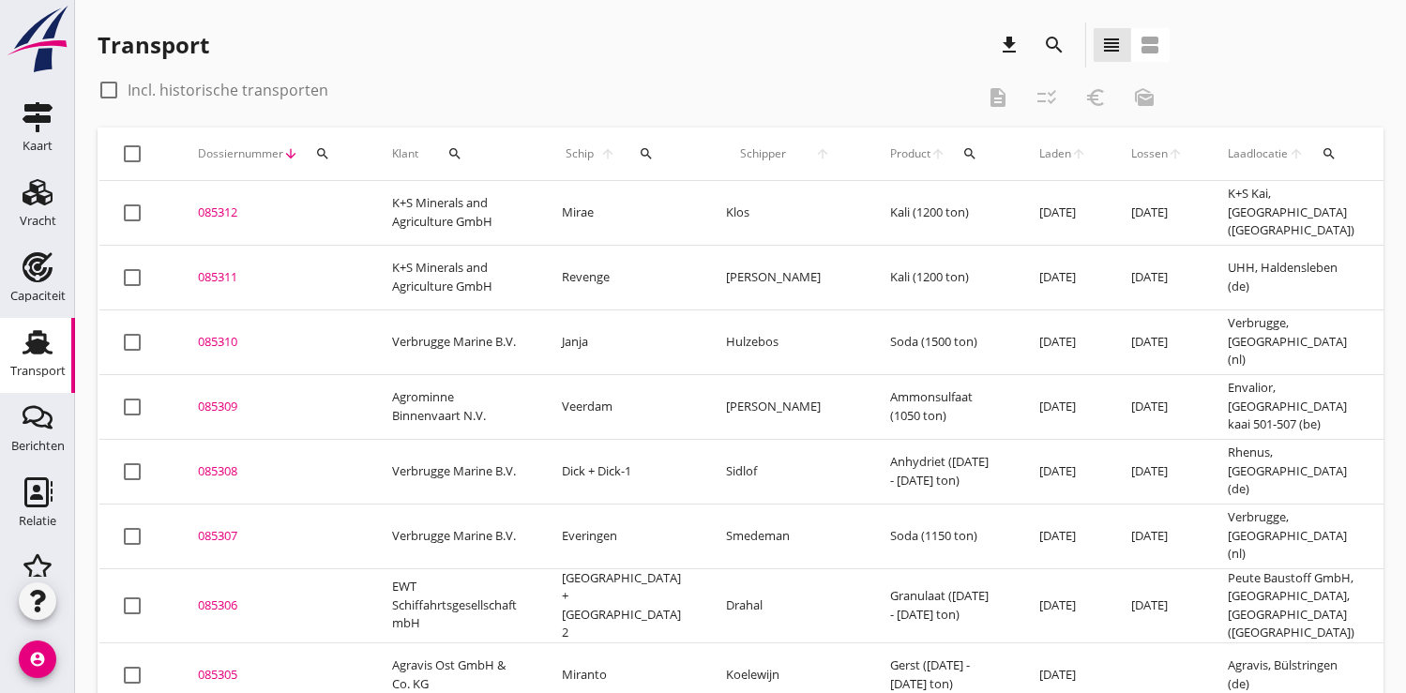
click at [328, 149] on icon "search" at bounding box center [322, 153] width 15 height 15
click at [342, 206] on input "Zoeken op dossiernummer..." at bounding box center [409, 208] width 195 height 30
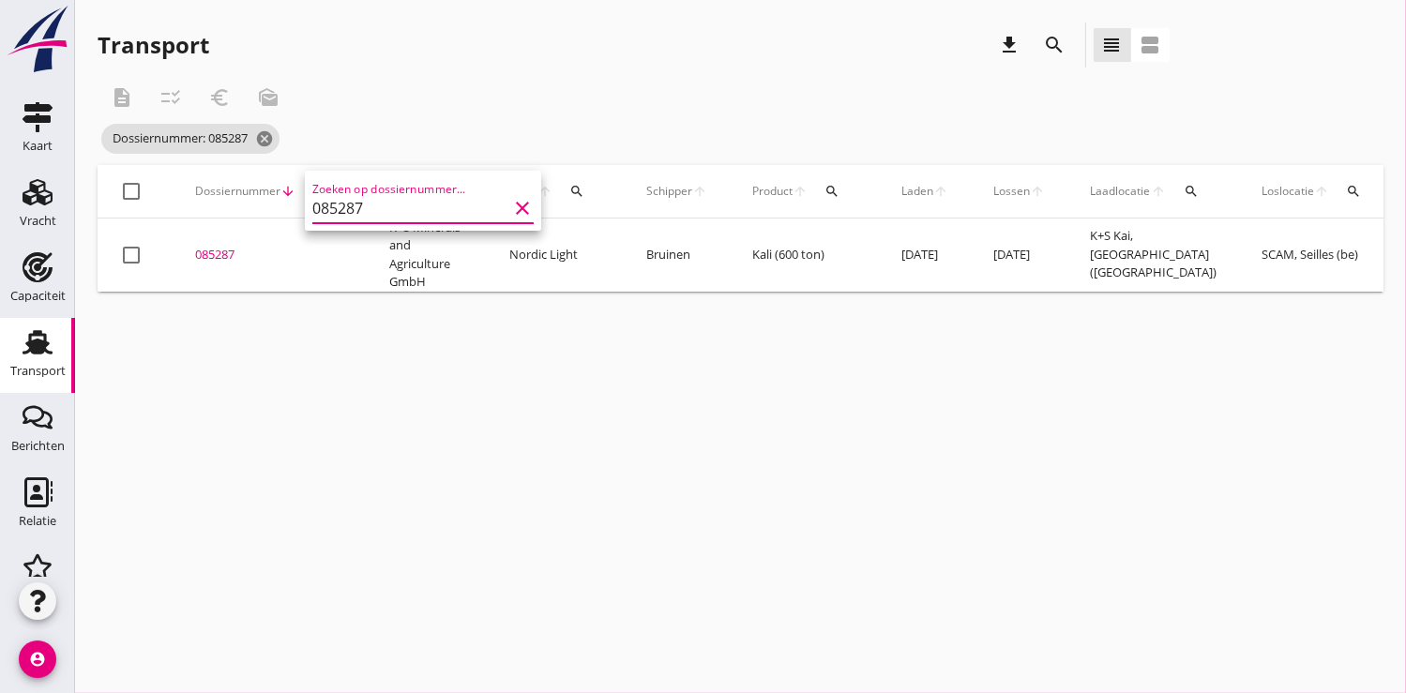
scroll to position [0, 455]
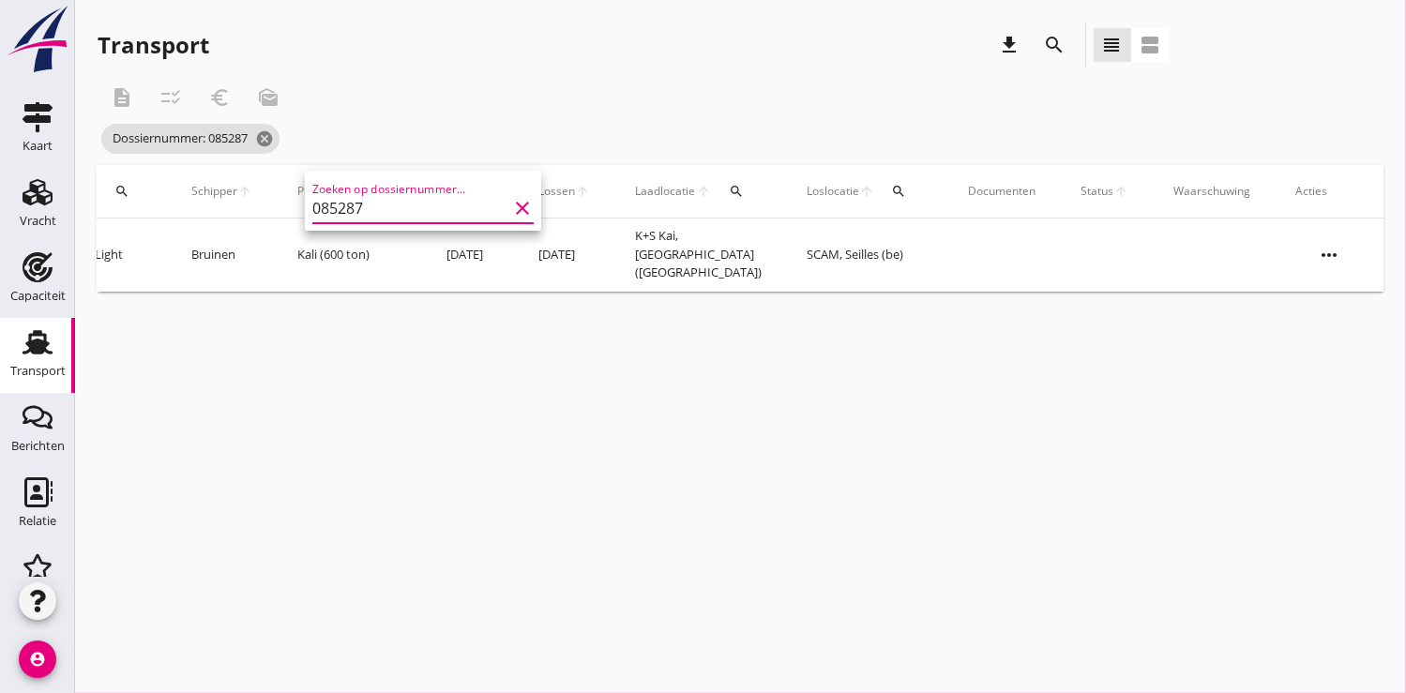
type input "085287"
click at [1339, 257] on icon "more_horiz" at bounding box center [1329, 255] width 53 height 53
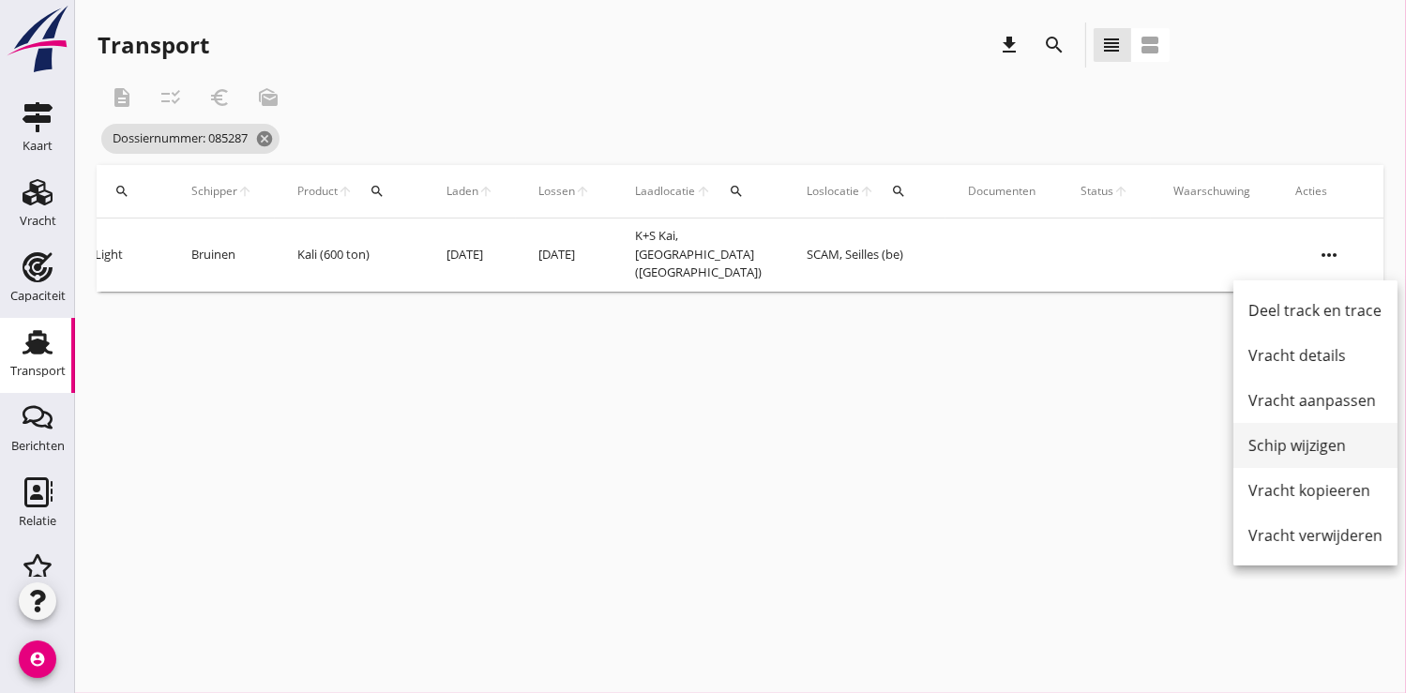
click at [1315, 444] on div "Schip wijzigen" at bounding box center [1315, 445] width 134 height 23
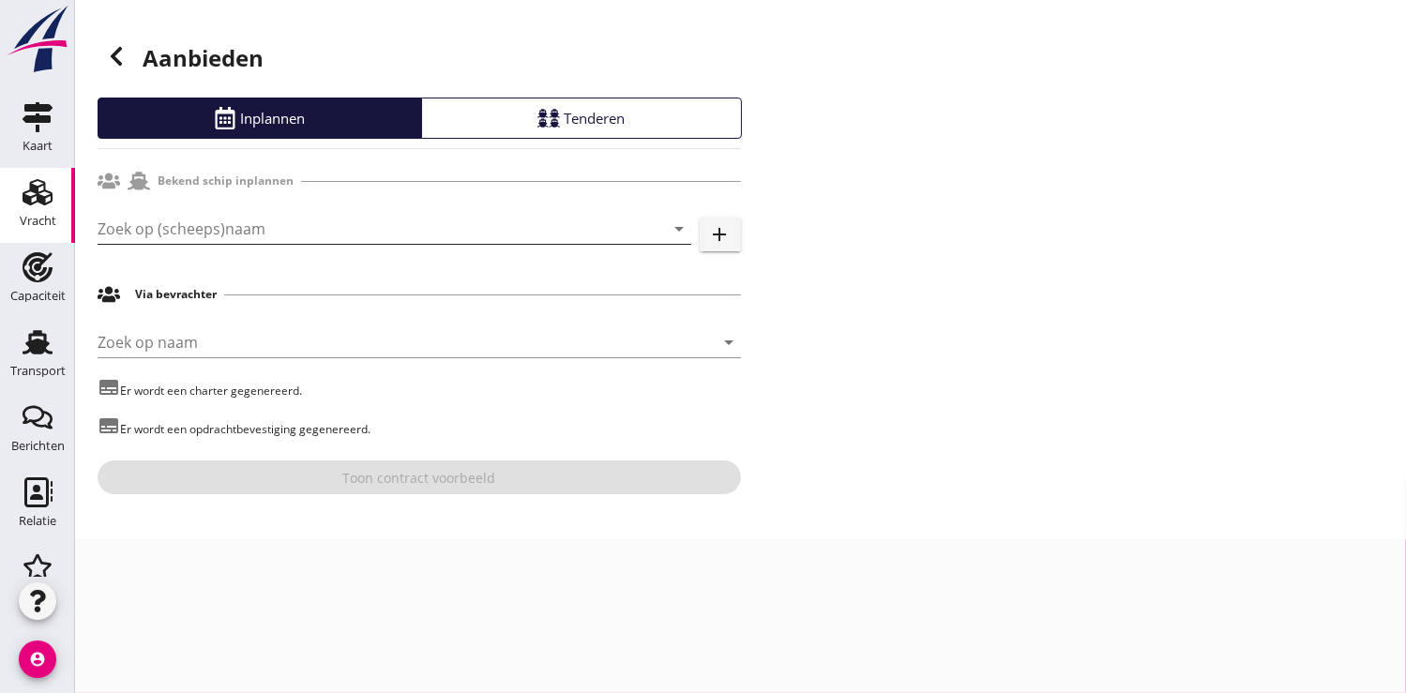
click at [214, 223] on input "Zoek op (scheeps)naam" at bounding box center [368, 229] width 541 height 30
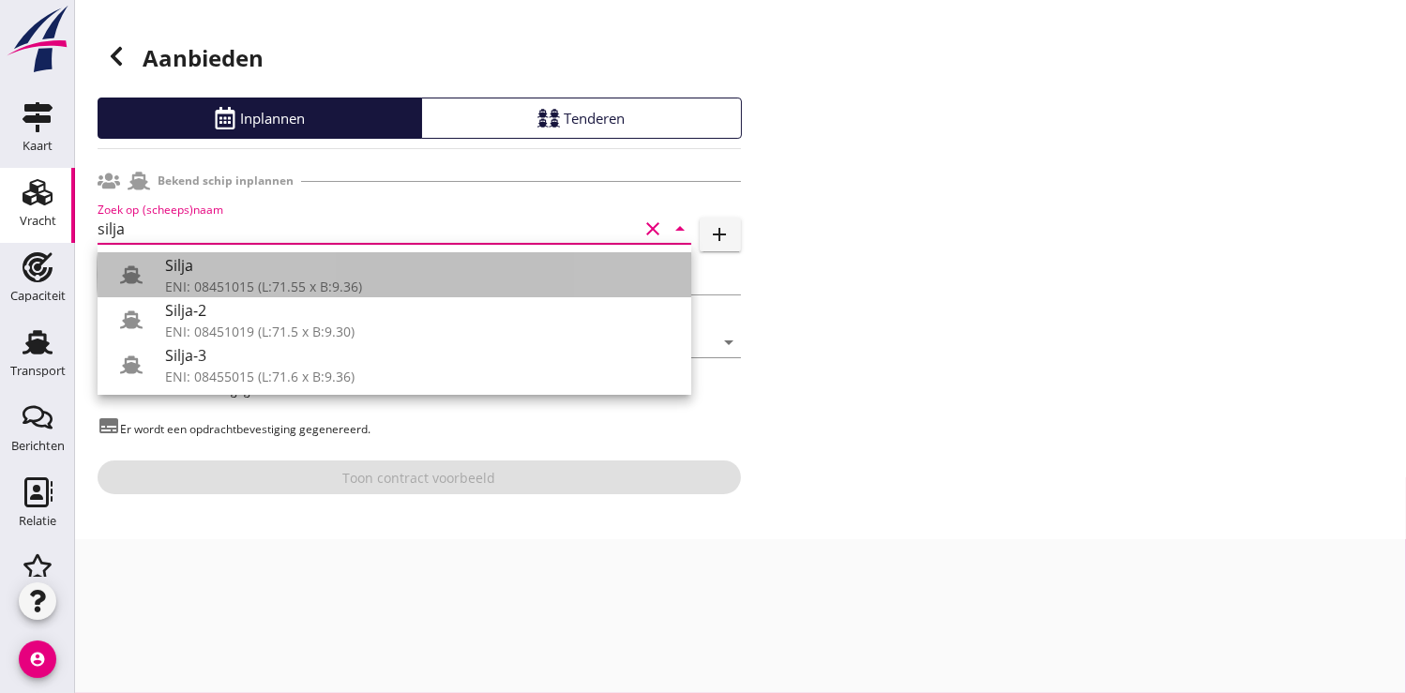
click at [223, 275] on div "Silja" at bounding box center [420, 265] width 511 height 23
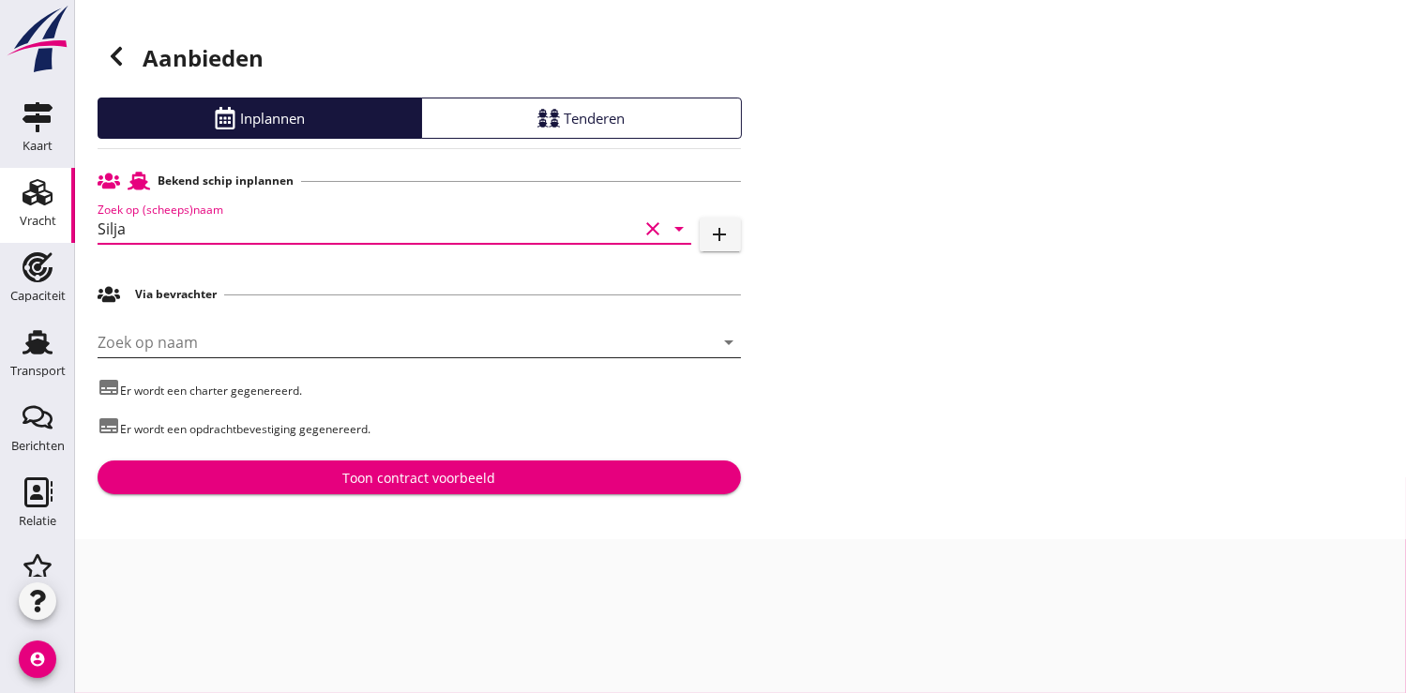
type input "Silja"
click at [171, 339] on input "Zoek op naam" at bounding box center [393, 342] width 591 height 30
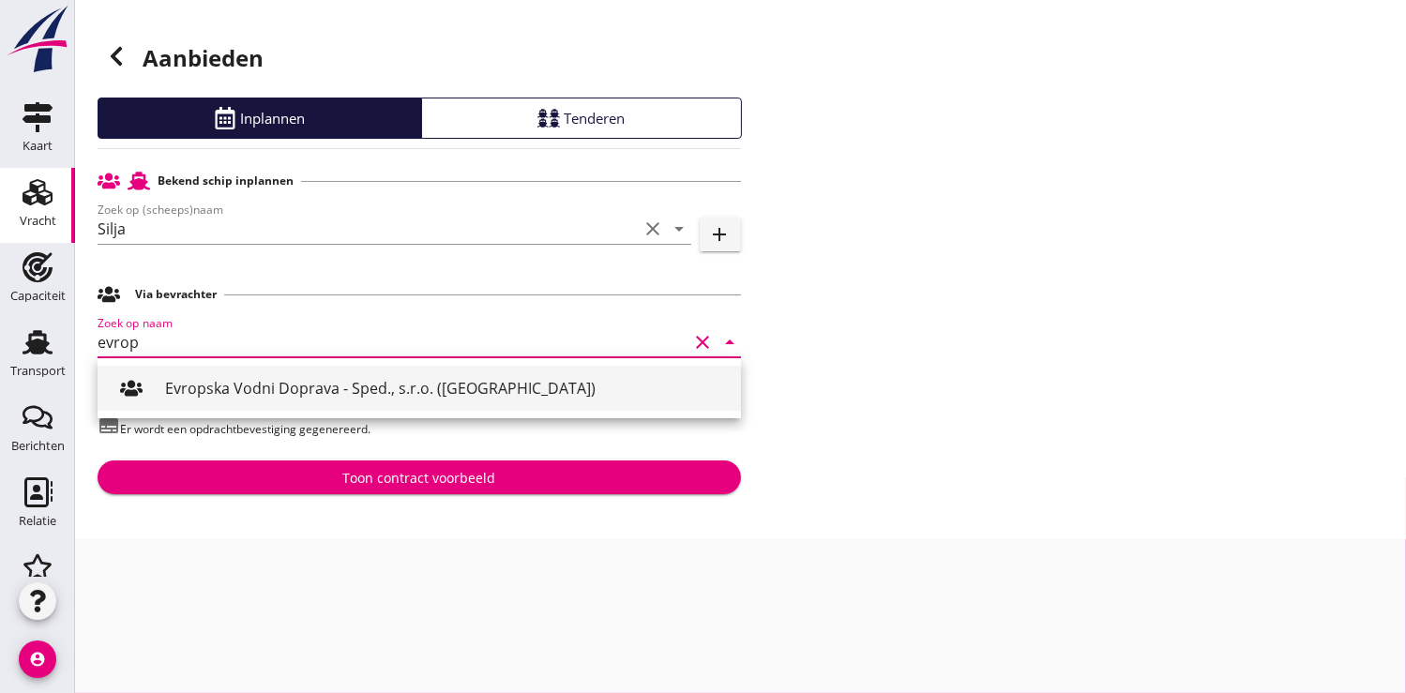
click at [237, 387] on div "Evropska Vodni Doprava - Sped., s.r.o. ([GEOGRAPHIC_DATA])" at bounding box center [445, 388] width 561 height 23
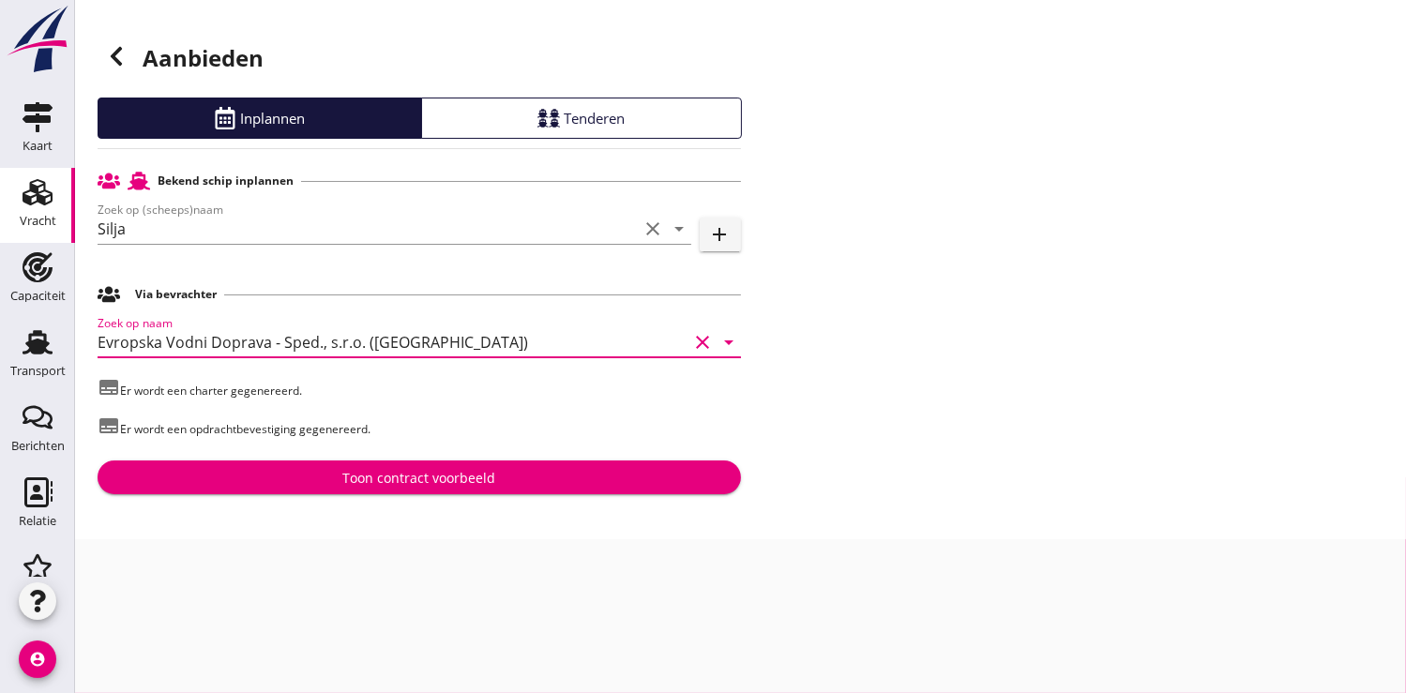
type input "Evropska Vodni Doprava - Sped., s.r.o. ([GEOGRAPHIC_DATA])"
click at [422, 483] on div "Toon contract voorbeeld" at bounding box center [418, 478] width 153 height 20
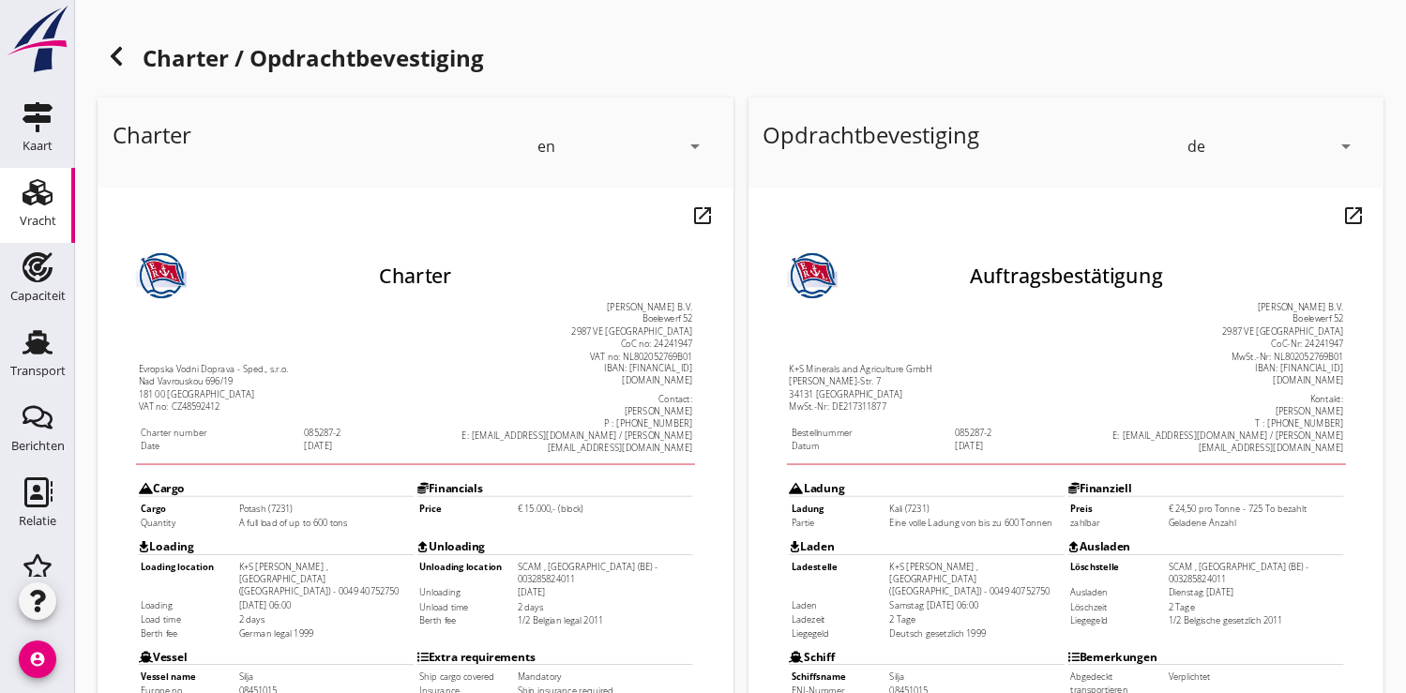
click at [688, 142] on icon "arrow_drop_down" at bounding box center [696, 146] width 23 height 23
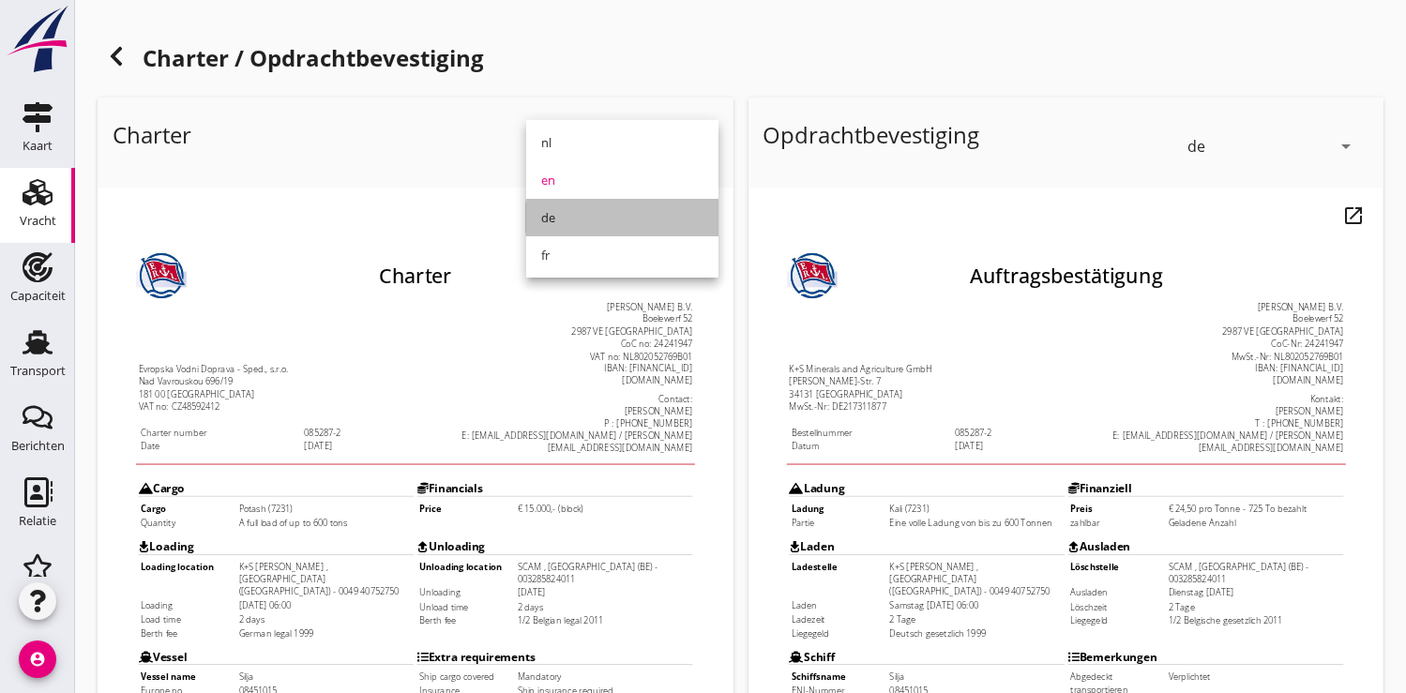
click at [578, 212] on div "de" at bounding box center [622, 217] width 162 height 23
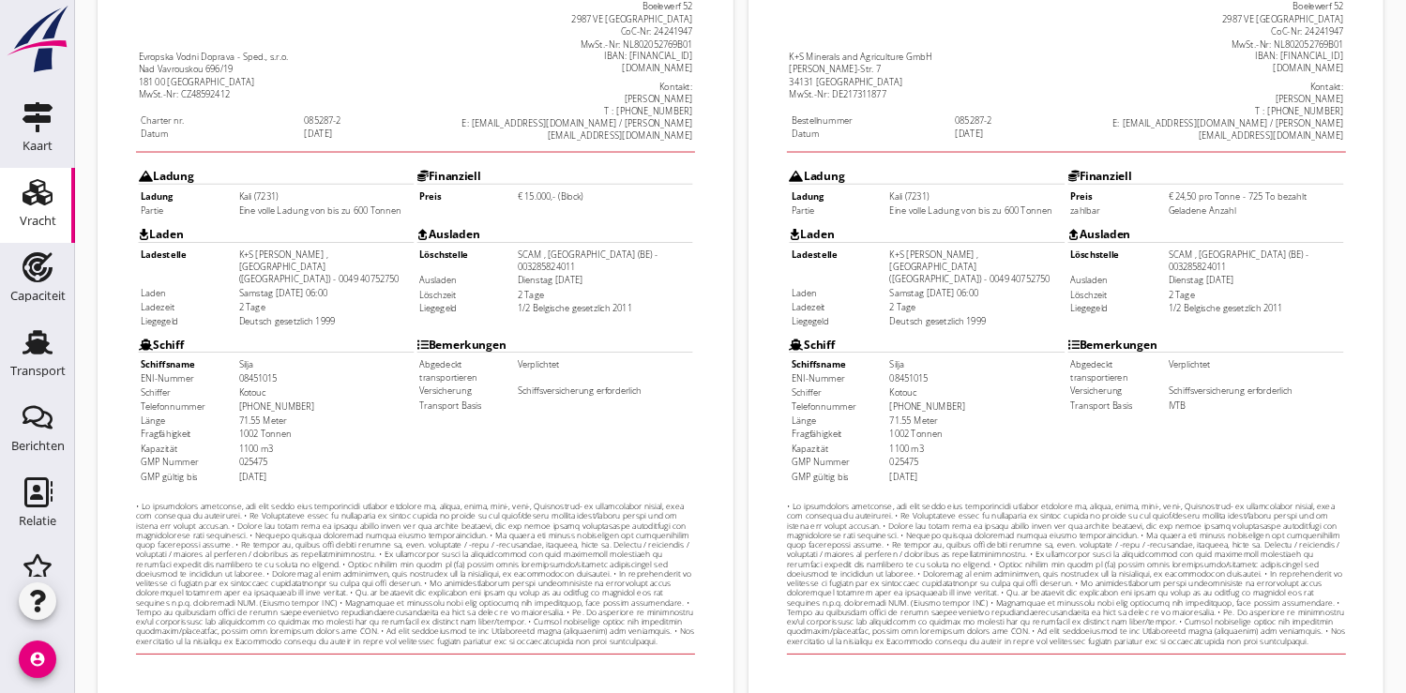
scroll to position [540, 0]
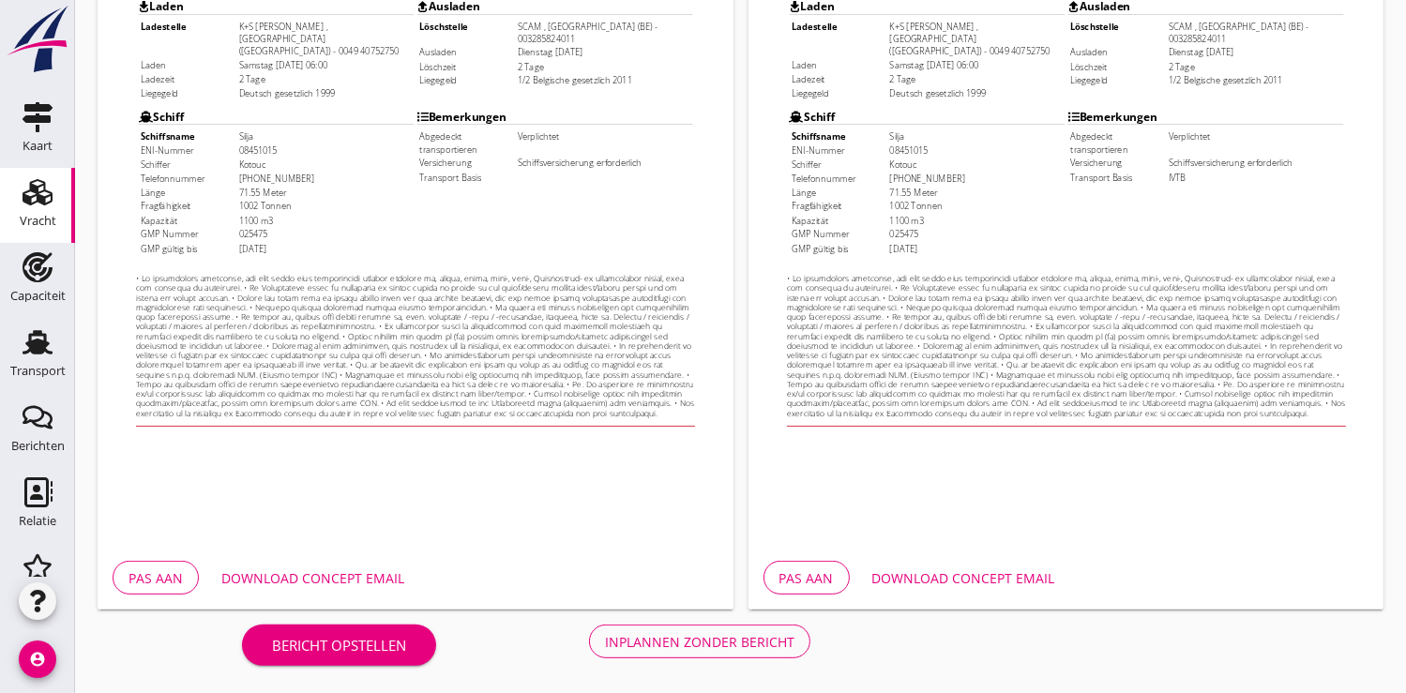
click at [354, 578] on div "Download concept email" at bounding box center [312, 578] width 183 height 20
click at [722, 638] on div "Inplannen zonder bericht" at bounding box center [699, 642] width 189 height 20
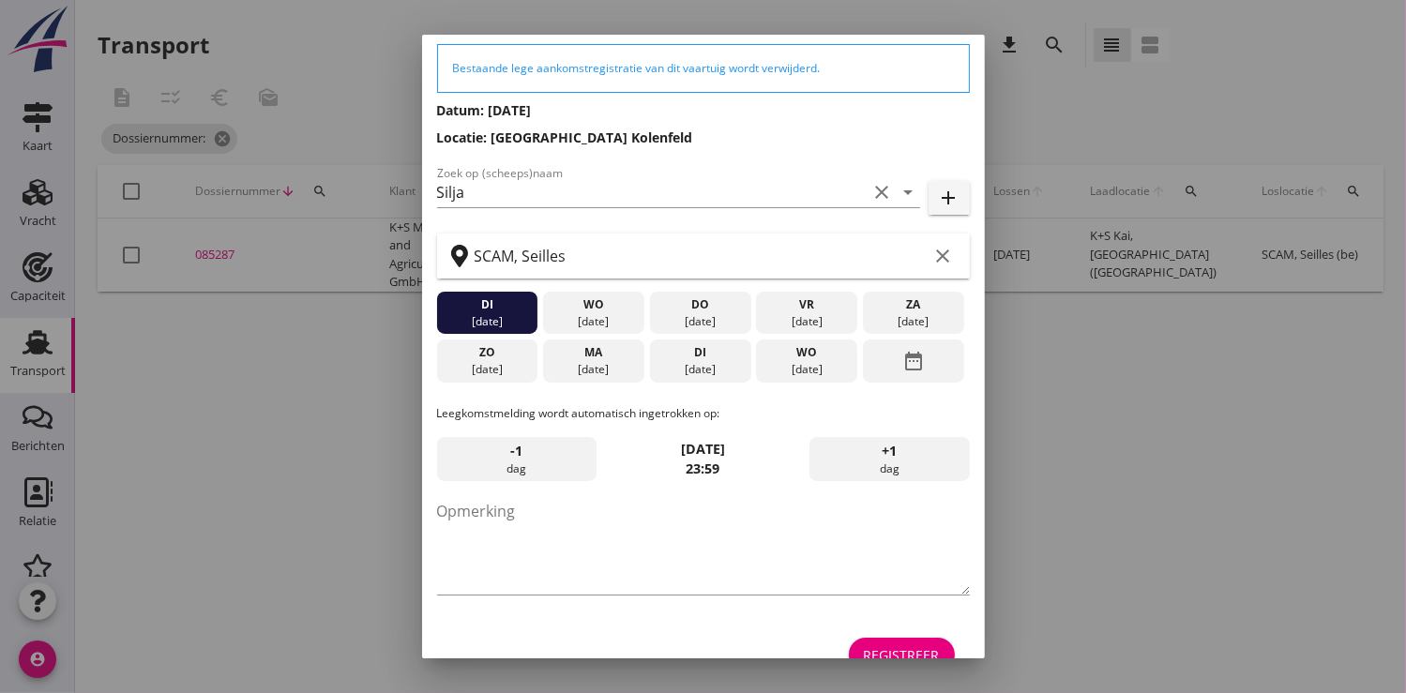
scroll to position [102, 0]
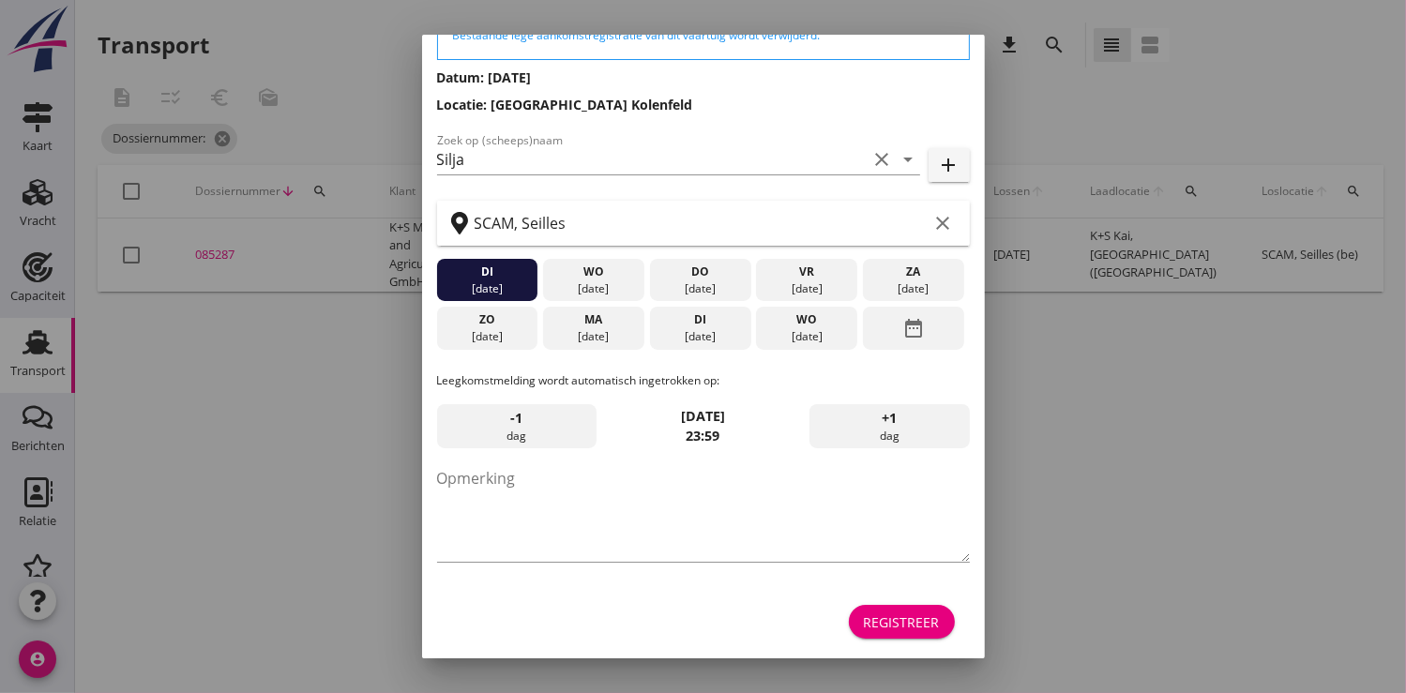
click at [876, 618] on div "Registreer" at bounding box center [902, 622] width 76 height 20
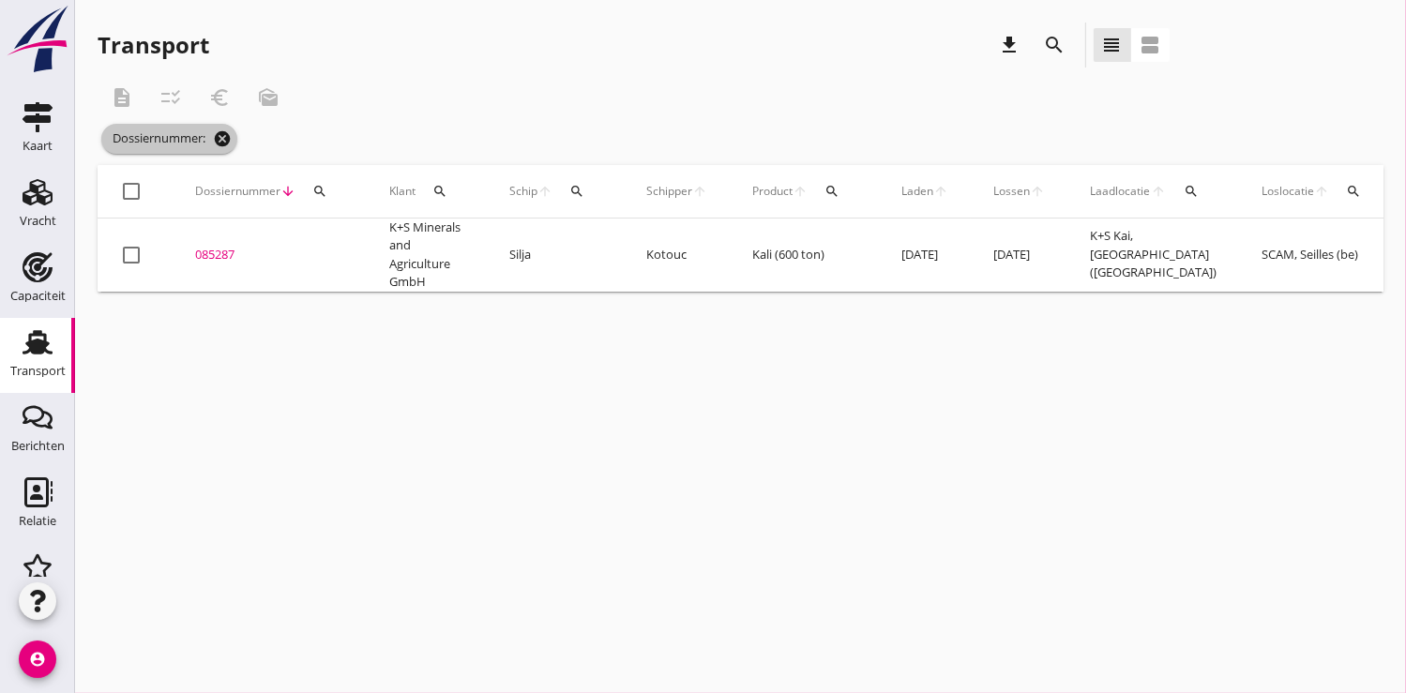
click at [228, 134] on icon "cancel" at bounding box center [222, 138] width 19 height 19
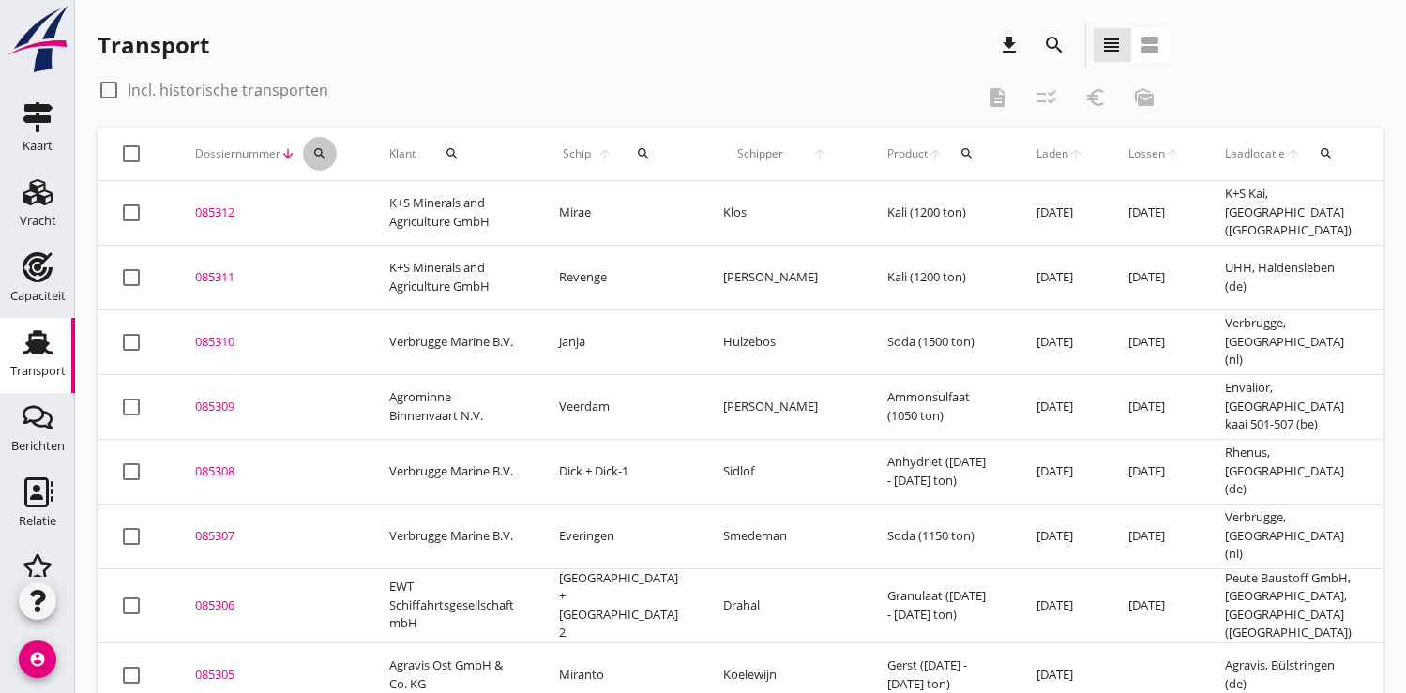
click at [320, 149] on icon "search" at bounding box center [319, 153] width 15 height 15
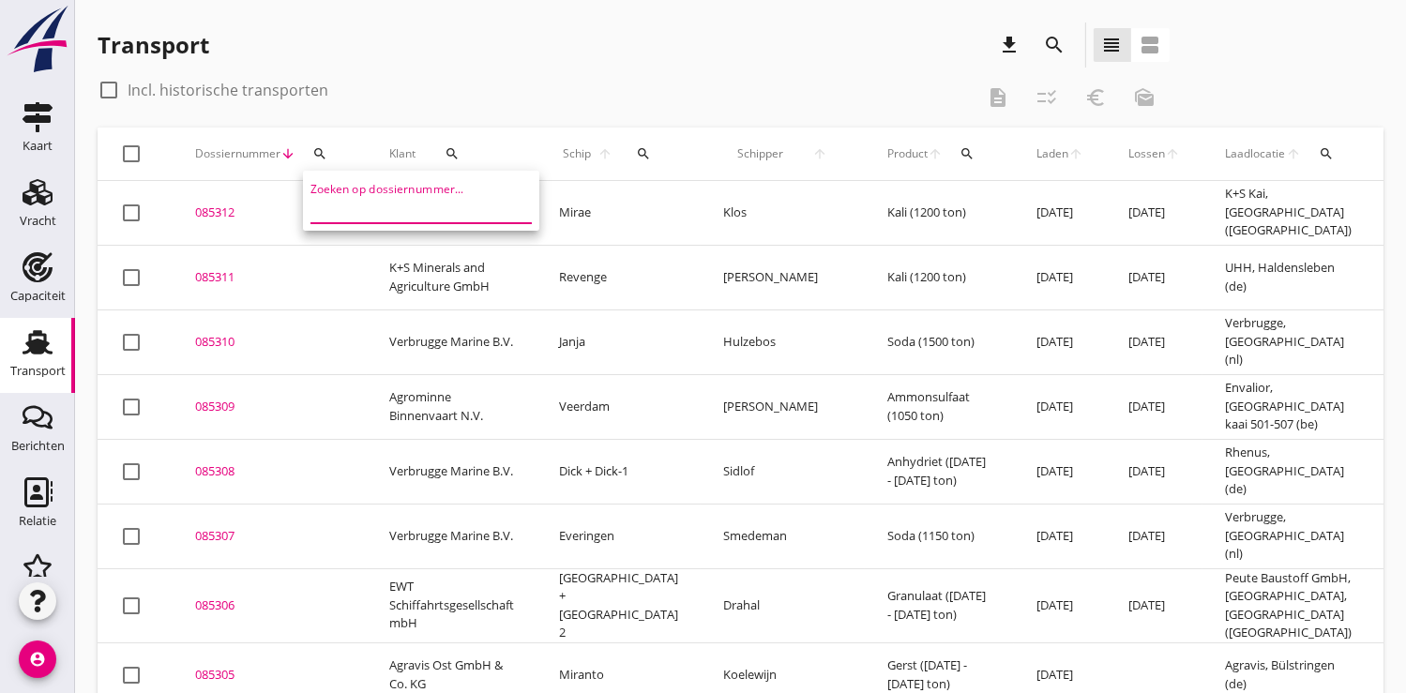
click at [312, 210] on input "Zoeken op dossiernummer..." at bounding box center [407, 208] width 195 height 30
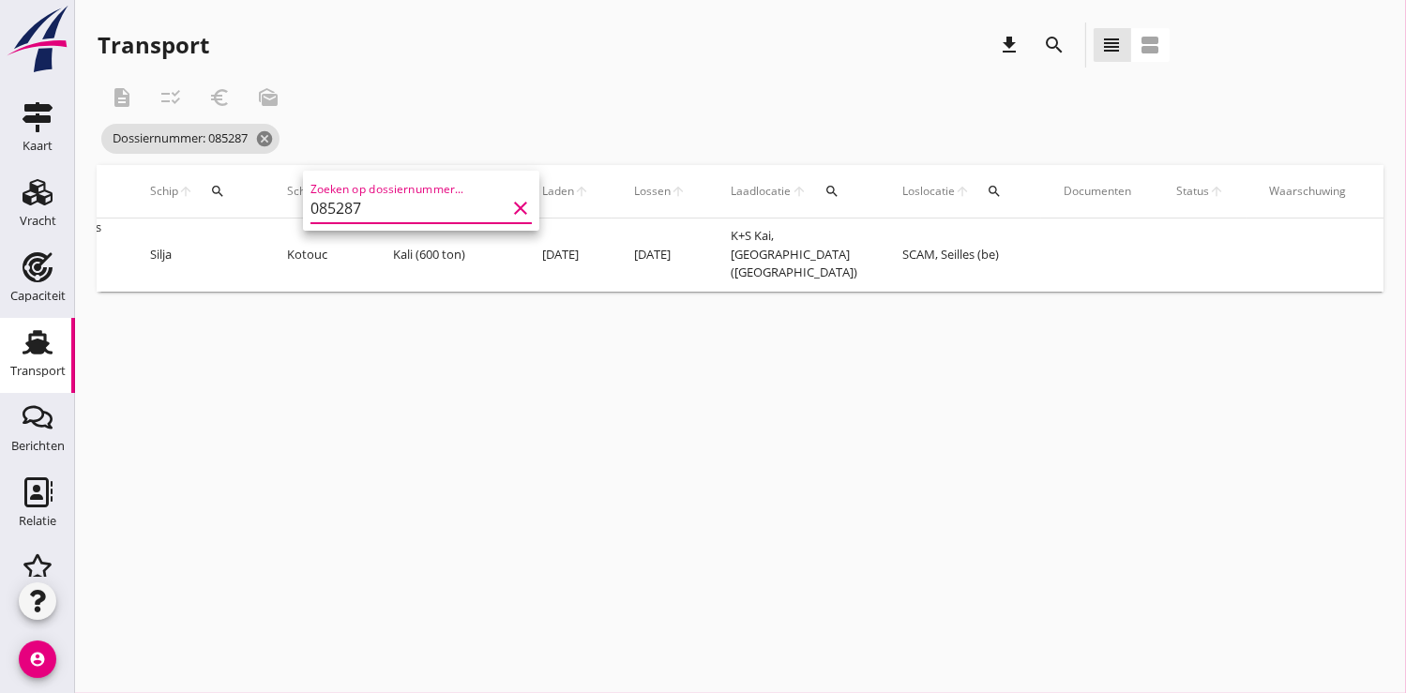
scroll to position [0, 455]
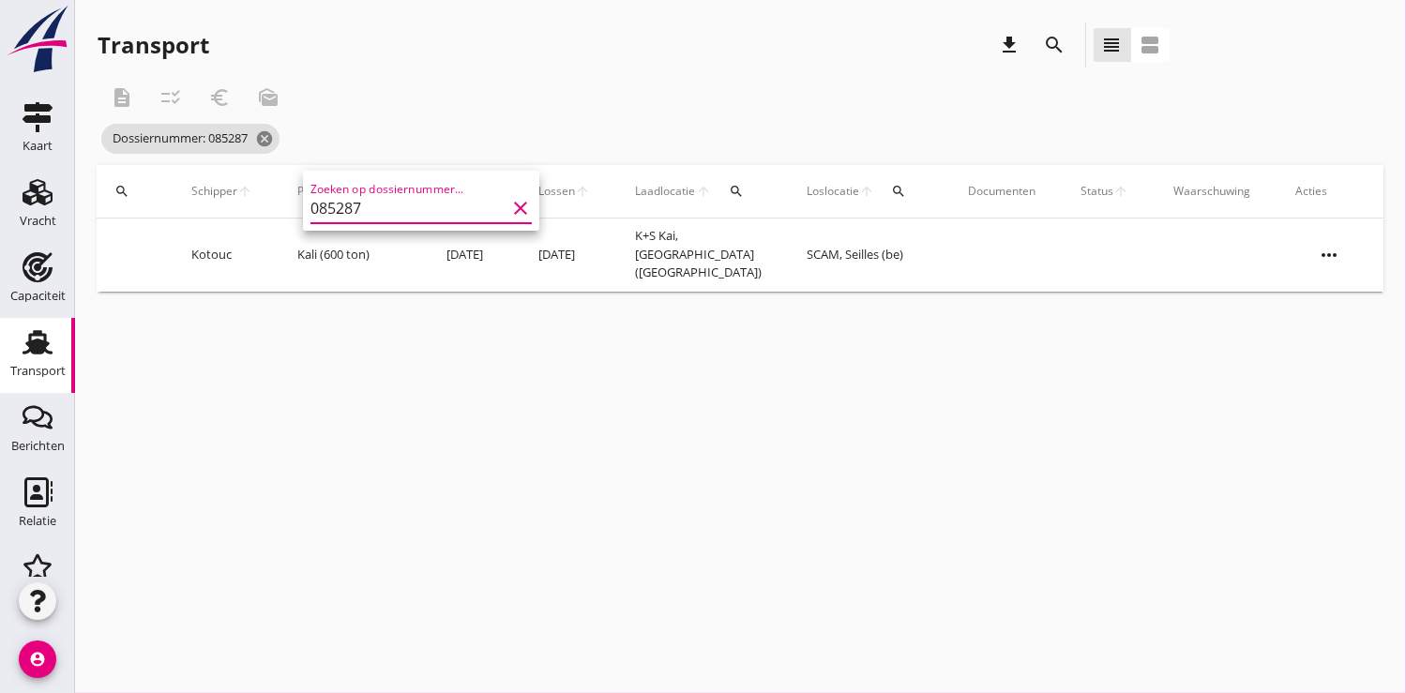
type input "085287"
click at [1332, 254] on icon "more_horiz" at bounding box center [1329, 255] width 53 height 53
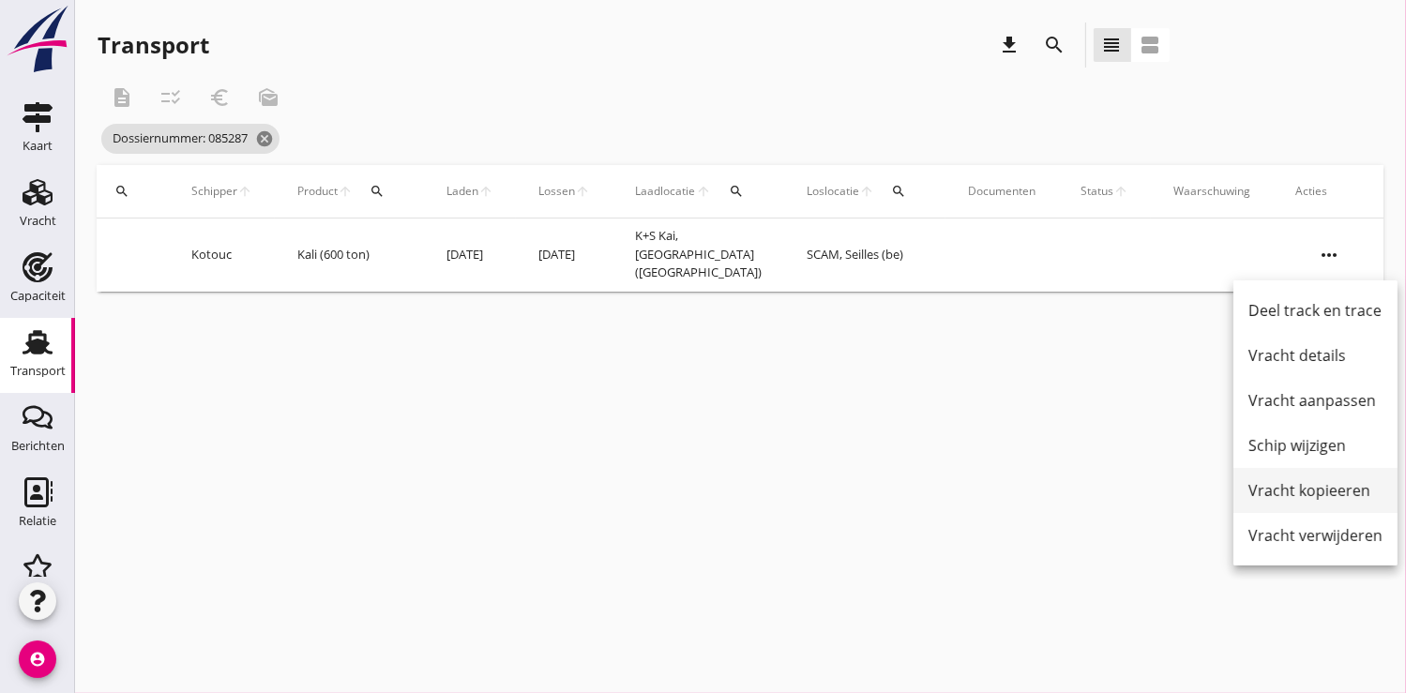
click at [1316, 493] on div "Vracht kopieeren" at bounding box center [1315, 490] width 134 height 23
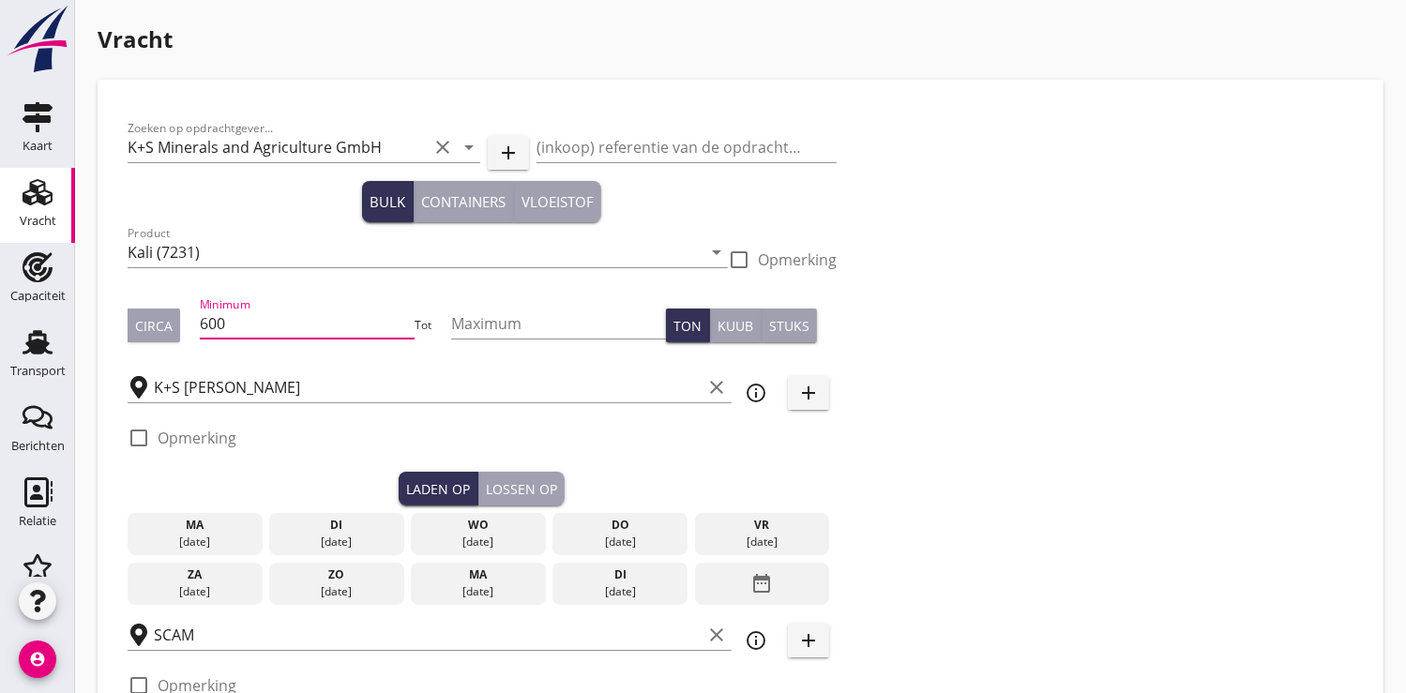
click at [240, 325] on input "600" at bounding box center [307, 324] width 215 height 30
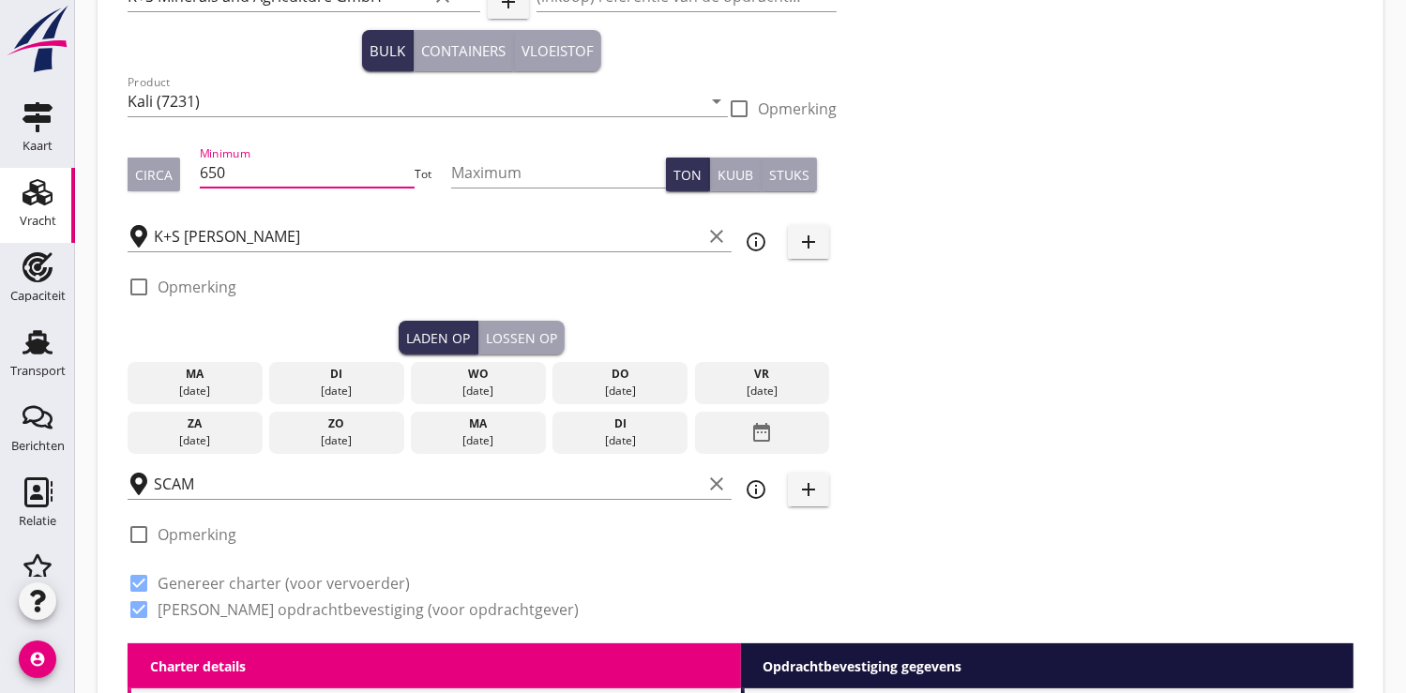
scroll to position [208, 0]
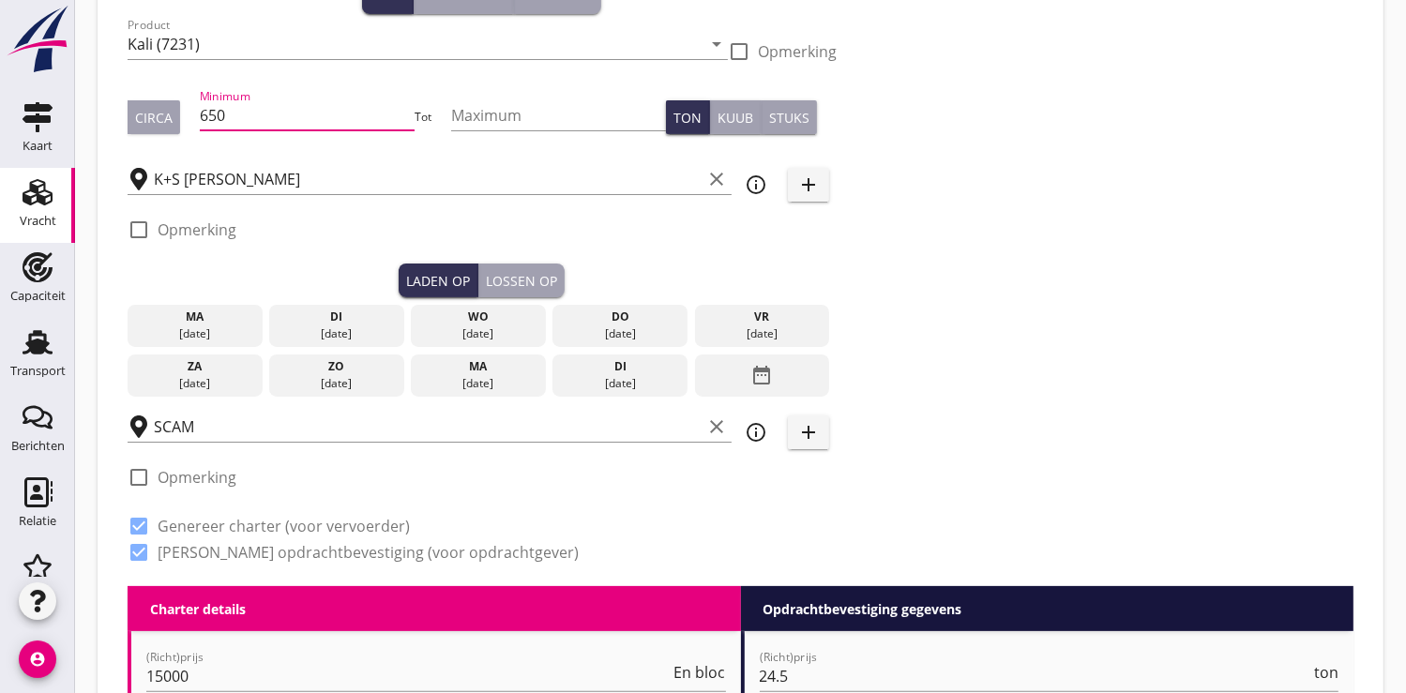
type input "650"
click at [768, 327] on div "[DATE]" at bounding box center [762, 333] width 126 height 17
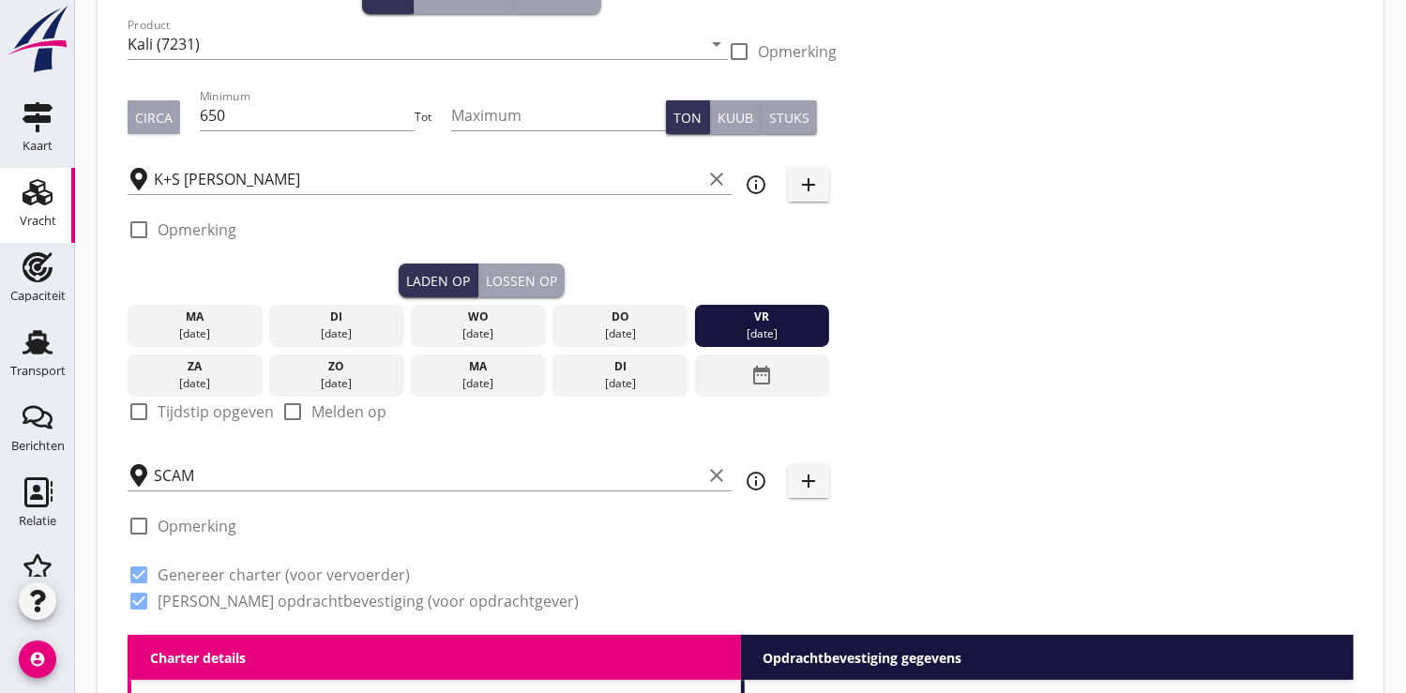
click at [143, 412] on div at bounding box center [139, 412] width 32 height 32
checkbox input "true"
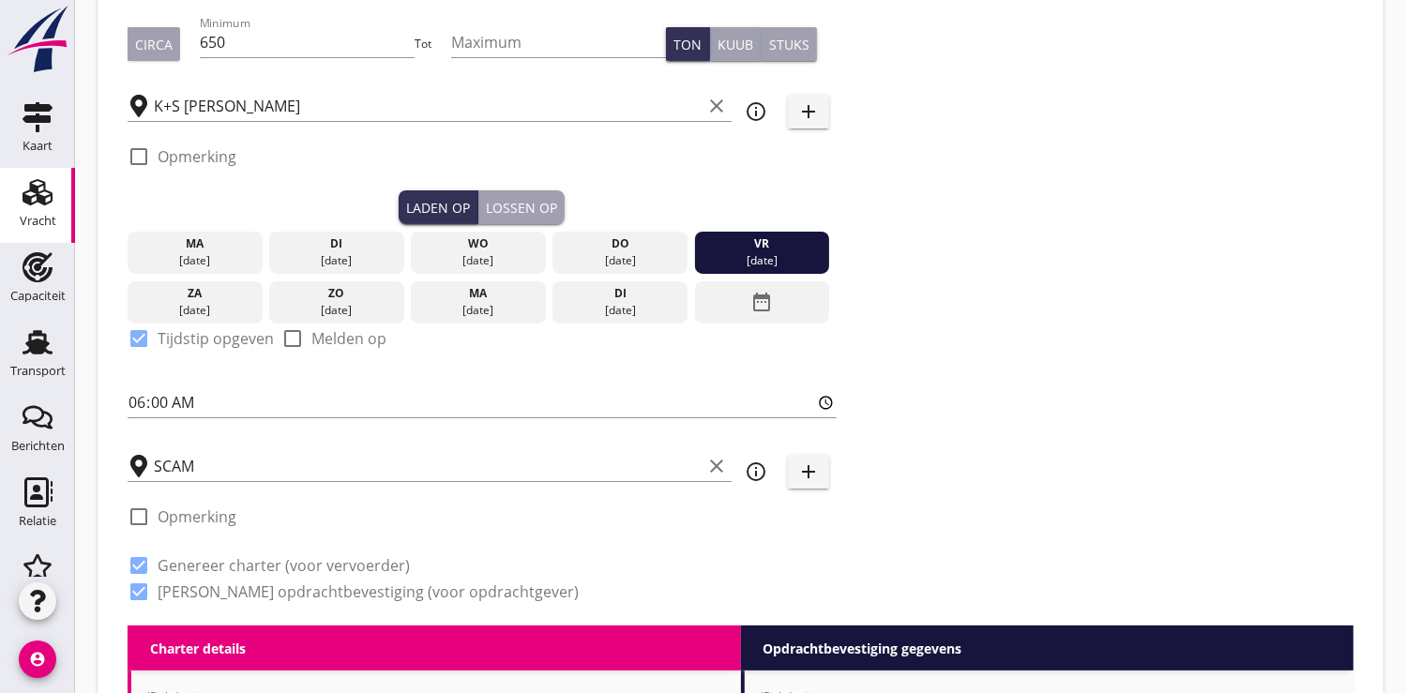
scroll to position [312, 0]
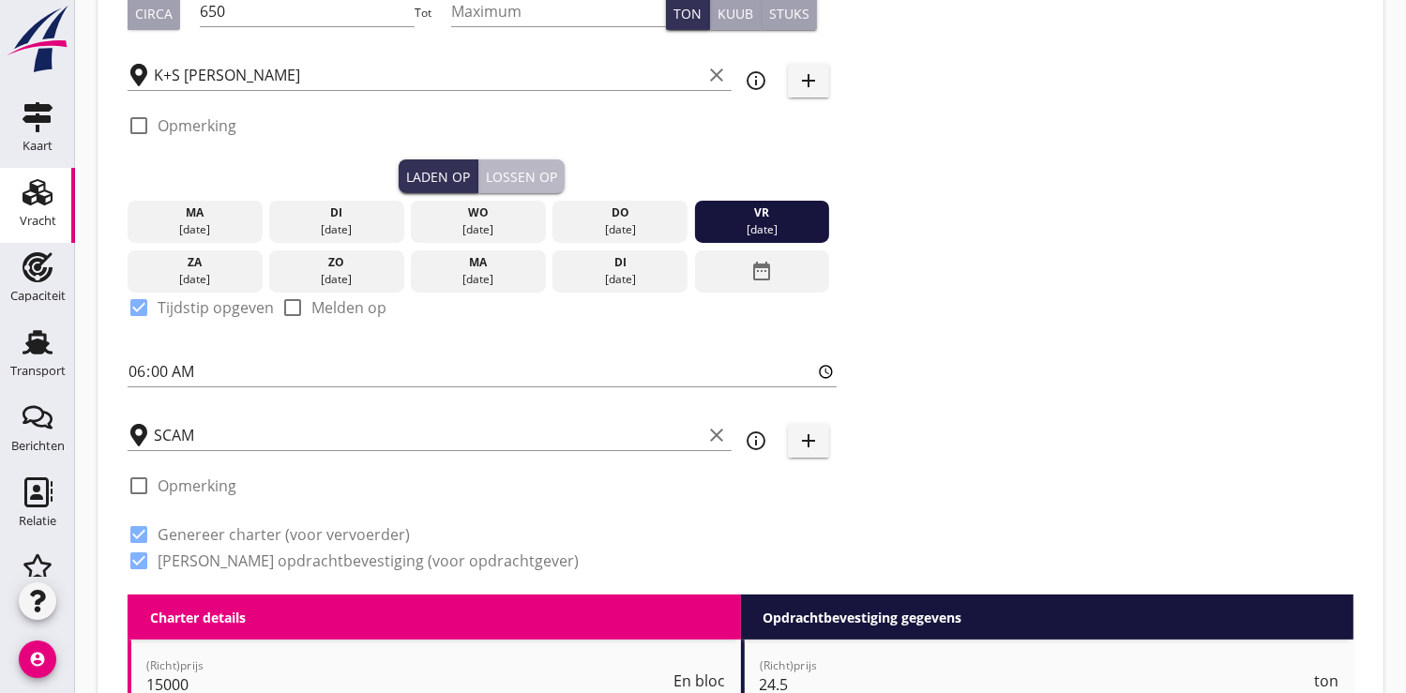
click at [520, 170] on div "Lossen op" at bounding box center [521, 177] width 71 height 20
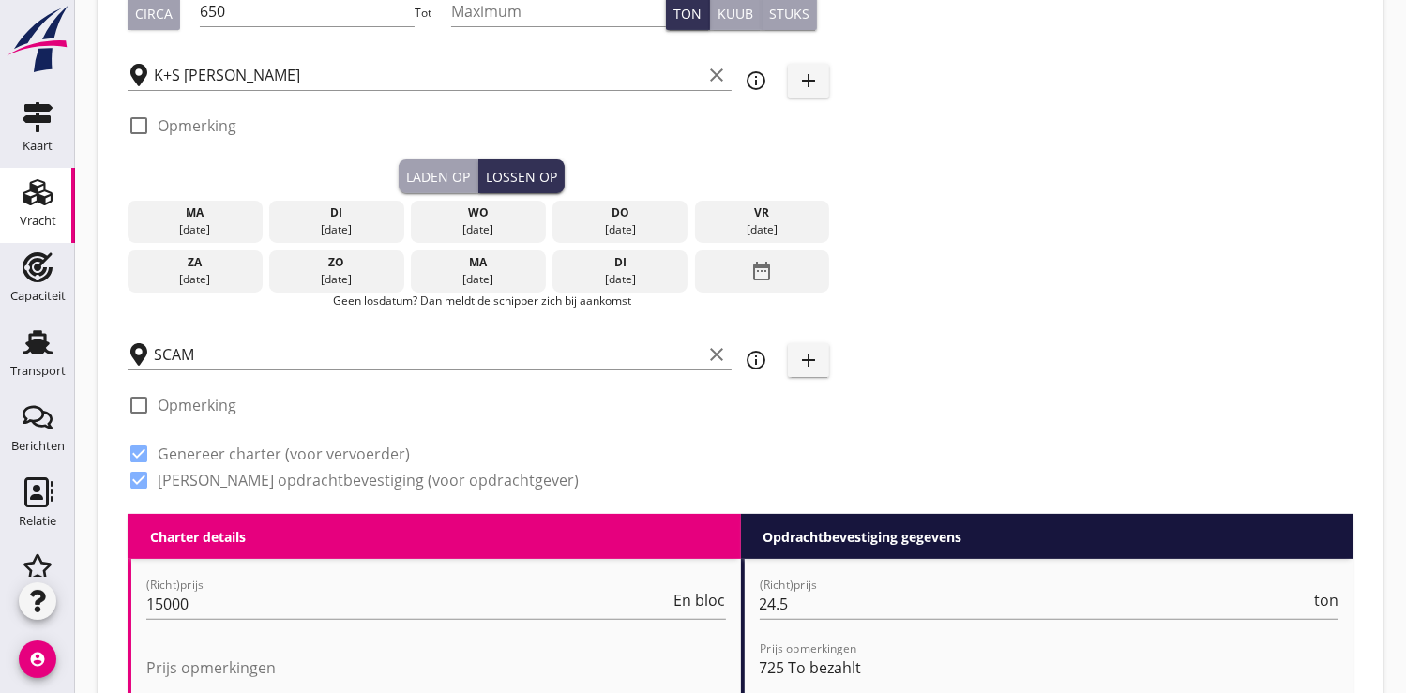
click at [774, 275] on div "date_range" at bounding box center [762, 271] width 135 height 43
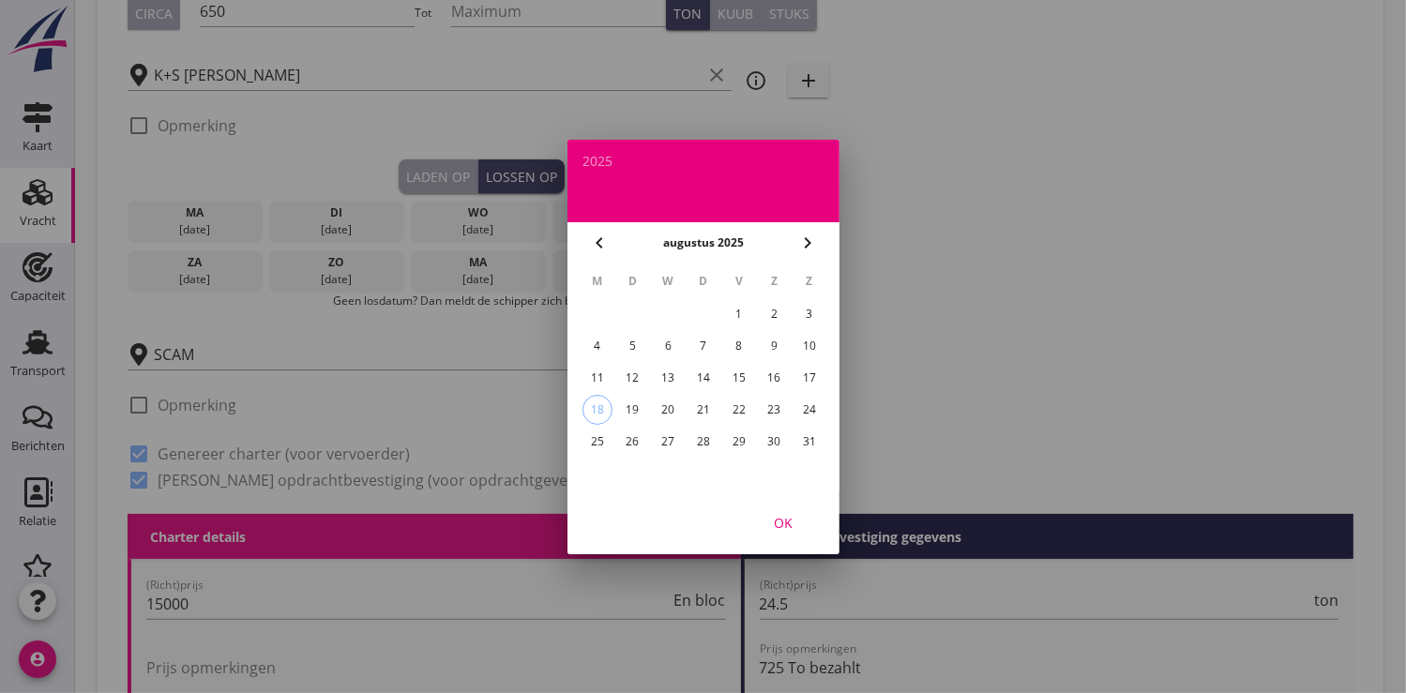
click at [814, 237] on icon "chevron_right" at bounding box center [807, 243] width 23 height 23
click at [636, 314] on div "2" at bounding box center [632, 314] width 30 height 30
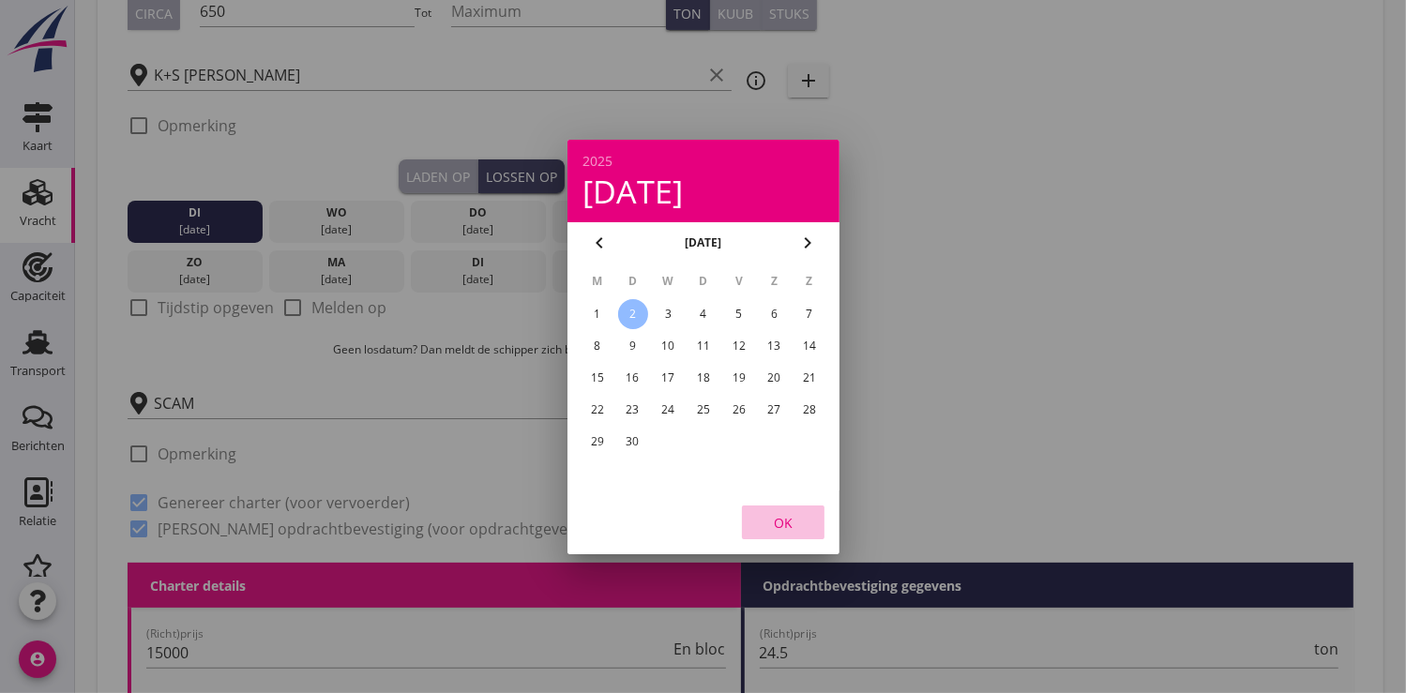
click at [781, 519] on div "OK" at bounding box center [783, 522] width 53 height 20
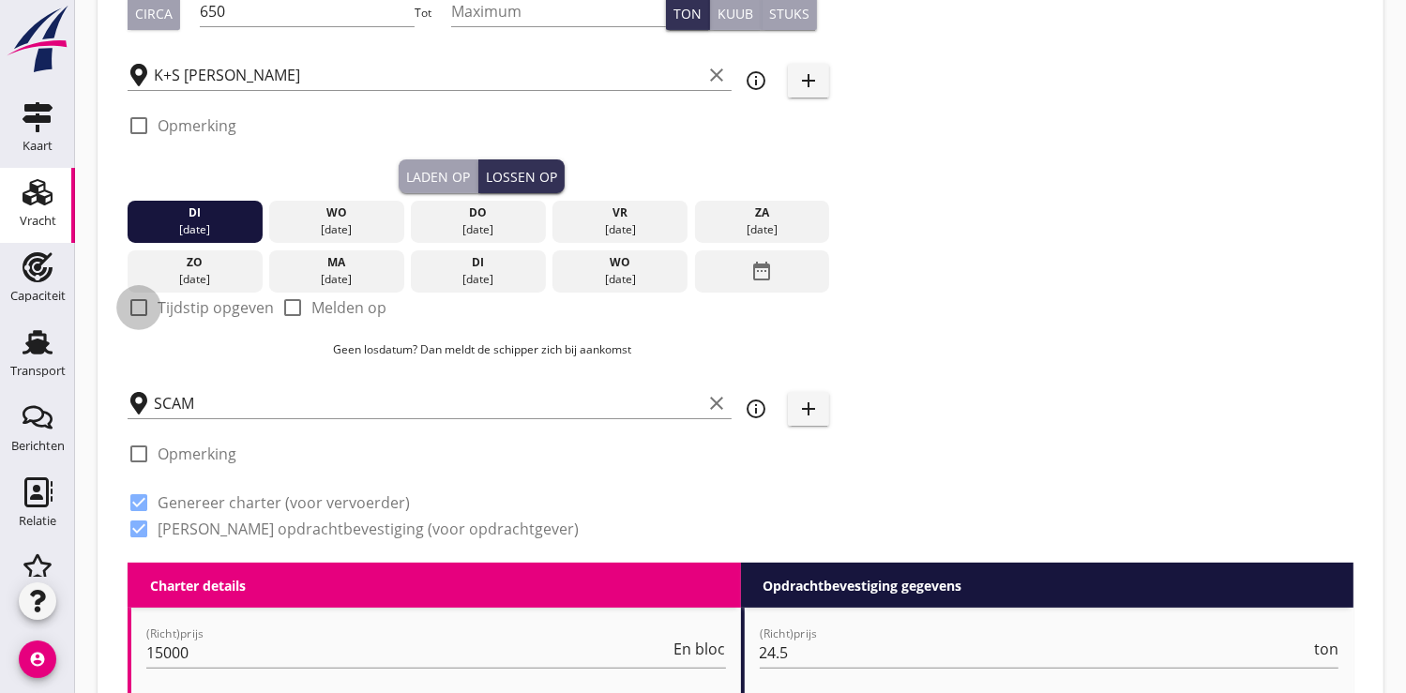
click at [139, 304] on div at bounding box center [139, 308] width 32 height 32
checkbox input "true"
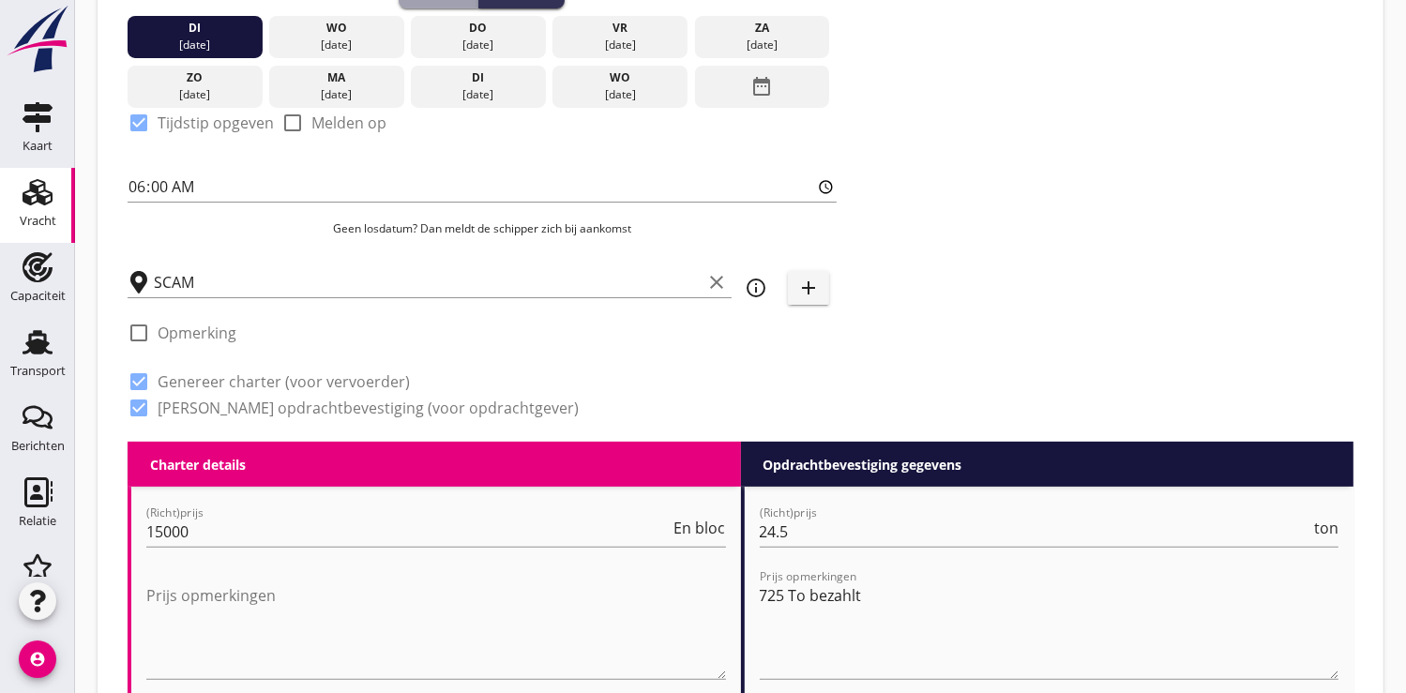
scroll to position [833, 0]
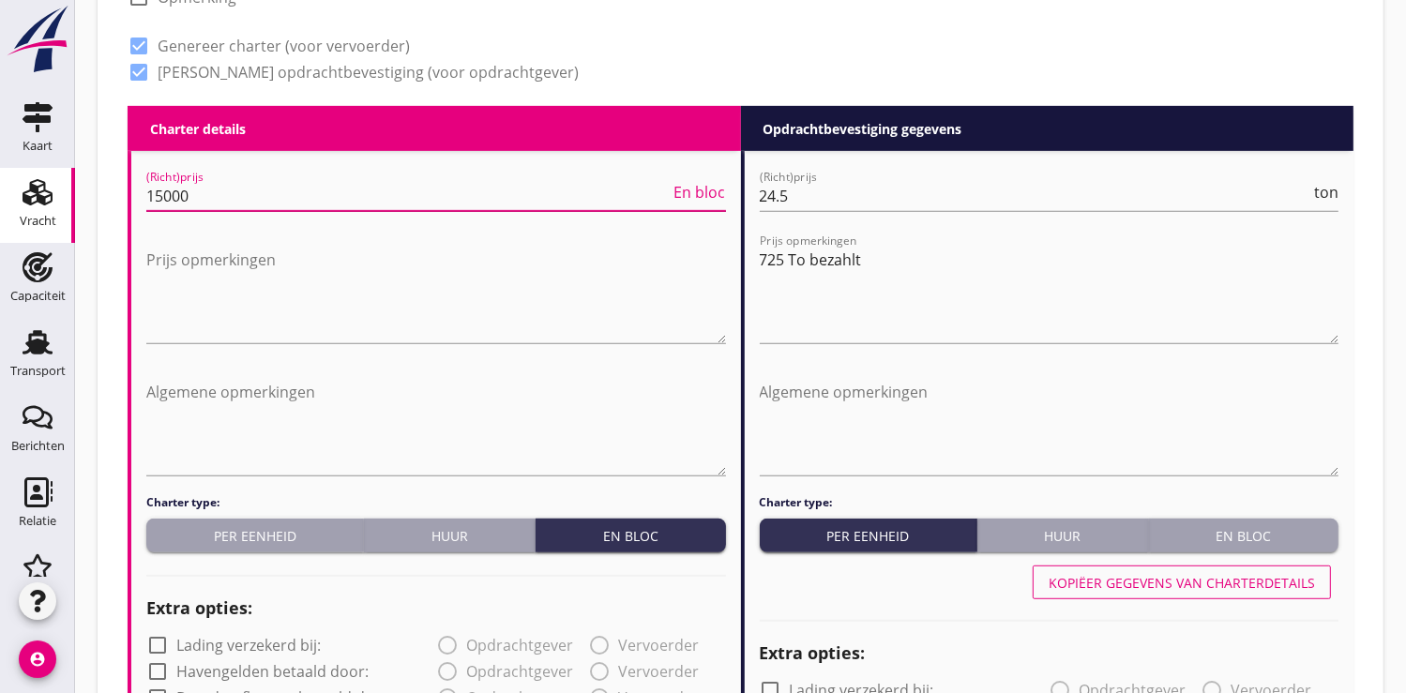
click at [208, 198] on input "15000" at bounding box center [408, 196] width 524 height 30
click at [784, 262] on textarea "725 To bezahlt" at bounding box center [1050, 294] width 580 height 98
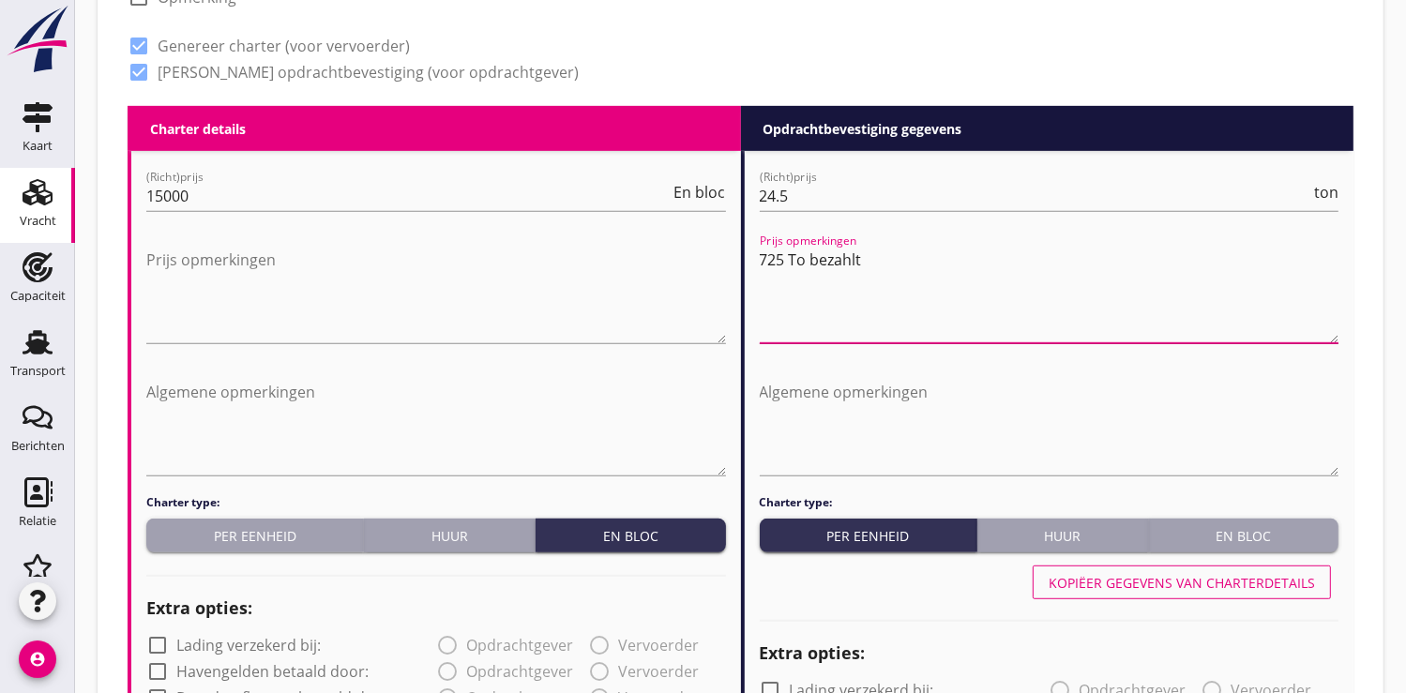
click at [877, 258] on textarea "725 To bezahlt" at bounding box center [1050, 294] width 580 height 98
drag, startPoint x: 864, startPoint y: 261, endPoint x: 740, endPoint y: 276, distance: 124.7
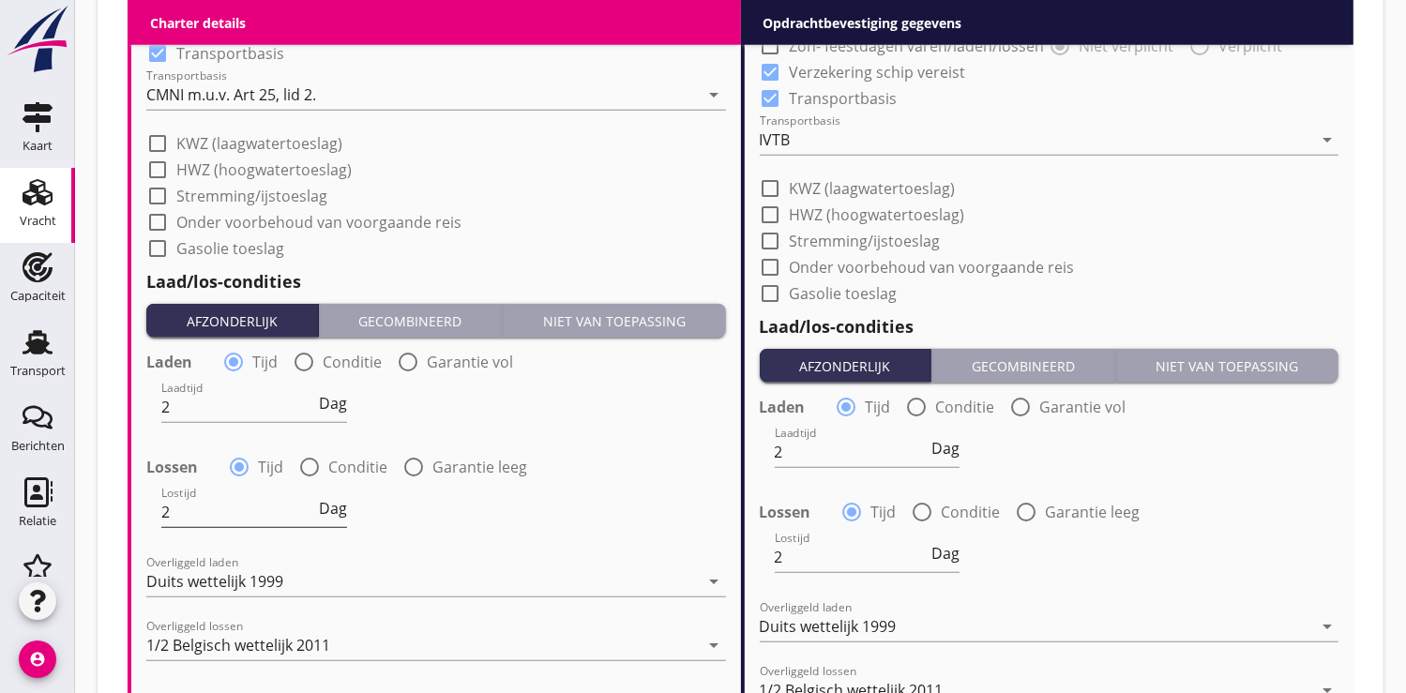
scroll to position [1770, 0]
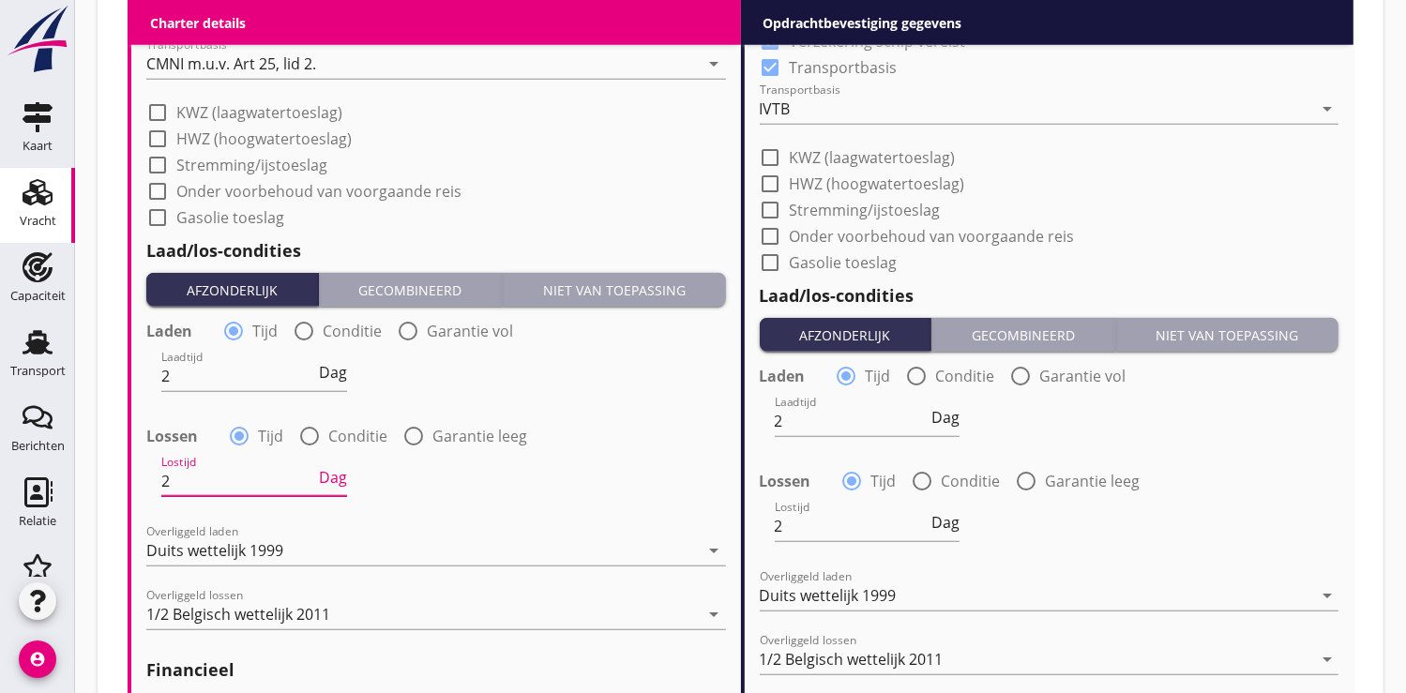
click at [189, 483] on input "2" at bounding box center [238, 481] width 154 height 30
click at [333, 481] on span "Dag" at bounding box center [333, 477] width 28 height 15
click at [333, 481] on span "Dienst" at bounding box center [324, 477] width 46 height 15
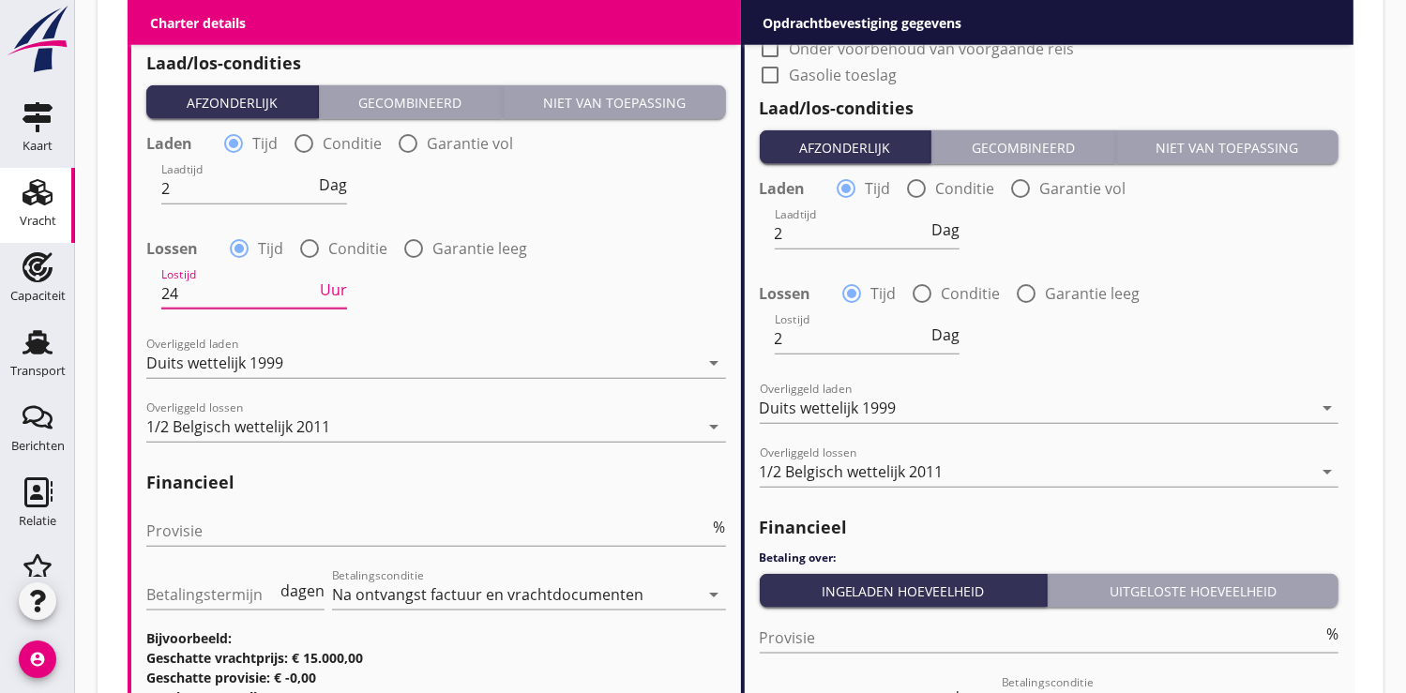
scroll to position [1980, 0]
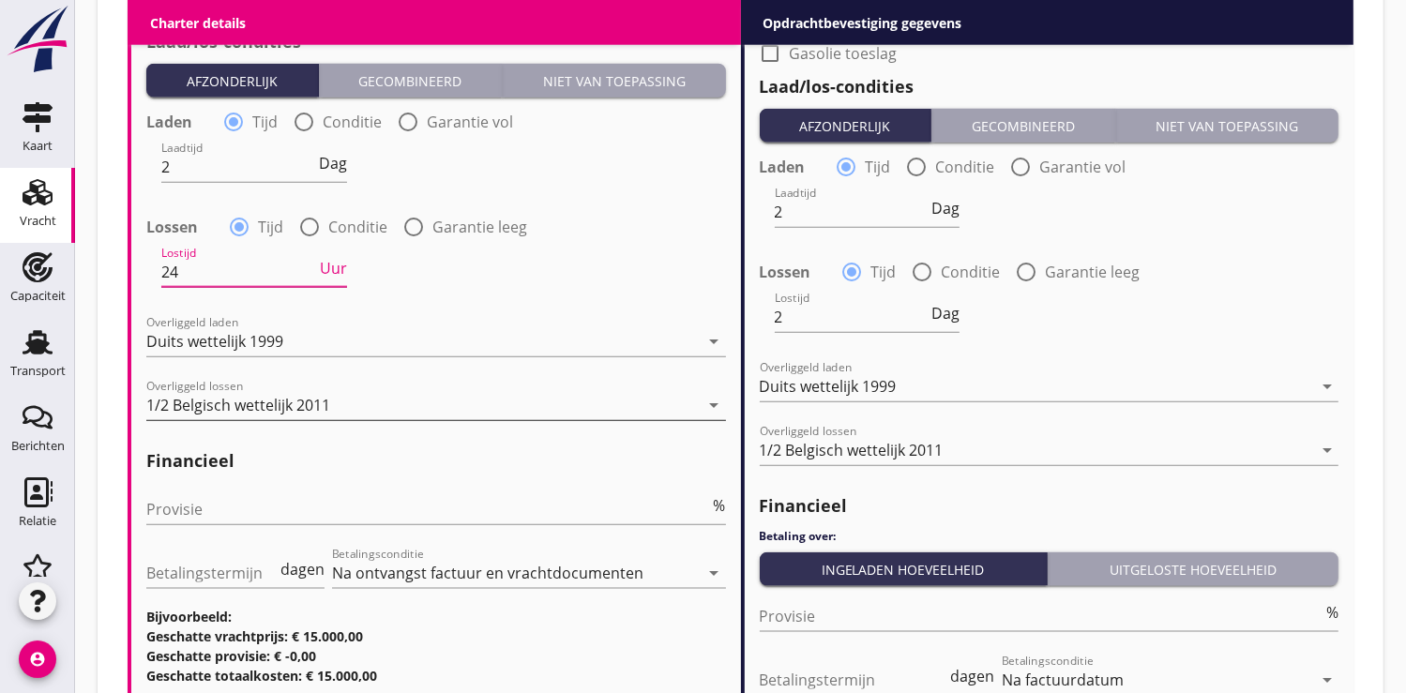
type input "24"
click at [188, 397] on div "1/2 Belgisch wettelijk 2011" at bounding box center [238, 405] width 184 height 17
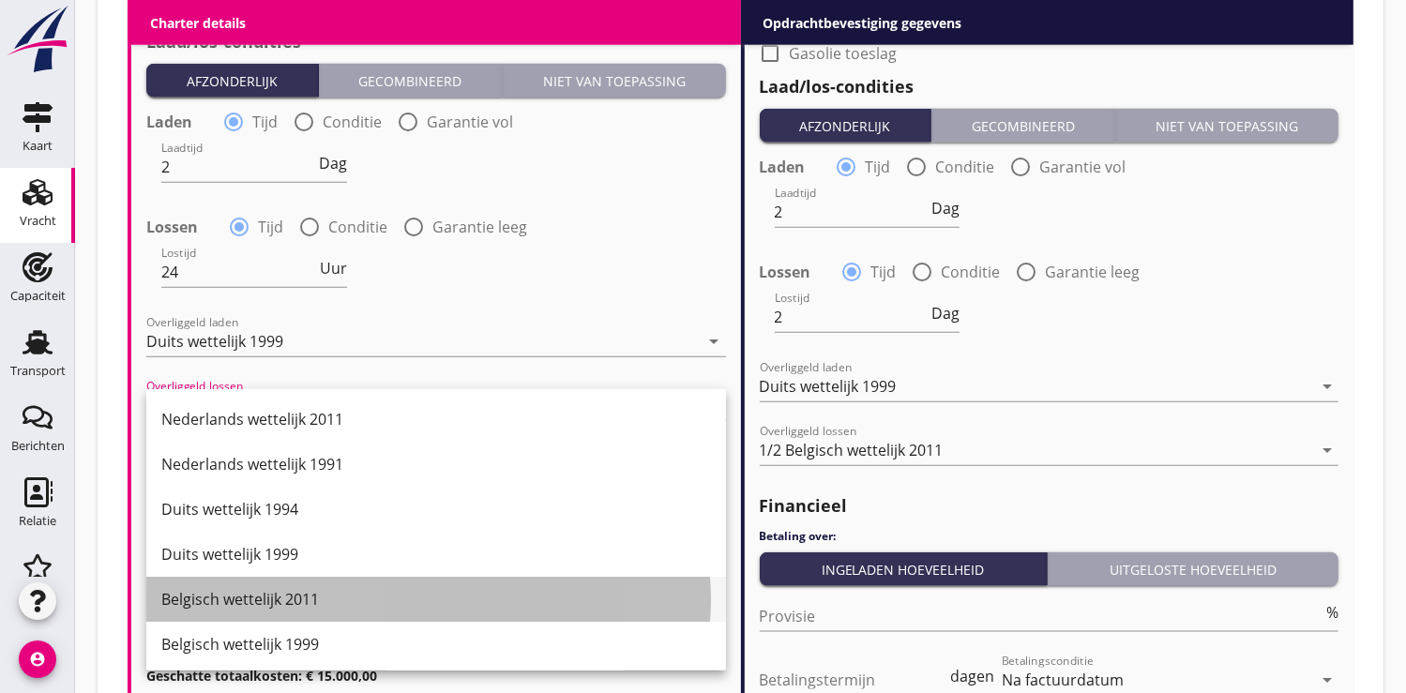
click at [237, 595] on div "Belgisch wettelijk 2011" at bounding box center [436, 599] width 550 height 23
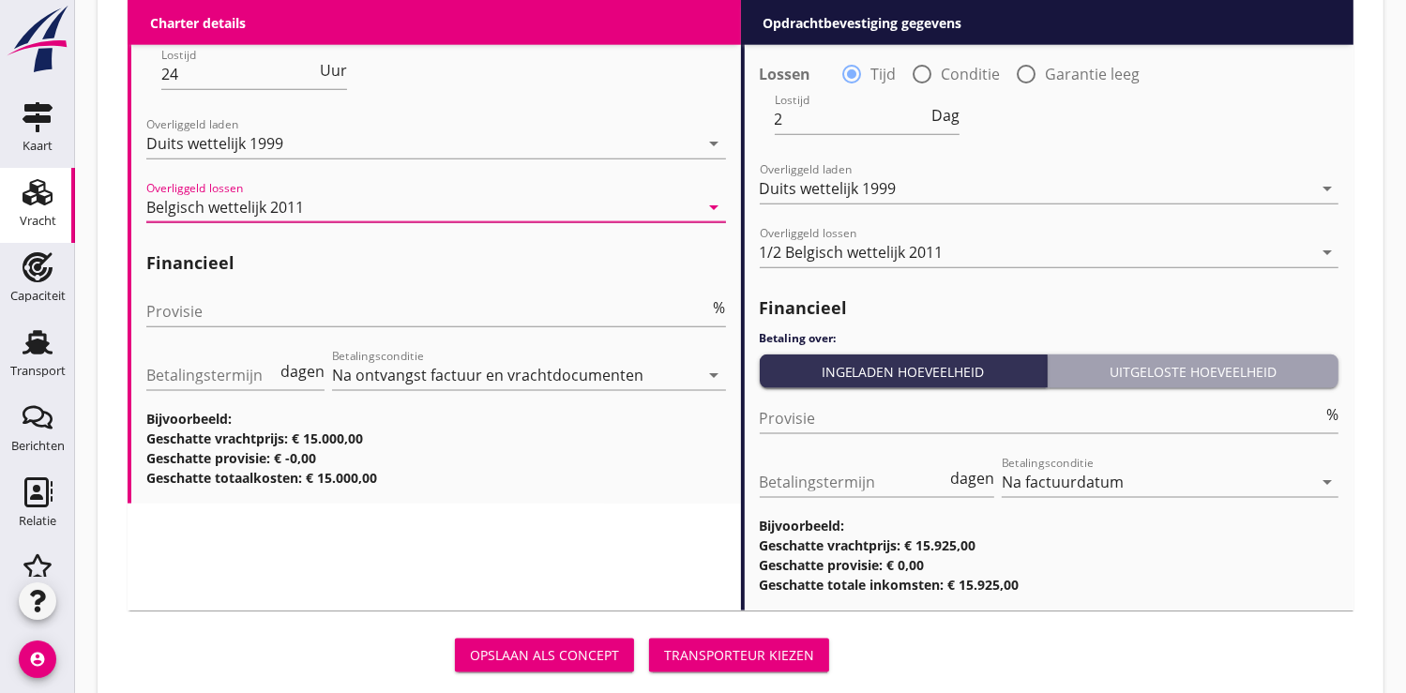
scroll to position [2221, 0]
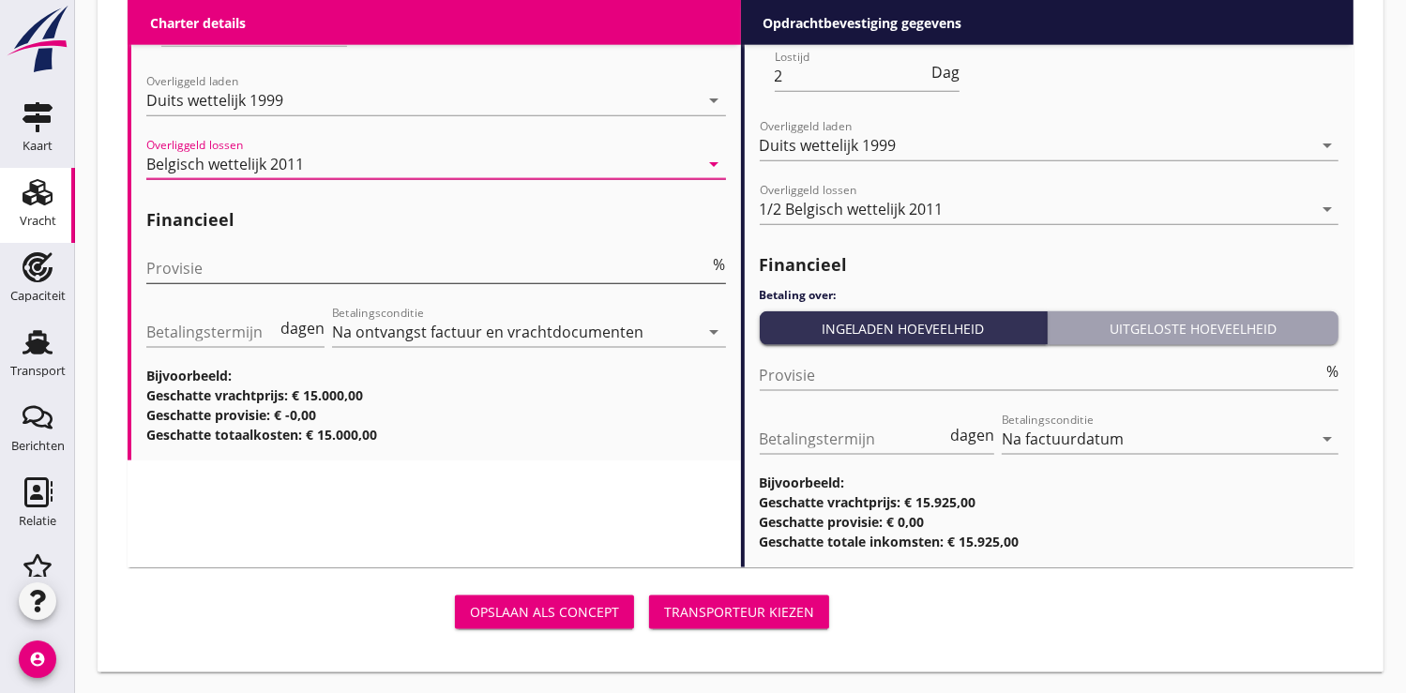
click at [153, 266] on input "Provisie" at bounding box center [428, 268] width 564 height 30
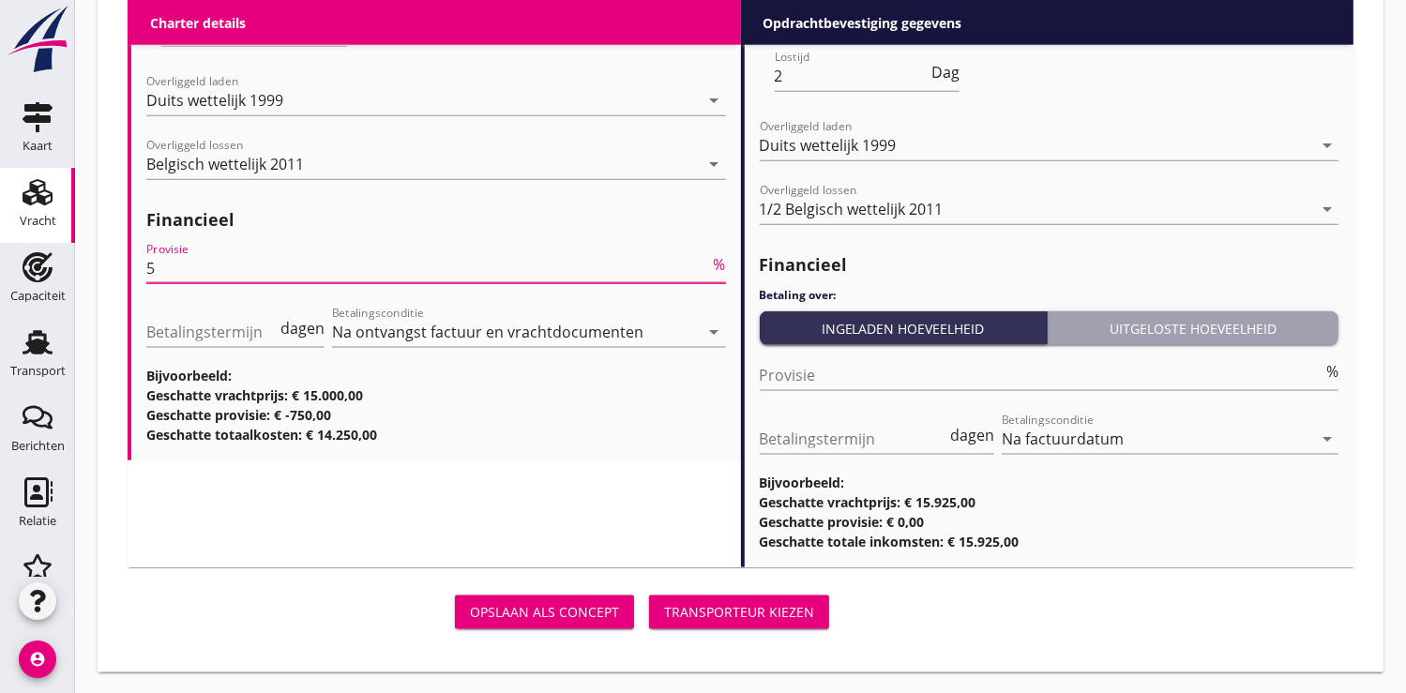
type input "5"
click at [737, 610] on div "Transporteur kiezen" at bounding box center [739, 612] width 150 height 20
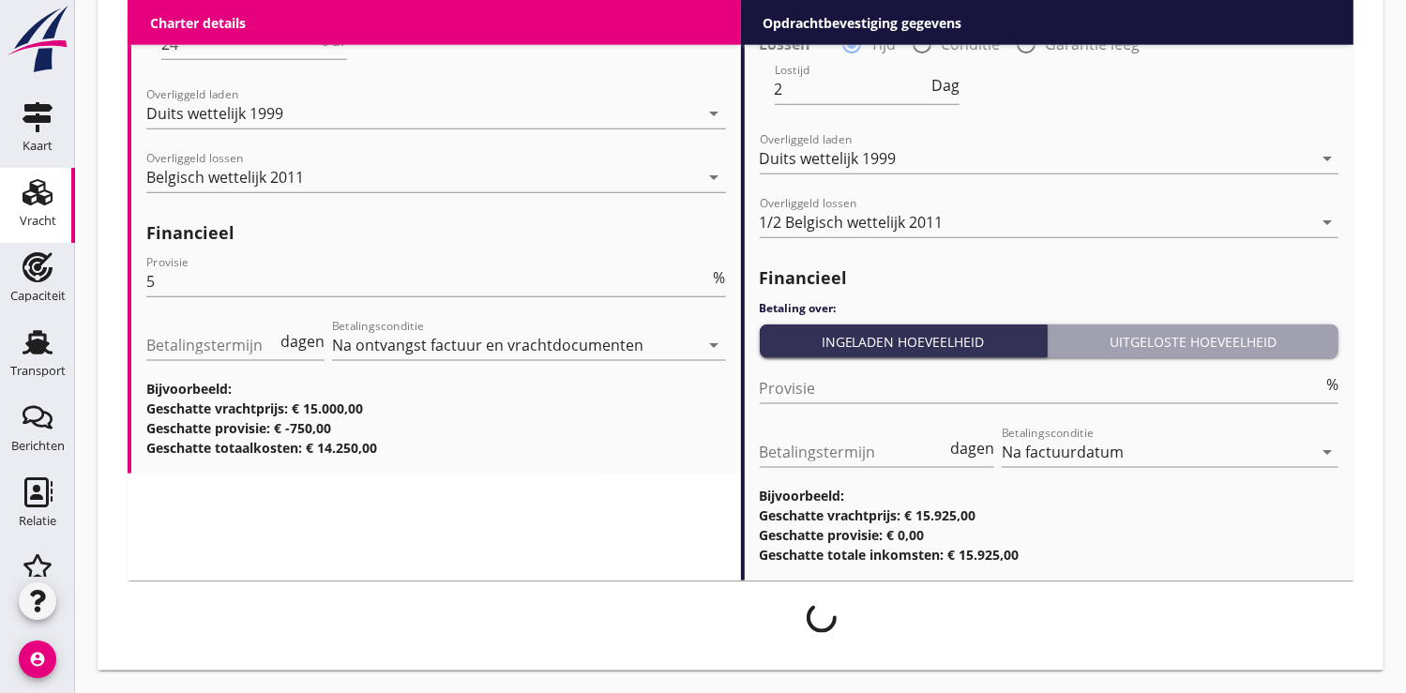
scroll to position [2206, 0]
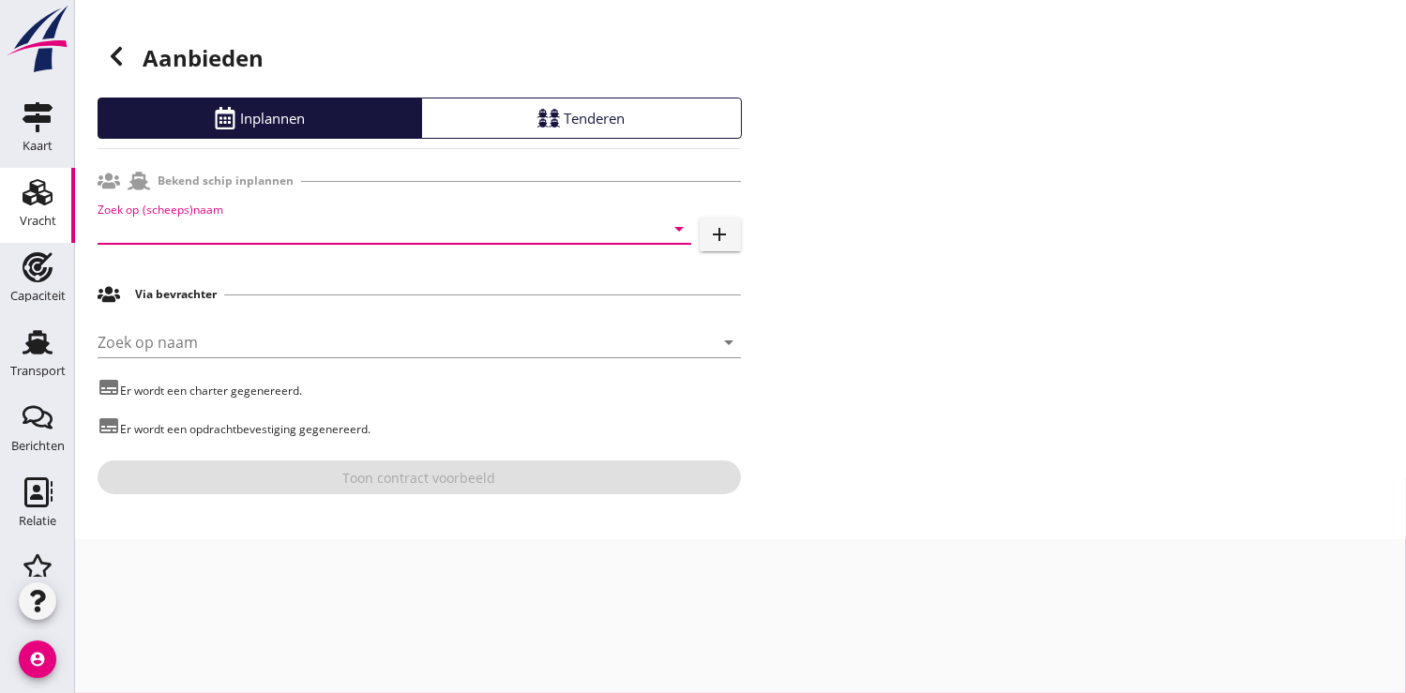
click at [104, 221] on input "Zoek op (scheeps)naam" at bounding box center [368, 229] width 541 height 30
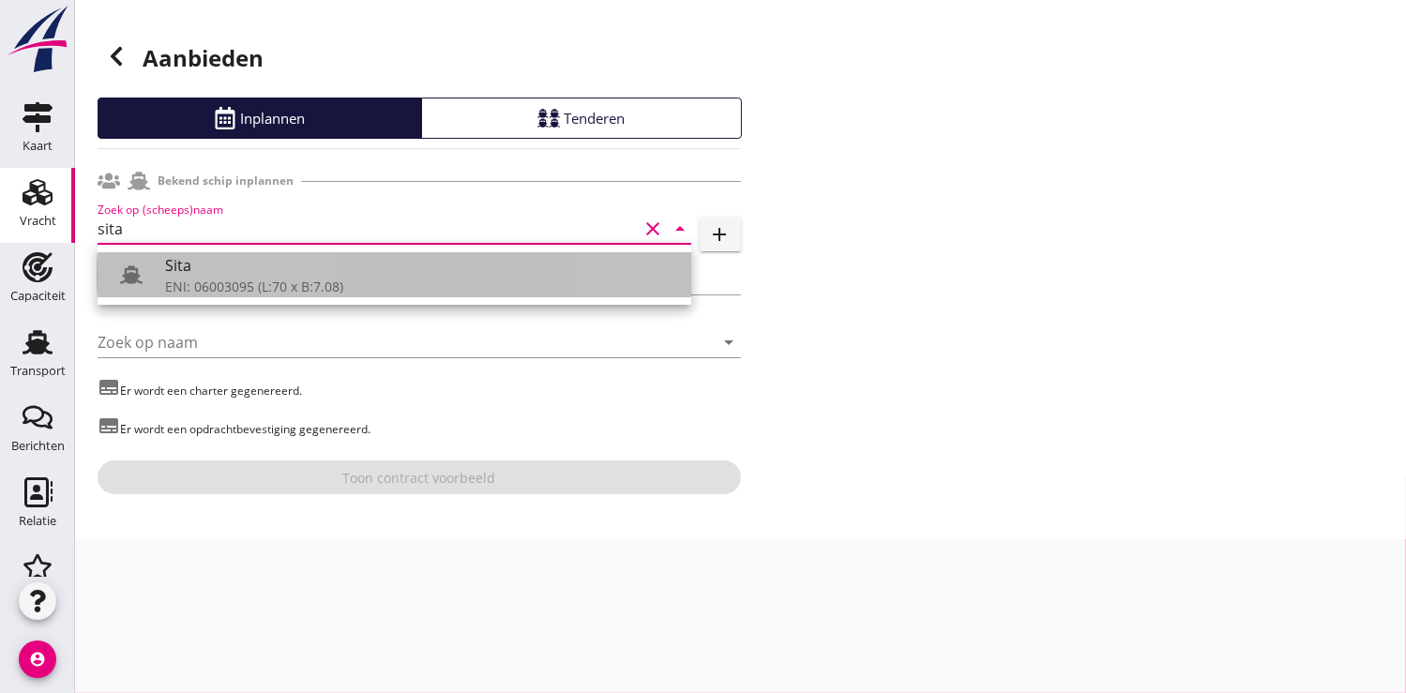
click at [191, 260] on div "Sita" at bounding box center [420, 265] width 511 height 23
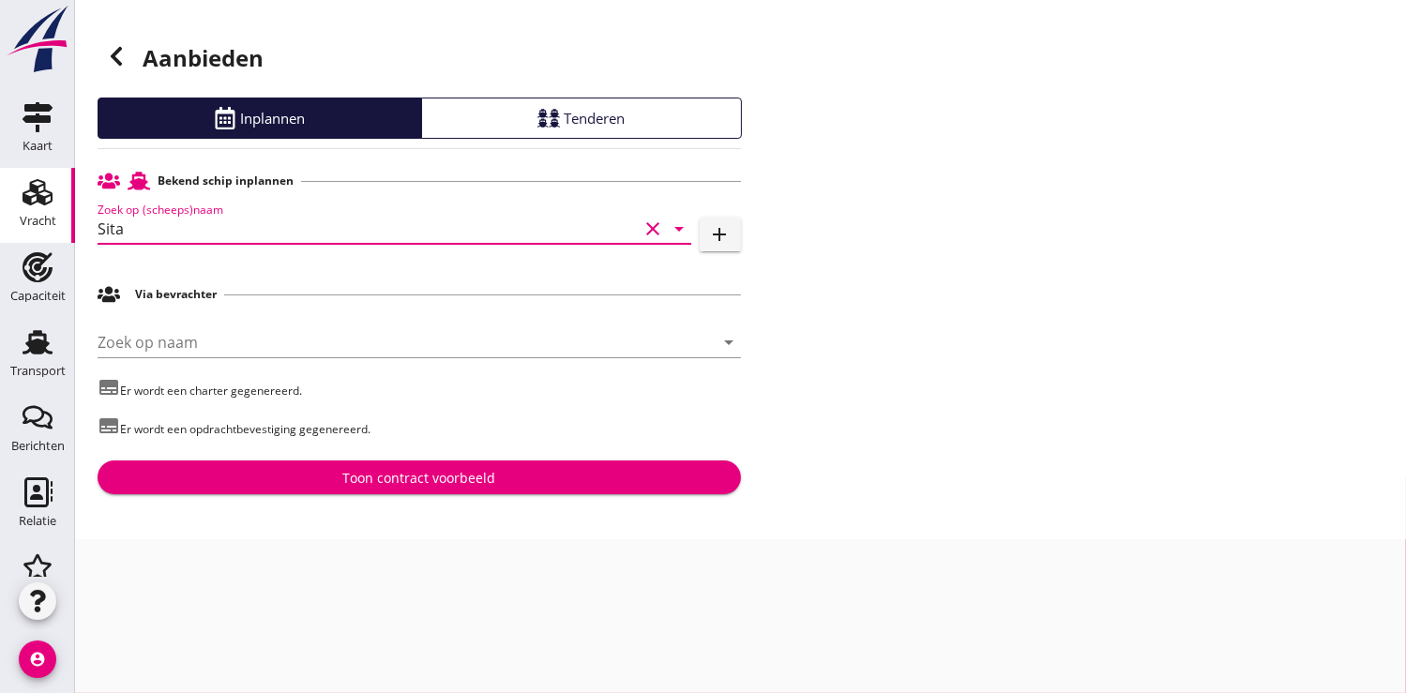
type input "Sita"
click at [377, 475] on div "Toon contract voorbeeld" at bounding box center [418, 478] width 153 height 20
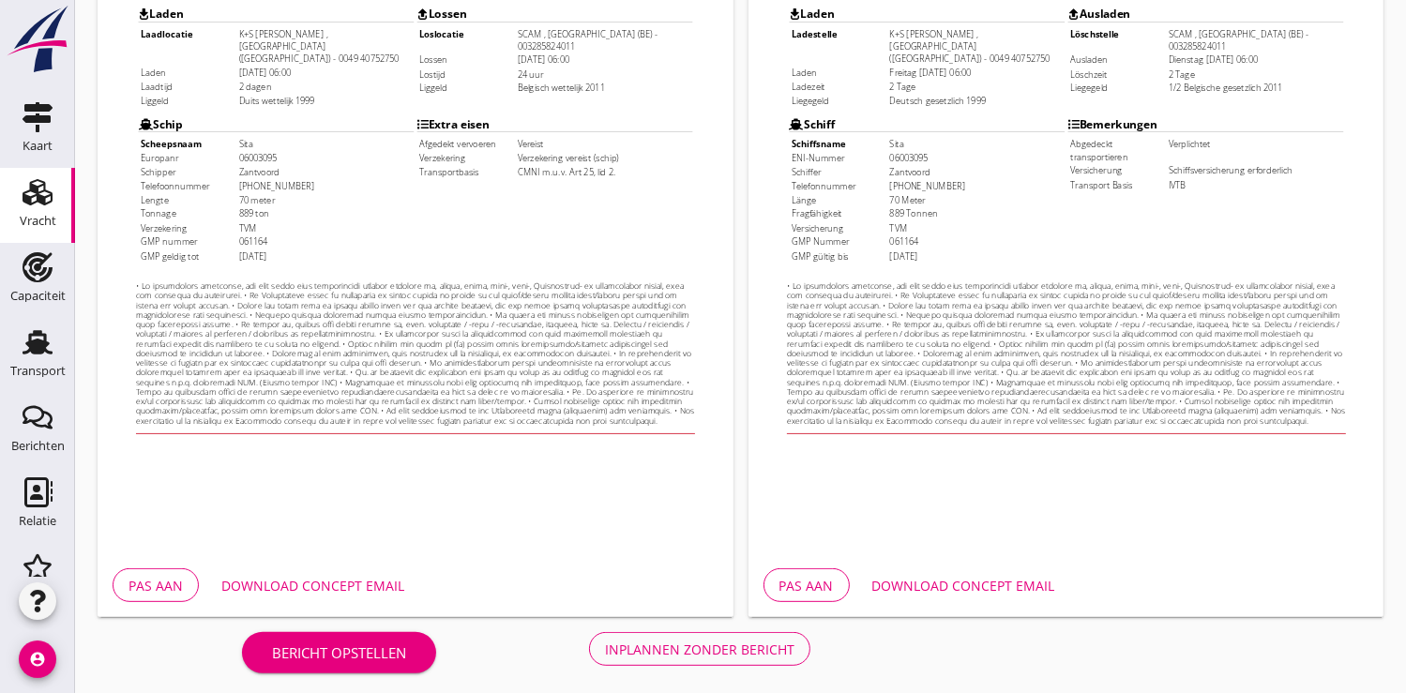
scroll to position [540, 0]
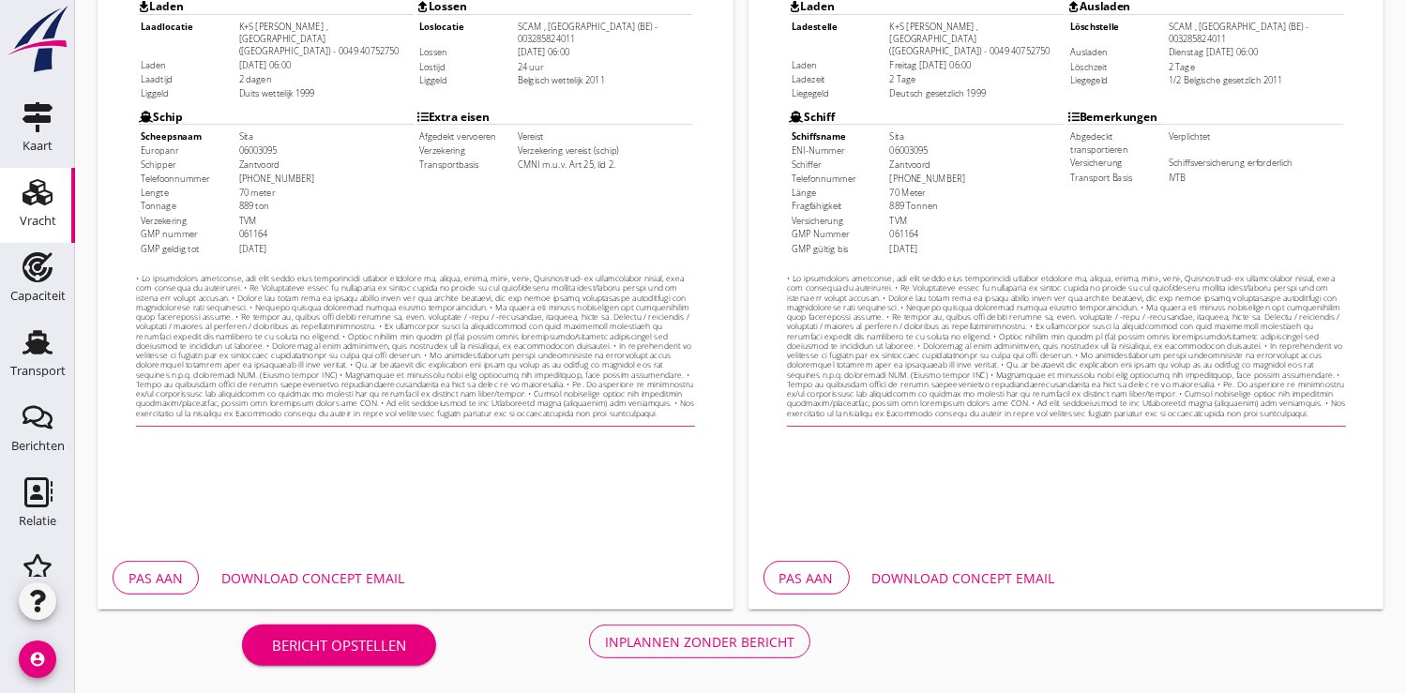
click at [314, 578] on div "Download concept email" at bounding box center [312, 578] width 183 height 20
click at [715, 641] on div "Inplannen zonder bericht" at bounding box center [699, 642] width 189 height 20
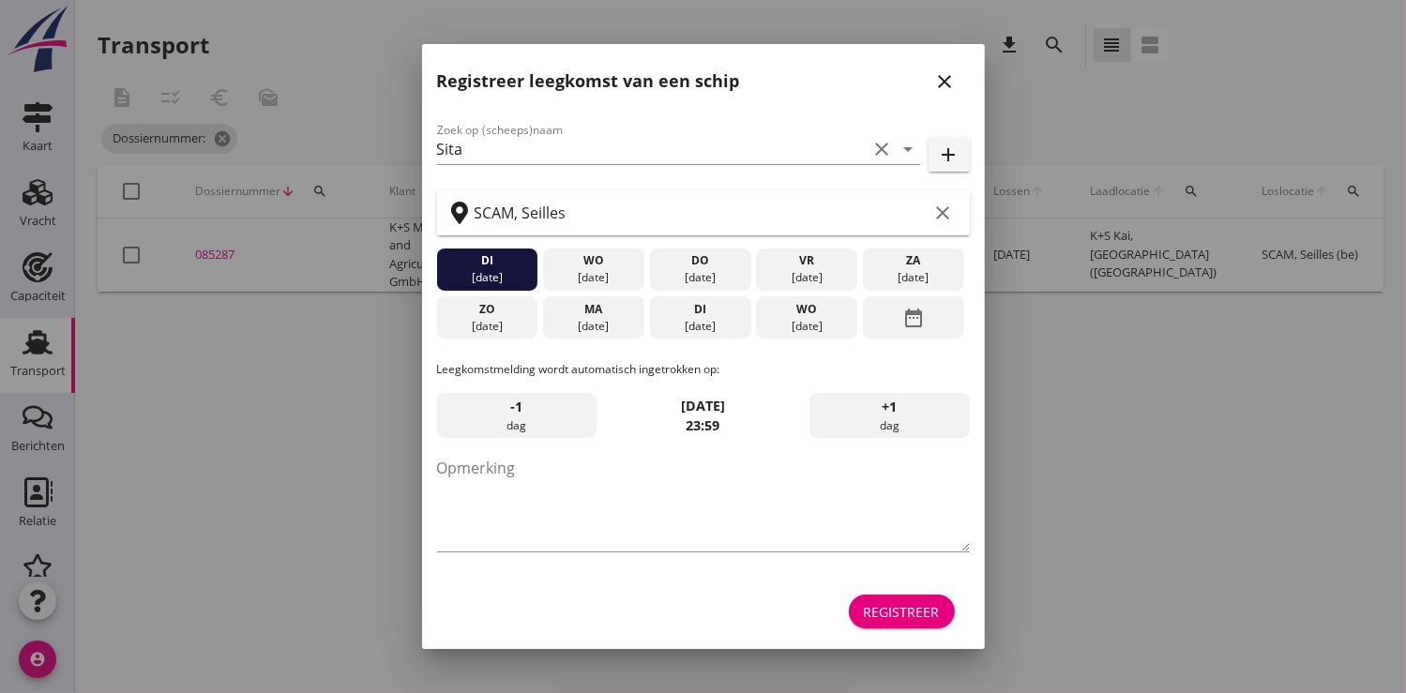
click at [911, 612] on div "Registreer" at bounding box center [902, 612] width 76 height 20
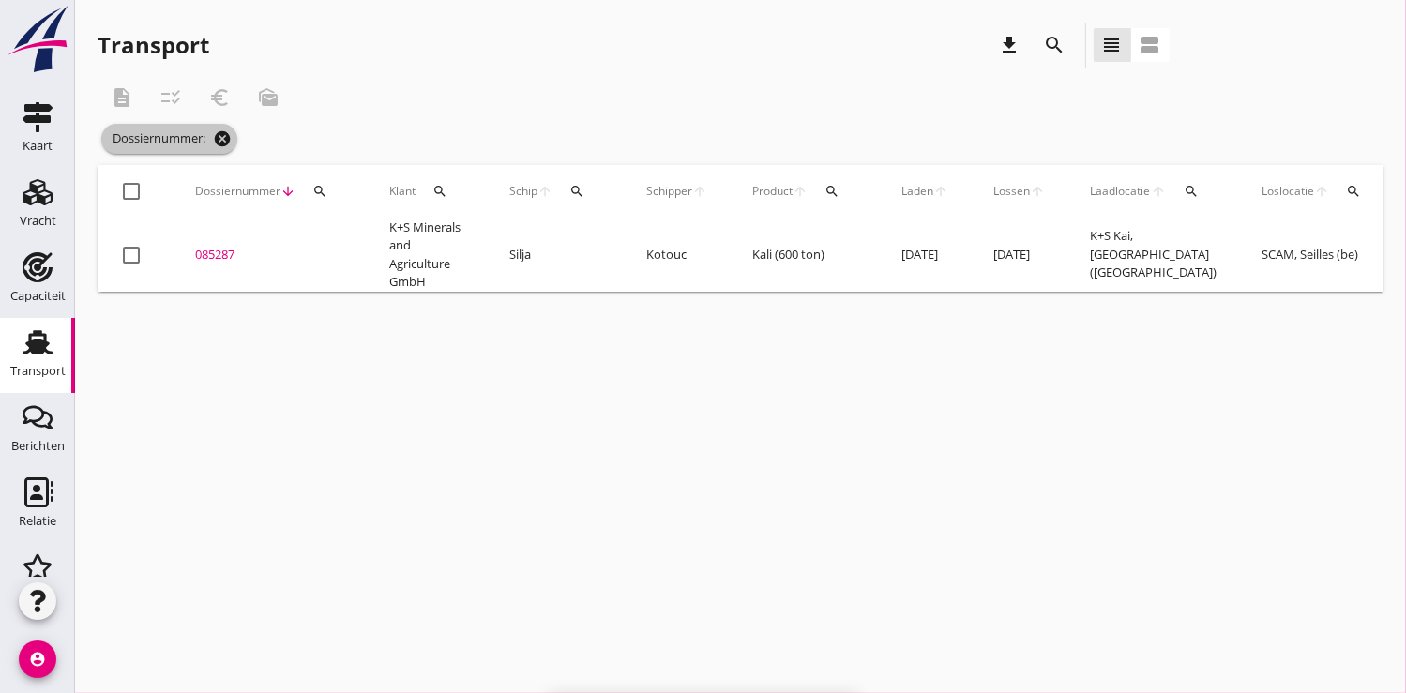
click at [224, 134] on icon "cancel" at bounding box center [222, 138] width 19 height 19
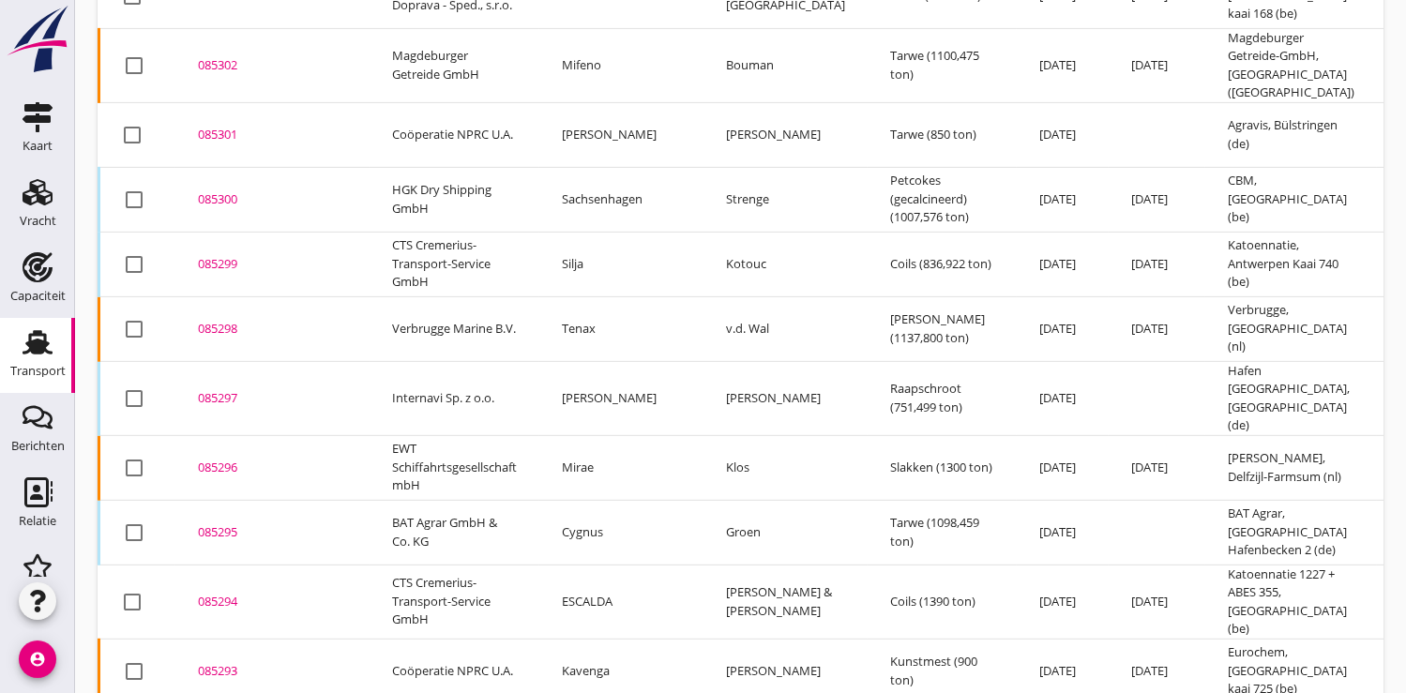
scroll to position [1459, 0]
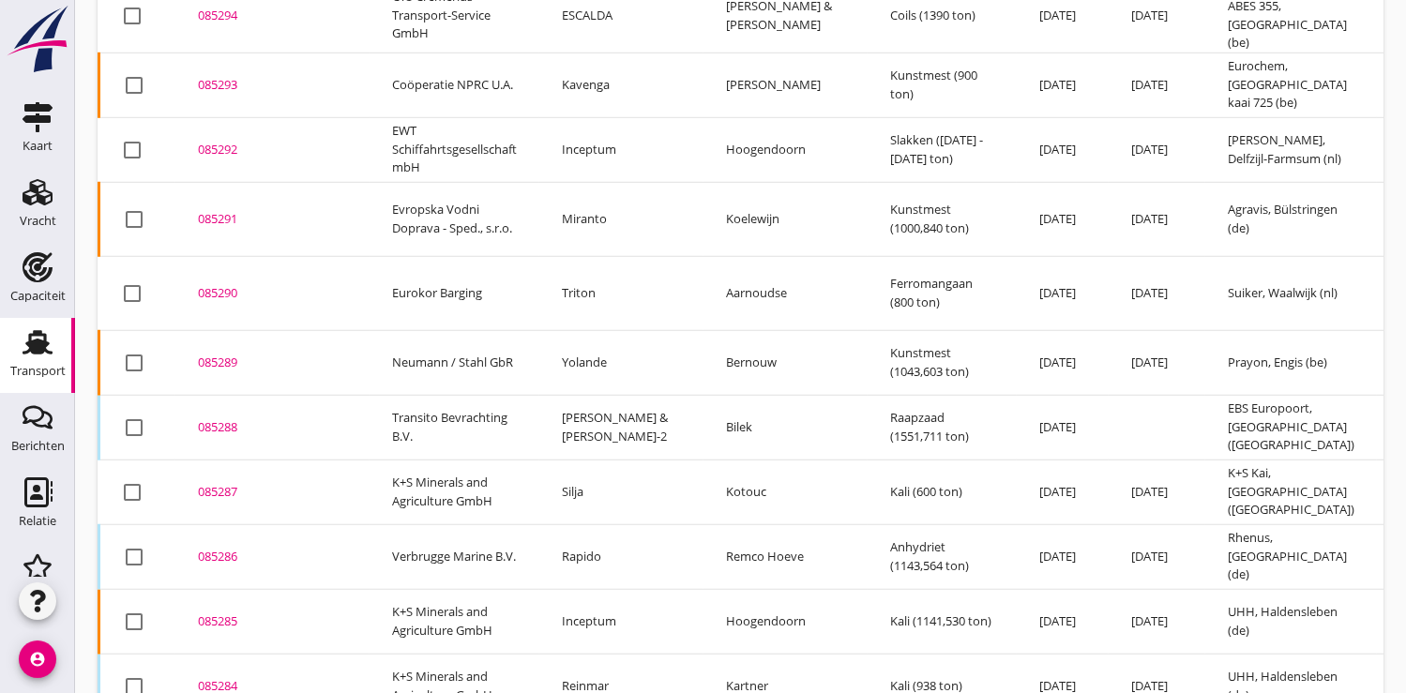
click at [221, 483] on div "085287" at bounding box center [272, 492] width 149 height 19
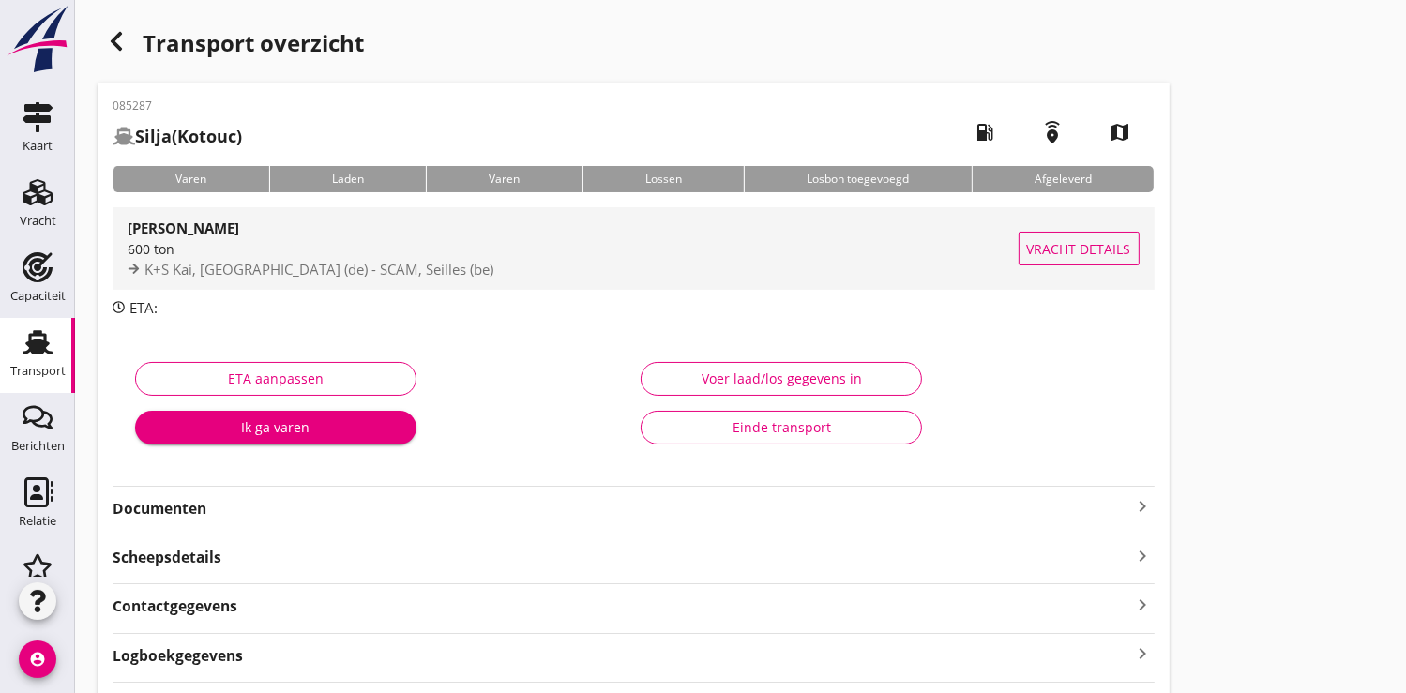
click at [238, 253] on div "600 ton" at bounding box center [573, 249] width 891 height 20
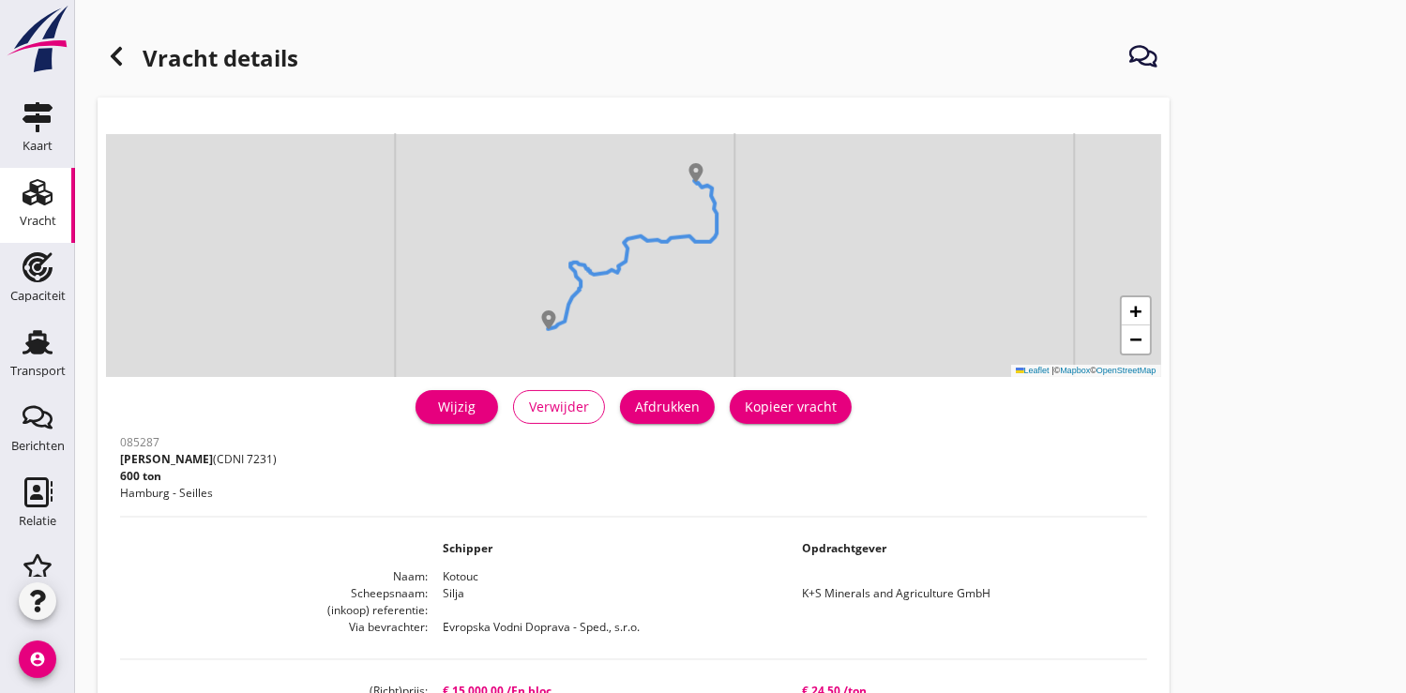
click at [446, 398] on div "Wijzig" at bounding box center [456, 407] width 53 height 20
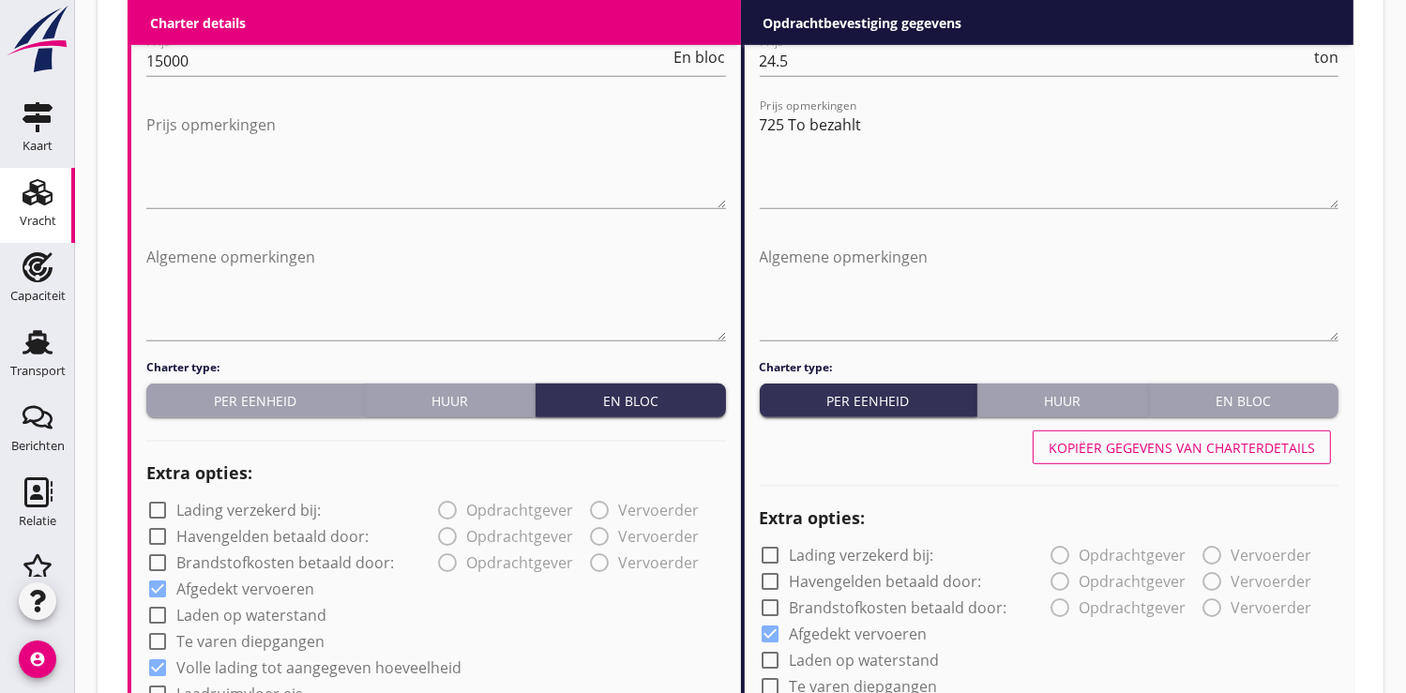
scroll to position [833, 0]
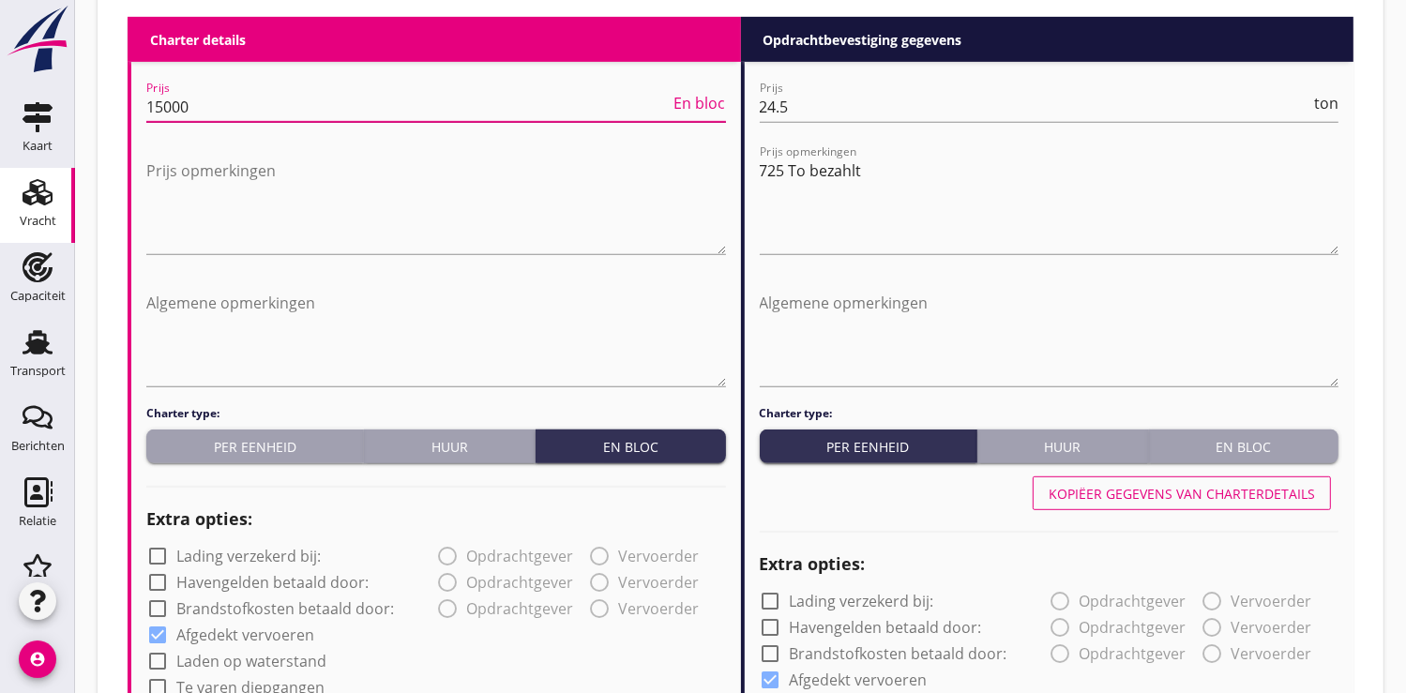
click at [221, 98] on input "15000" at bounding box center [408, 107] width 524 height 30
click at [213, 106] on input "15000" at bounding box center [408, 107] width 524 height 30
click at [194, 111] on input "15000" at bounding box center [408, 107] width 524 height 30
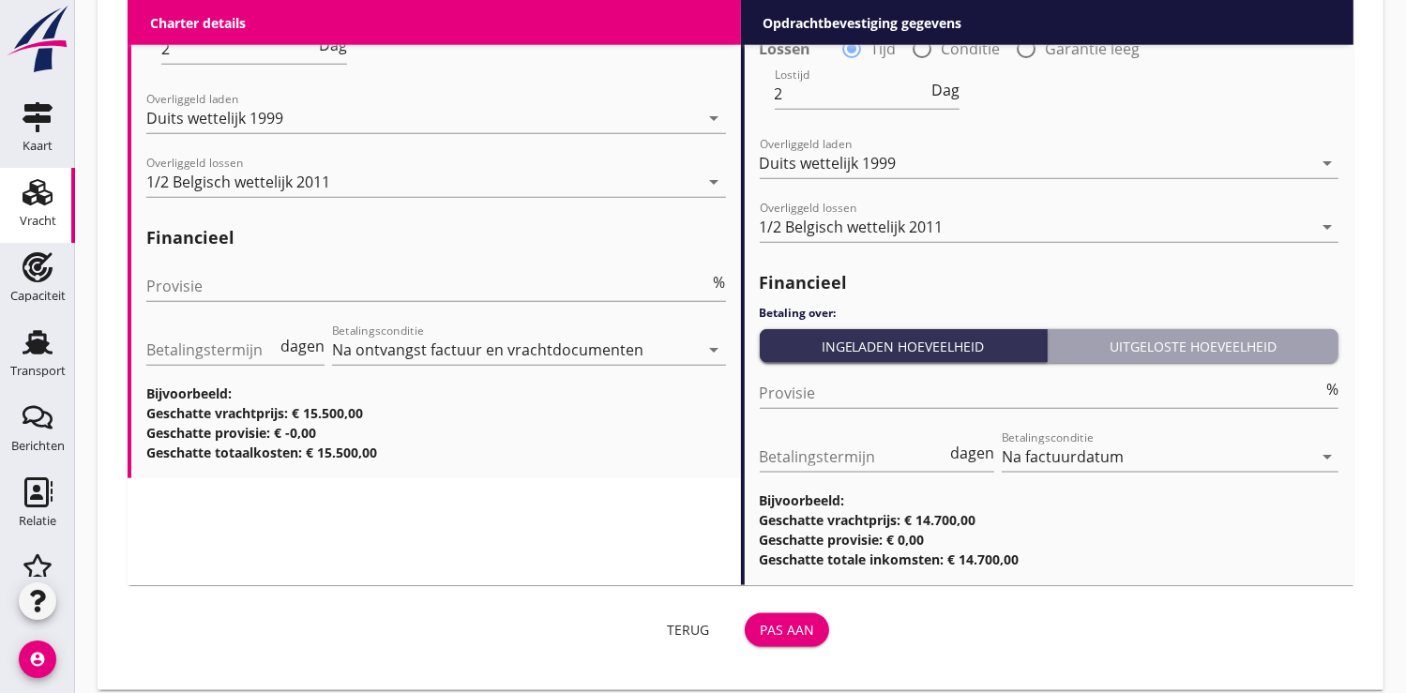
scroll to position [2131, 0]
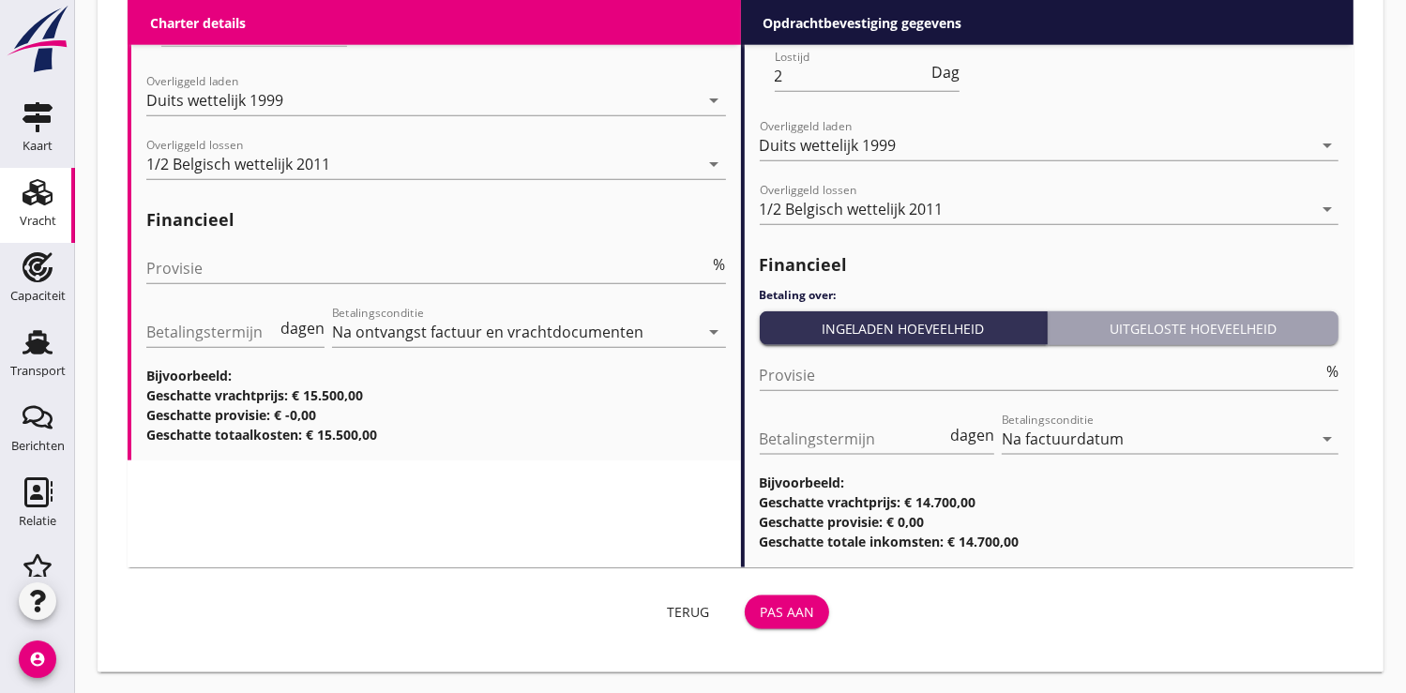
type input "15500"
click at [800, 607] on div "Pas aan" at bounding box center [787, 612] width 54 height 20
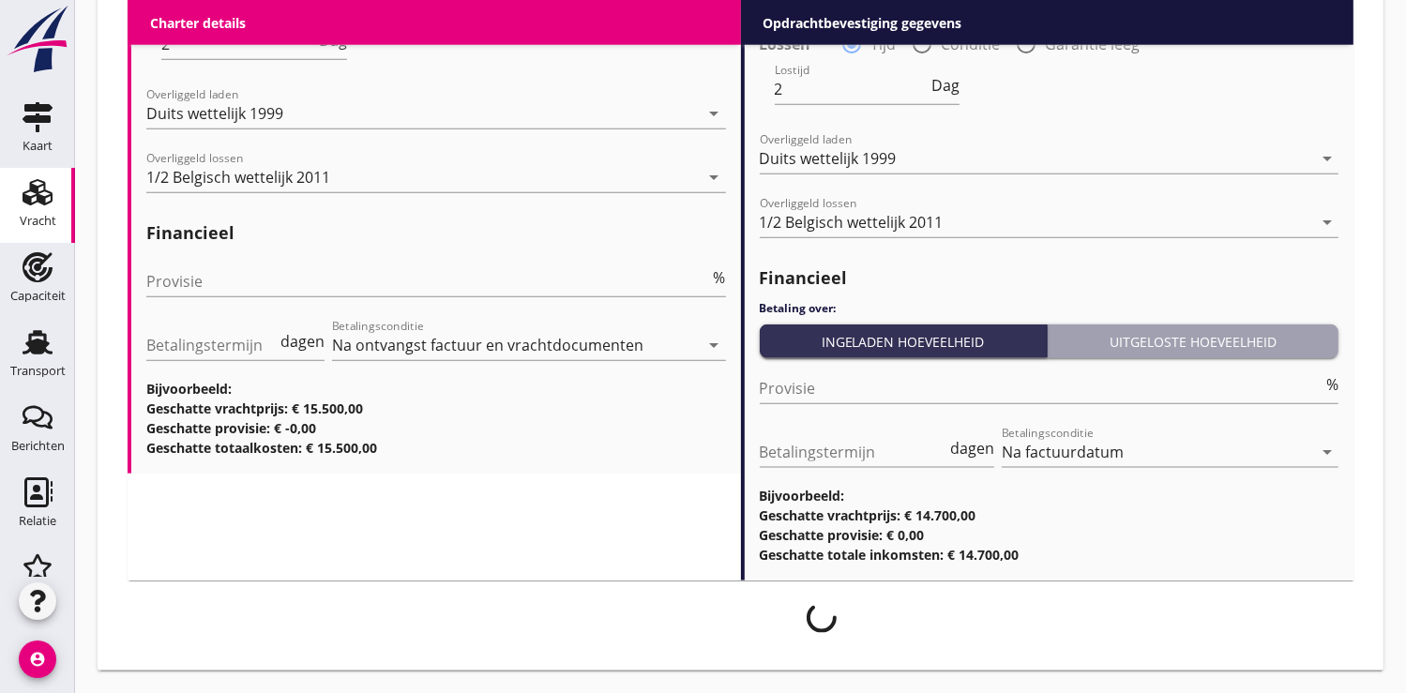
scroll to position [2116, 0]
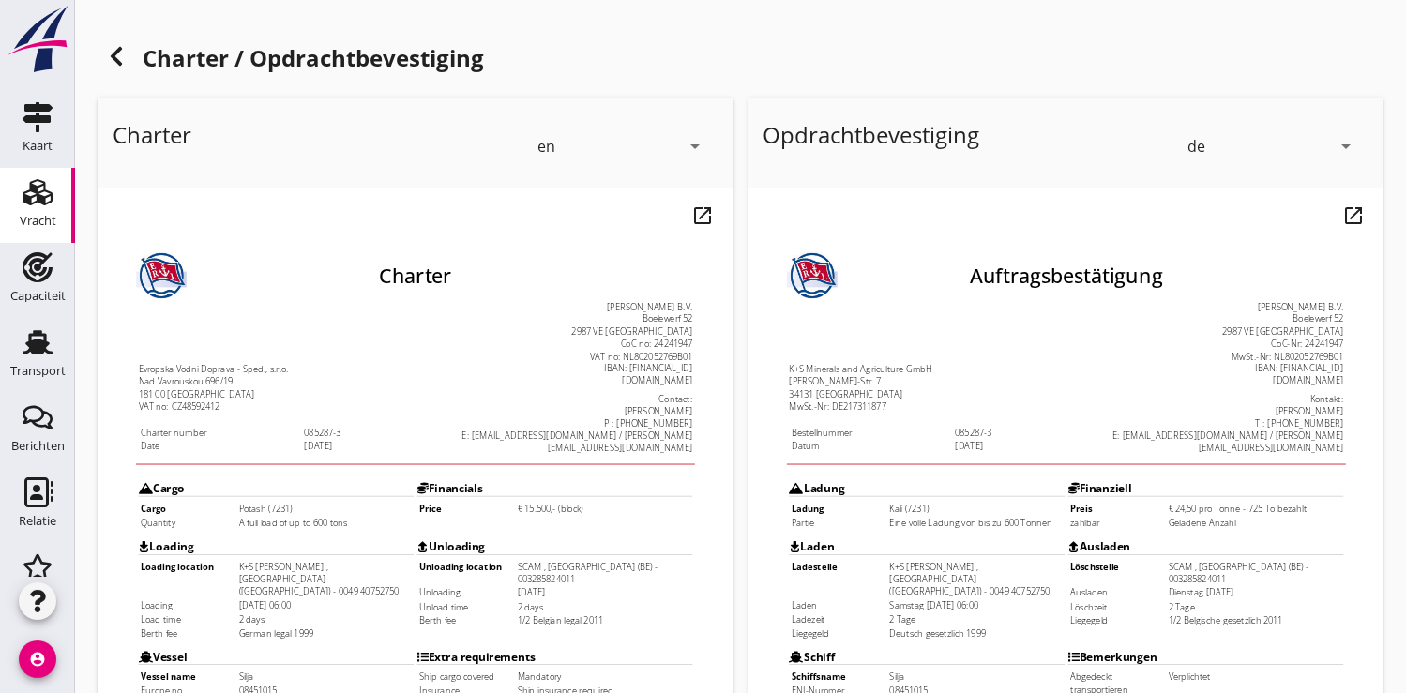
click at [694, 134] on div "en arrow_drop_down" at bounding box center [622, 146] width 170 height 53
click at [595, 213] on div "de" at bounding box center [622, 217] width 162 height 23
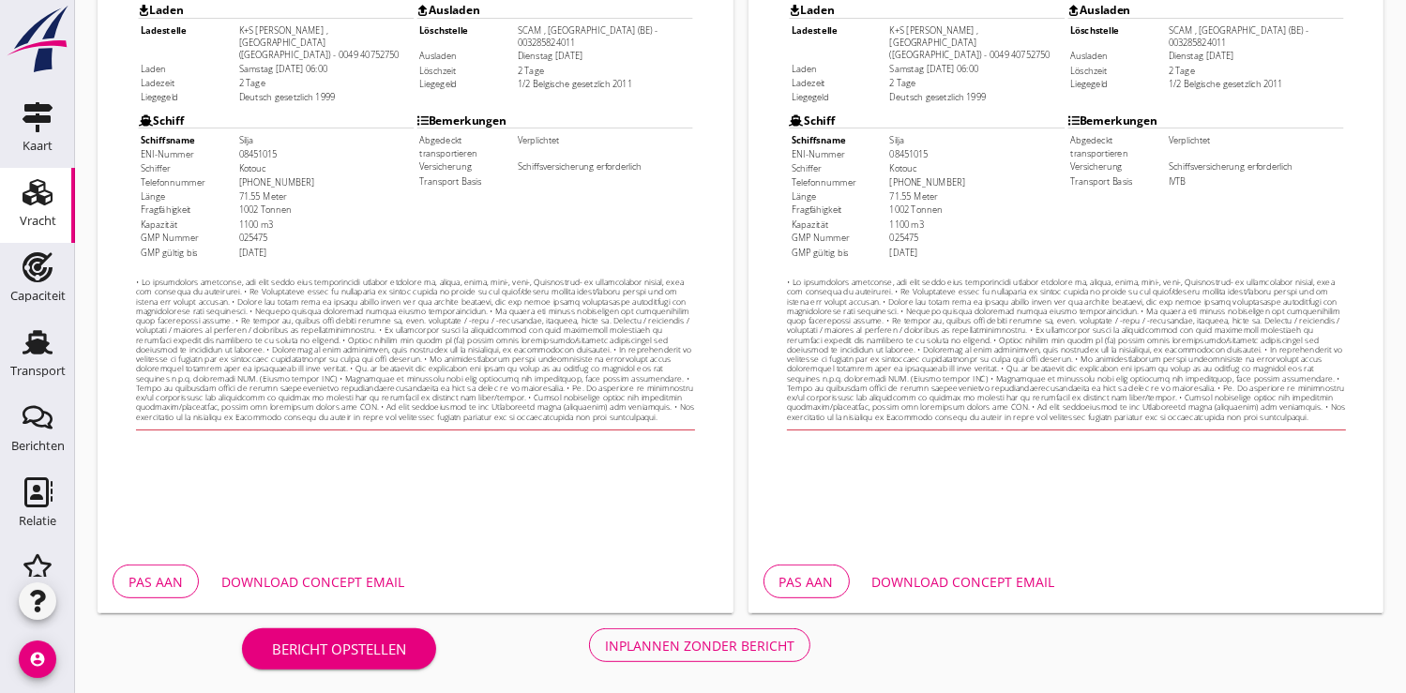
scroll to position [540, 0]
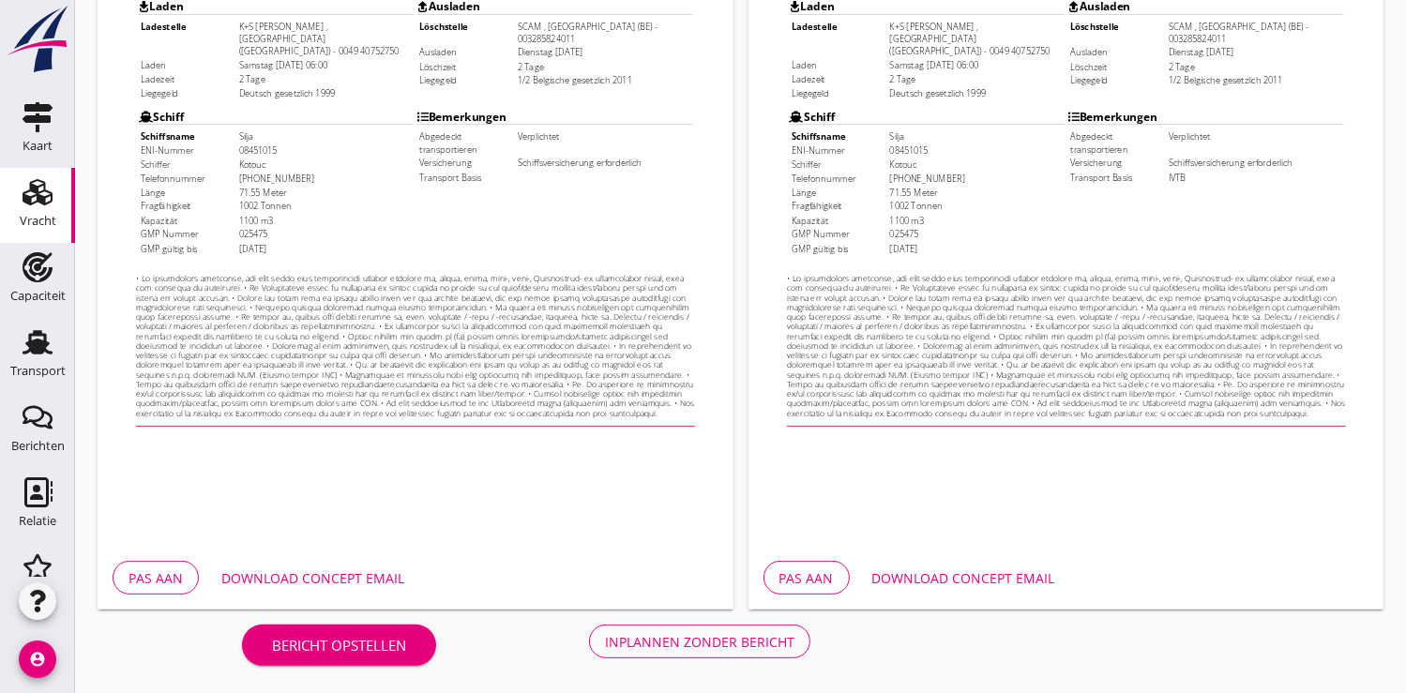
click at [346, 571] on div "Download concept email" at bounding box center [312, 578] width 183 height 20
click at [690, 643] on div "Inplannen zonder bericht" at bounding box center [699, 642] width 189 height 20
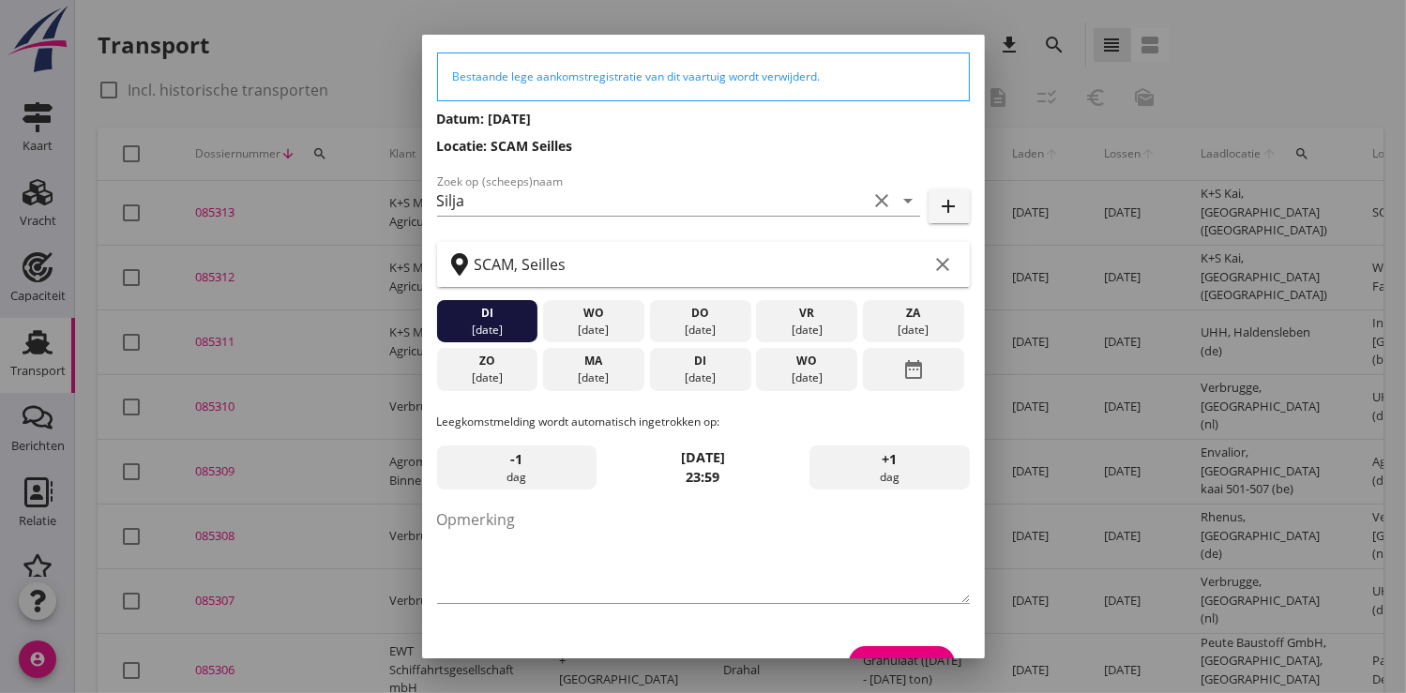
scroll to position [102, 0]
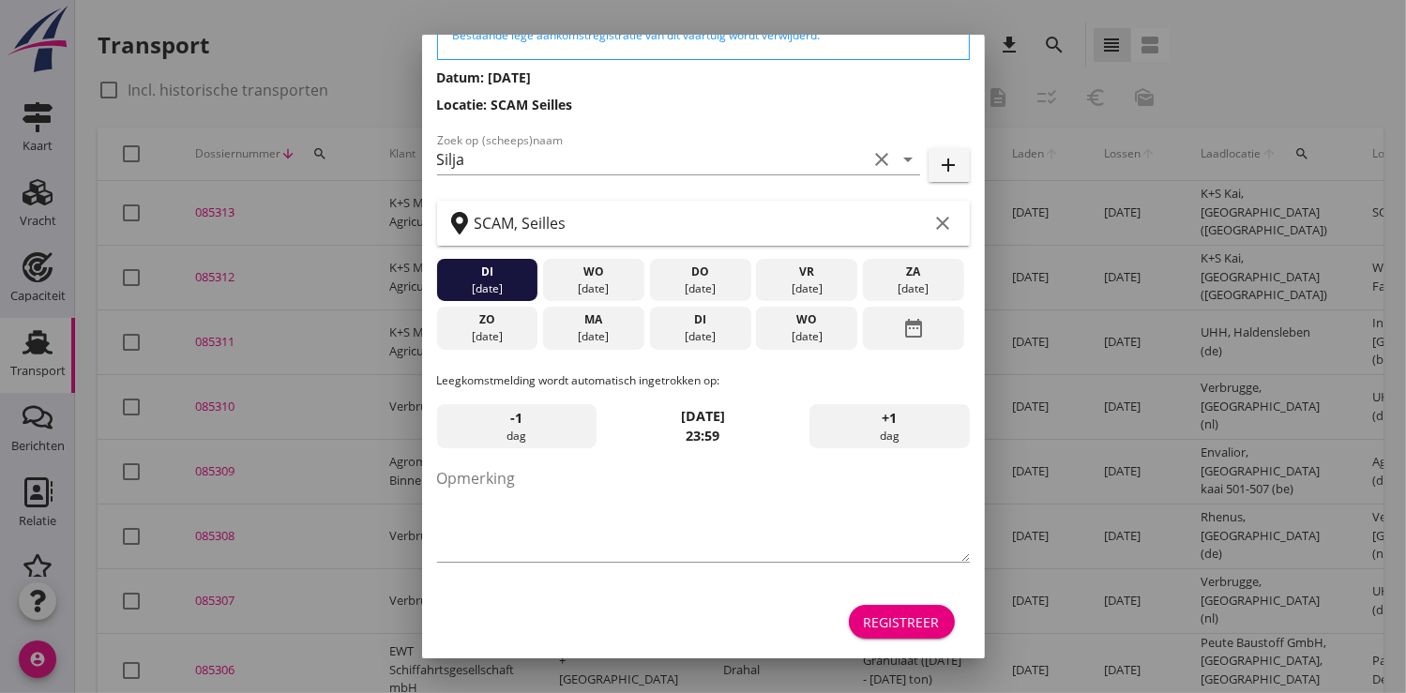
click at [879, 618] on div "Registreer" at bounding box center [902, 622] width 76 height 20
